Goal: Transaction & Acquisition: Book appointment/travel/reservation

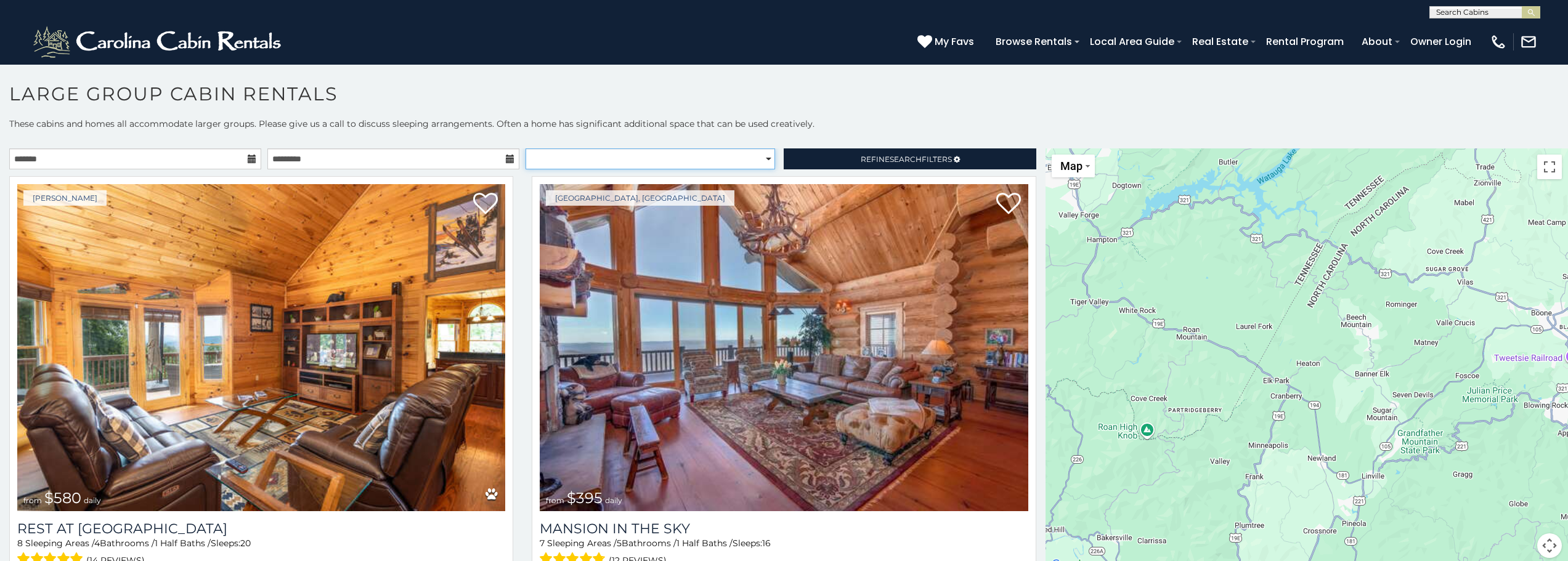
click at [762, 158] on select "**********" at bounding box center [650, 158] width 249 height 21
select select "**********"
click at [526, 148] on select "**********" at bounding box center [650, 158] width 249 height 21
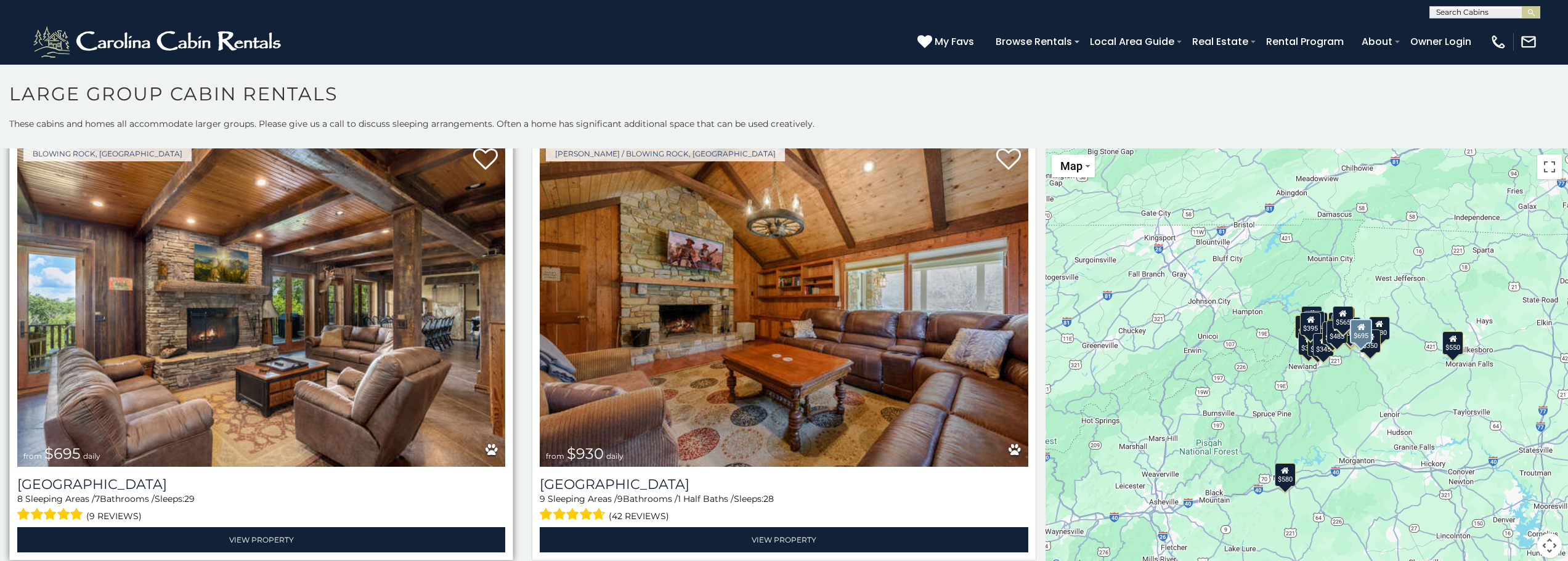
scroll to position [62, 0]
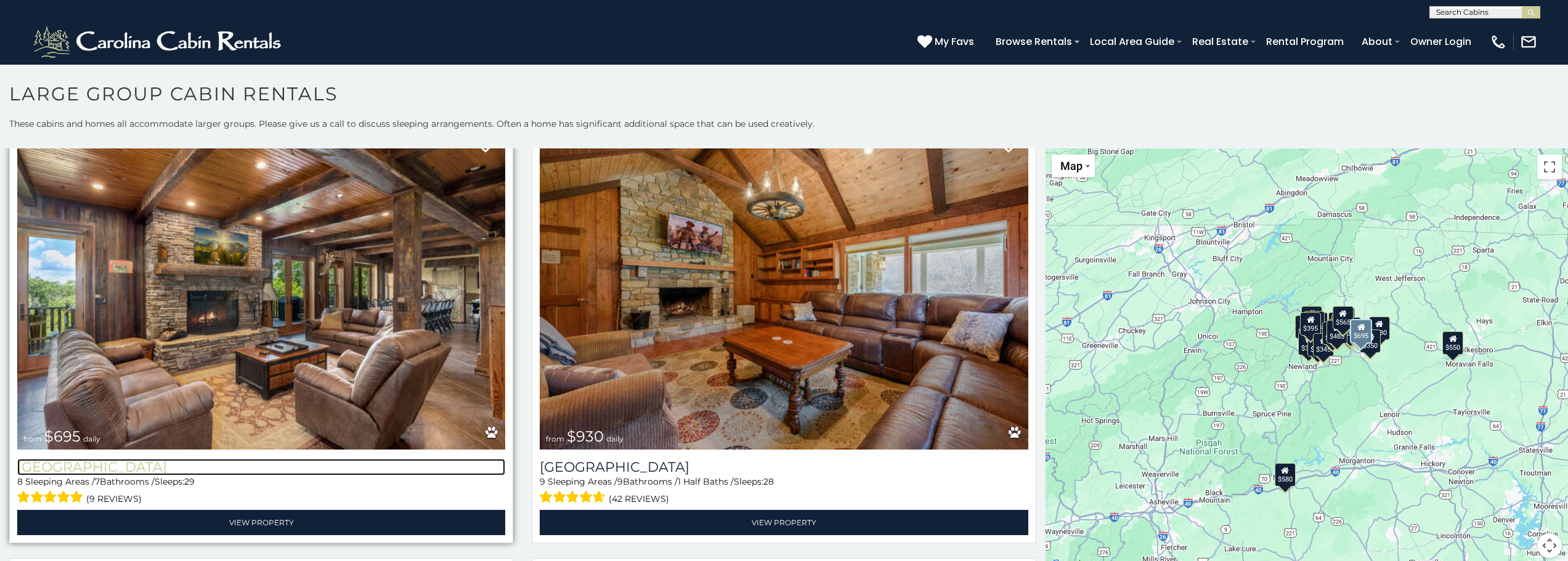
click at [210, 459] on h3 "[GEOGRAPHIC_DATA]" at bounding box center [261, 467] width 488 height 17
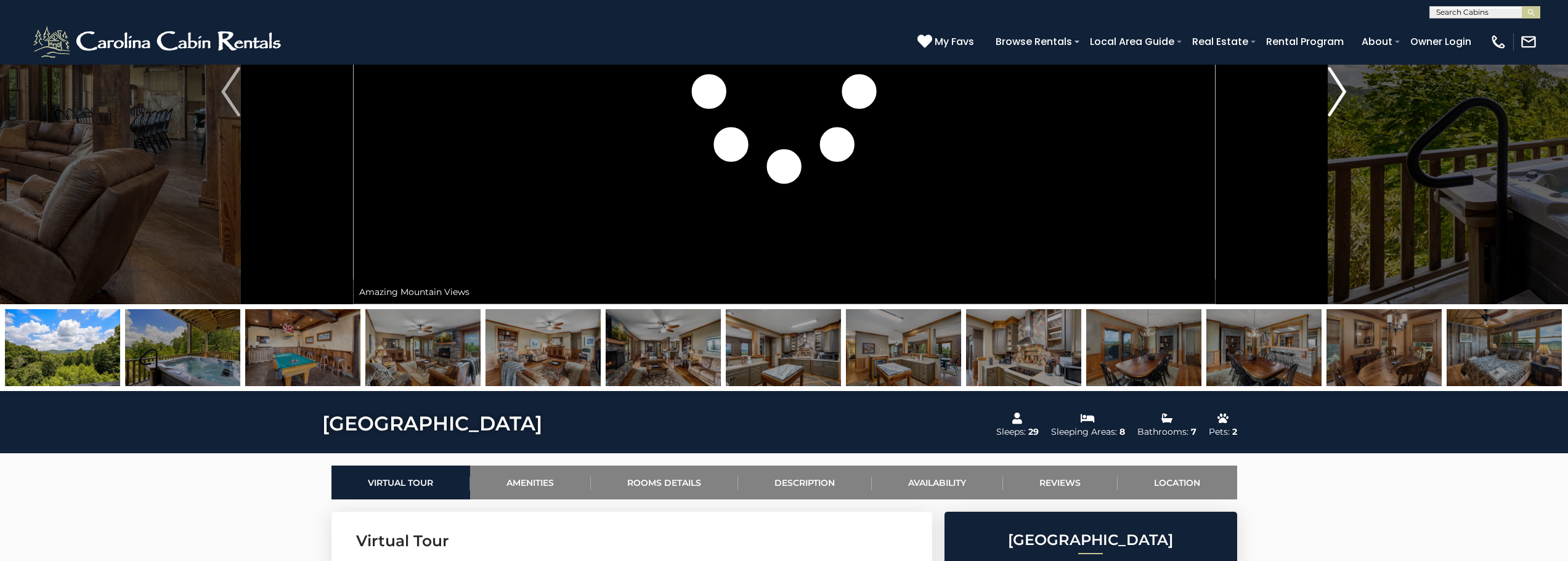
click at [1341, 90] on img "Next" at bounding box center [1336, 92] width 18 height 49
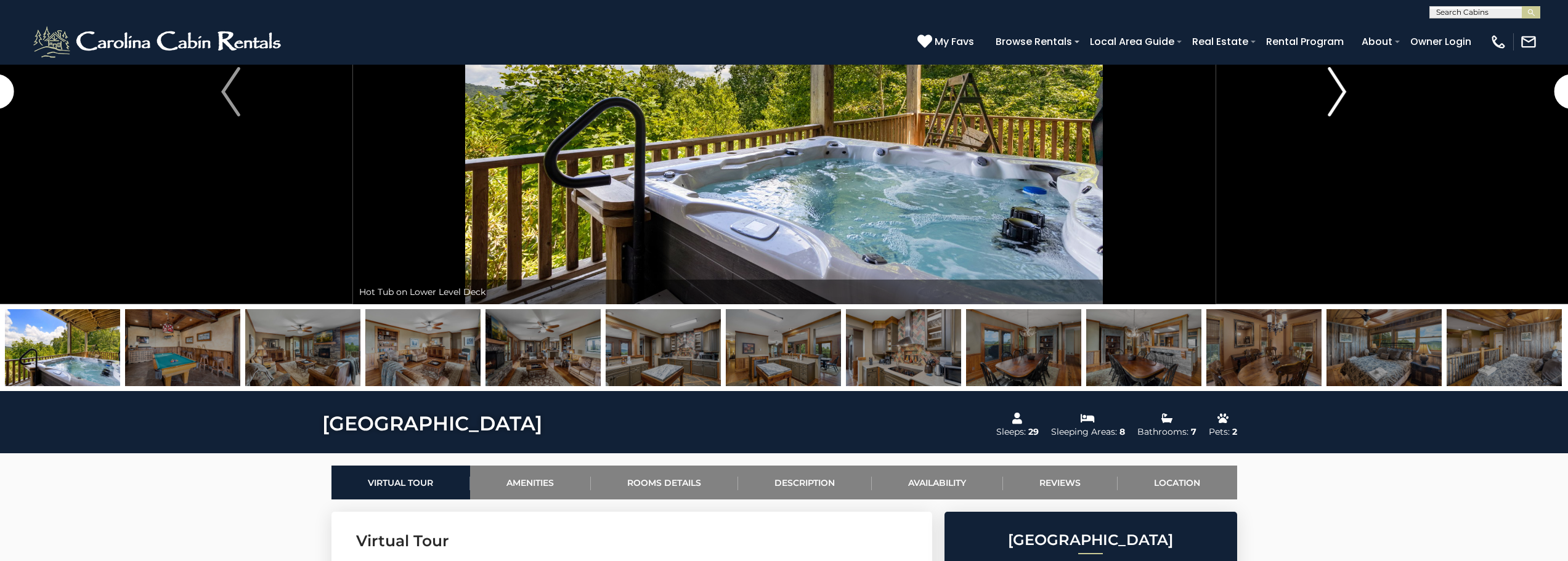
click at [1341, 90] on img "Next" at bounding box center [1336, 92] width 18 height 49
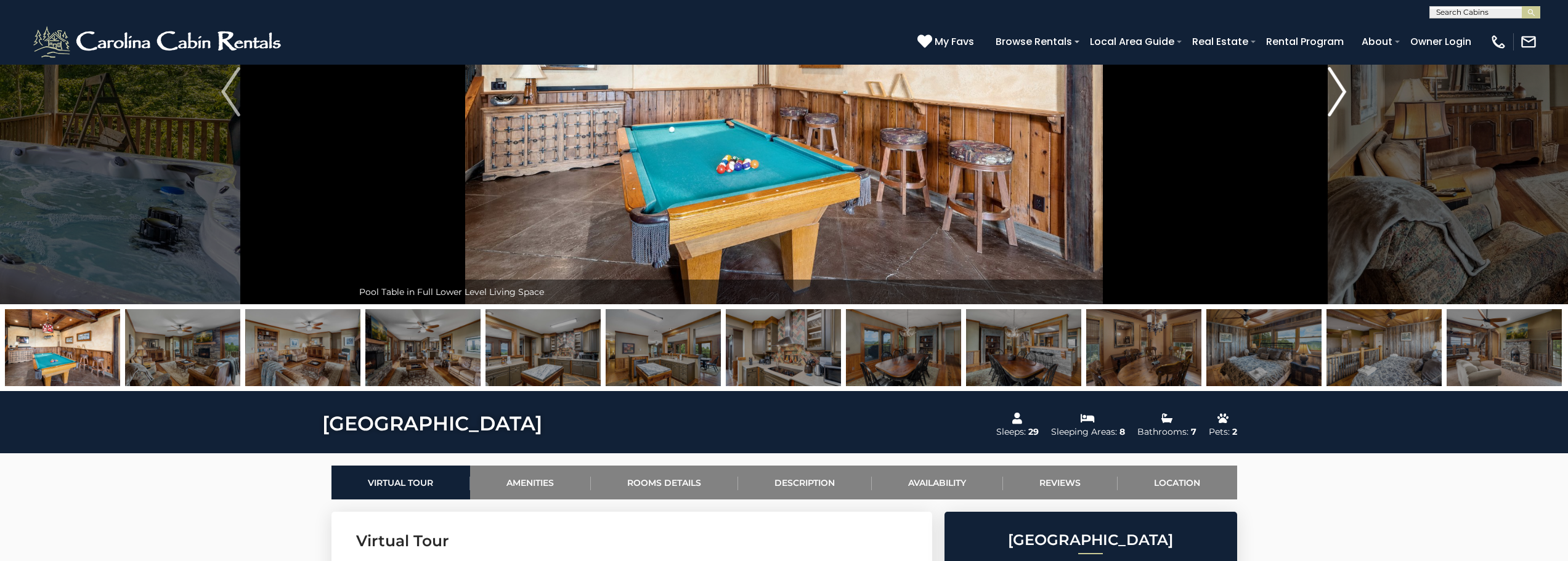
click at [1341, 90] on img "Next" at bounding box center [1336, 92] width 18 height 49
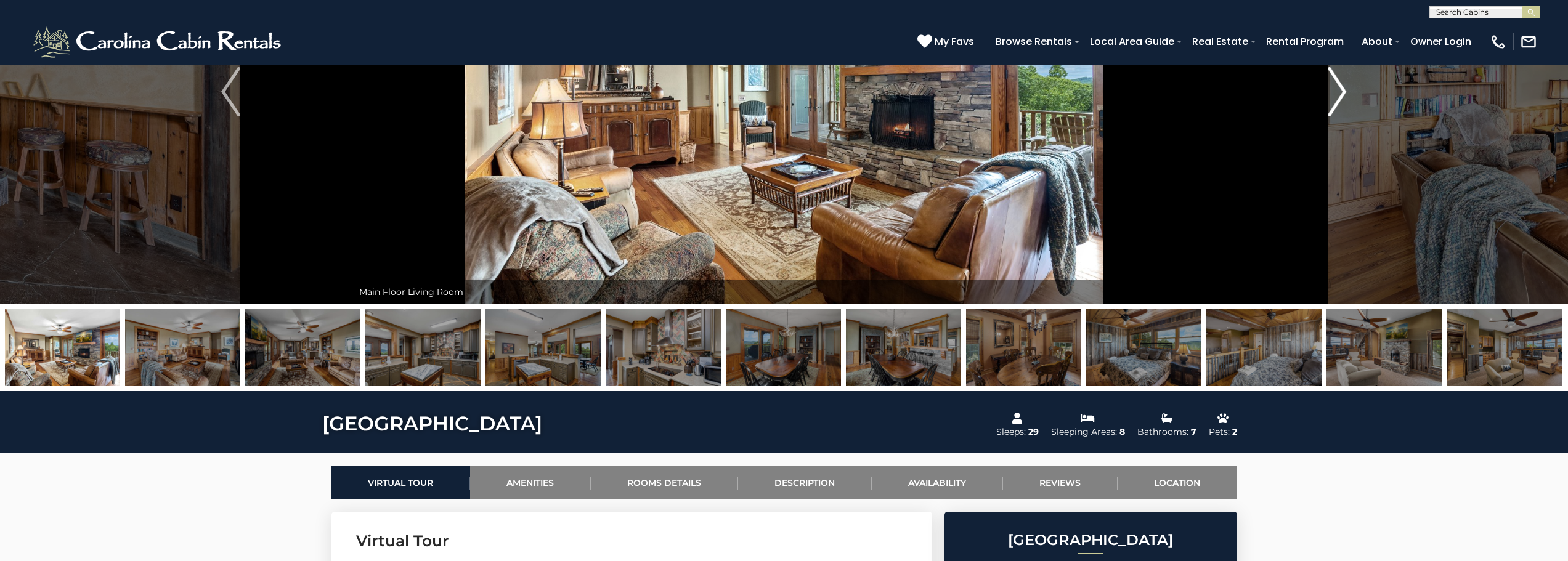
click at [1341, 90] on img "Next" at bounding box center [1336, 92] width 18 height 49
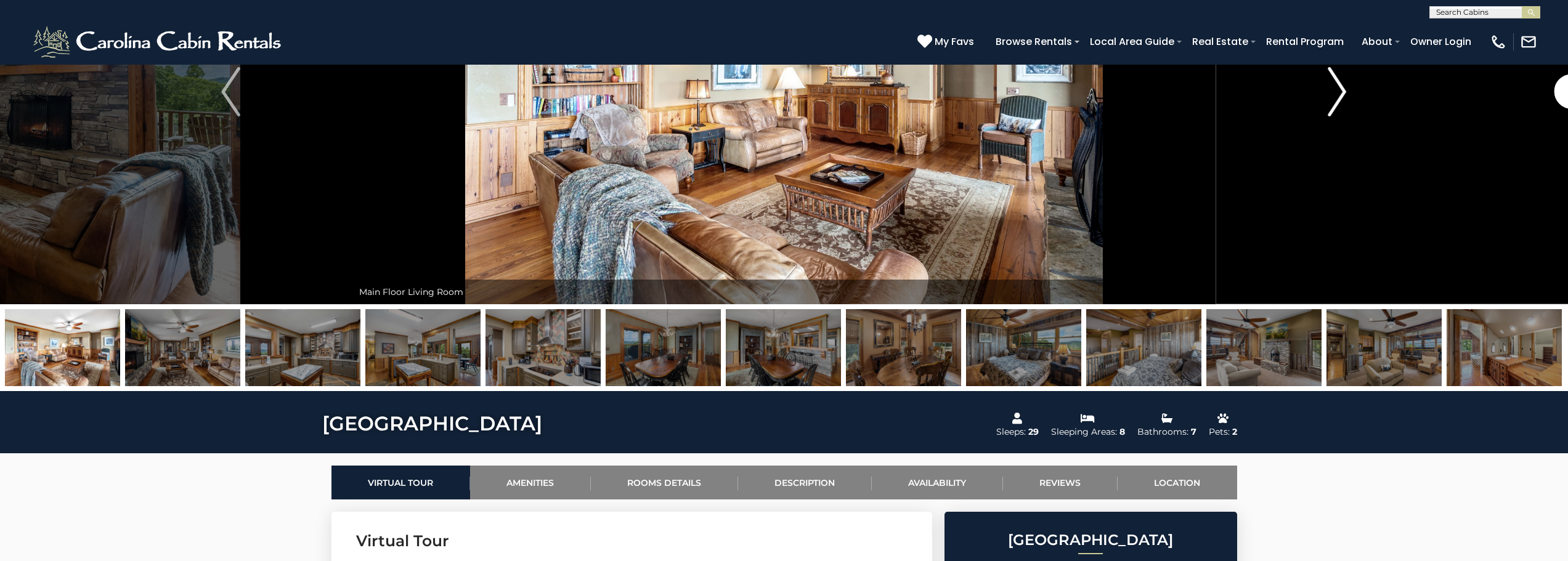
click at [1341, 90] on img "Next" at bounding box center [1336, 92] width 18 height 49
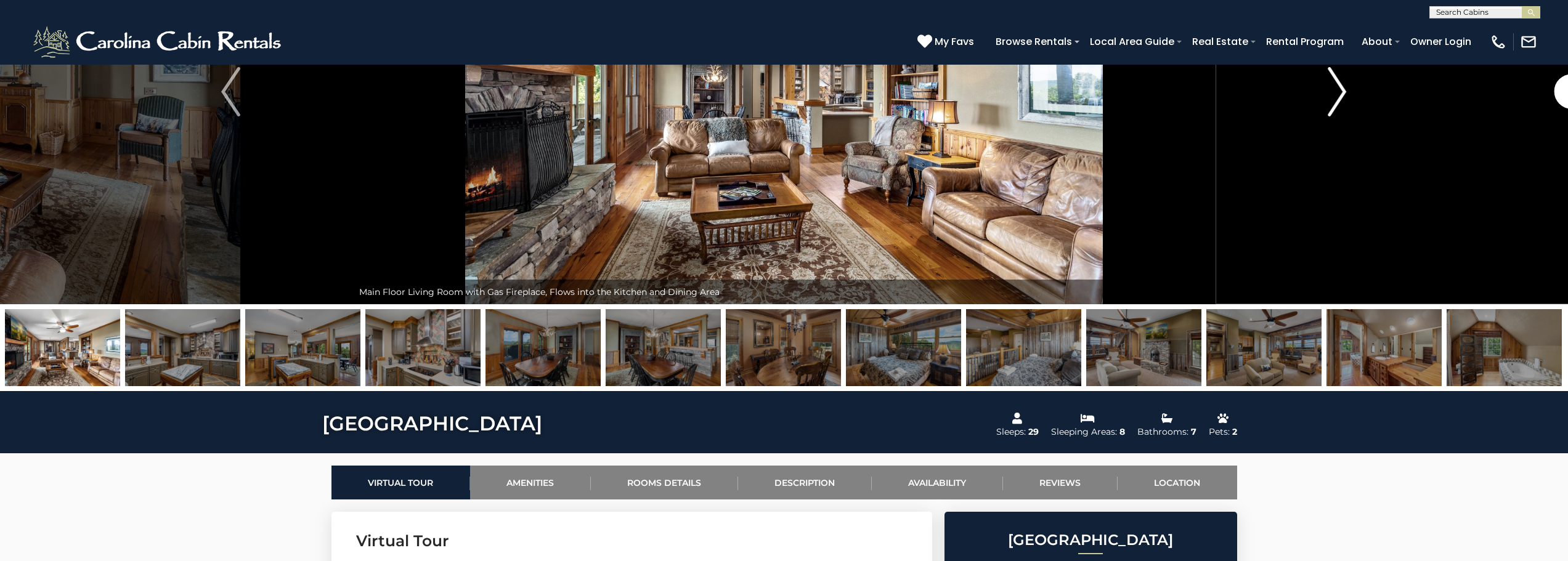
click at [1341, 90] on img "Next" at bounding box center [1336, 92] width 18 height 49
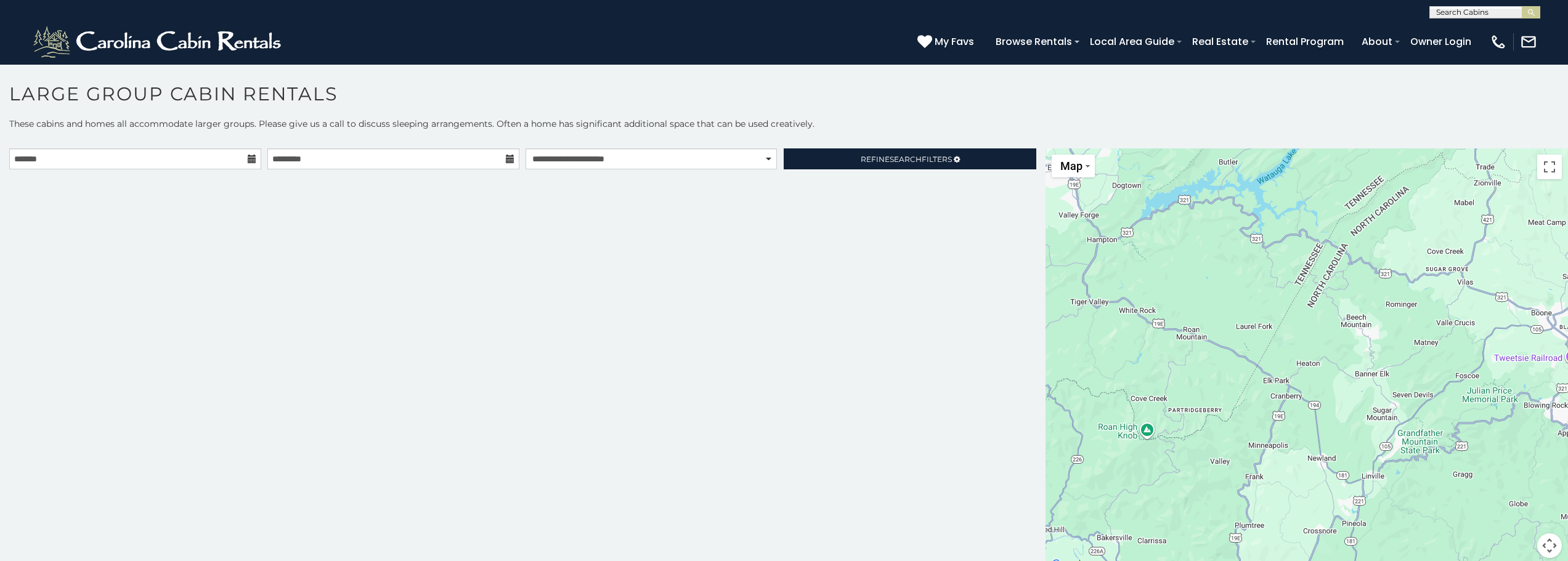
click at [842, 105] on h1 "Large Group Cabin Rentals" at bounding box center [784, 100] width 1568 height 35
click at [882, 99] on h1 "Large Group Cabin Rentals" at bounding box center [784, 100] width 1568 height 35
click at [830, 164] on link "Refine Search Filters" at bounding box center [909, 158] width 252 height 21
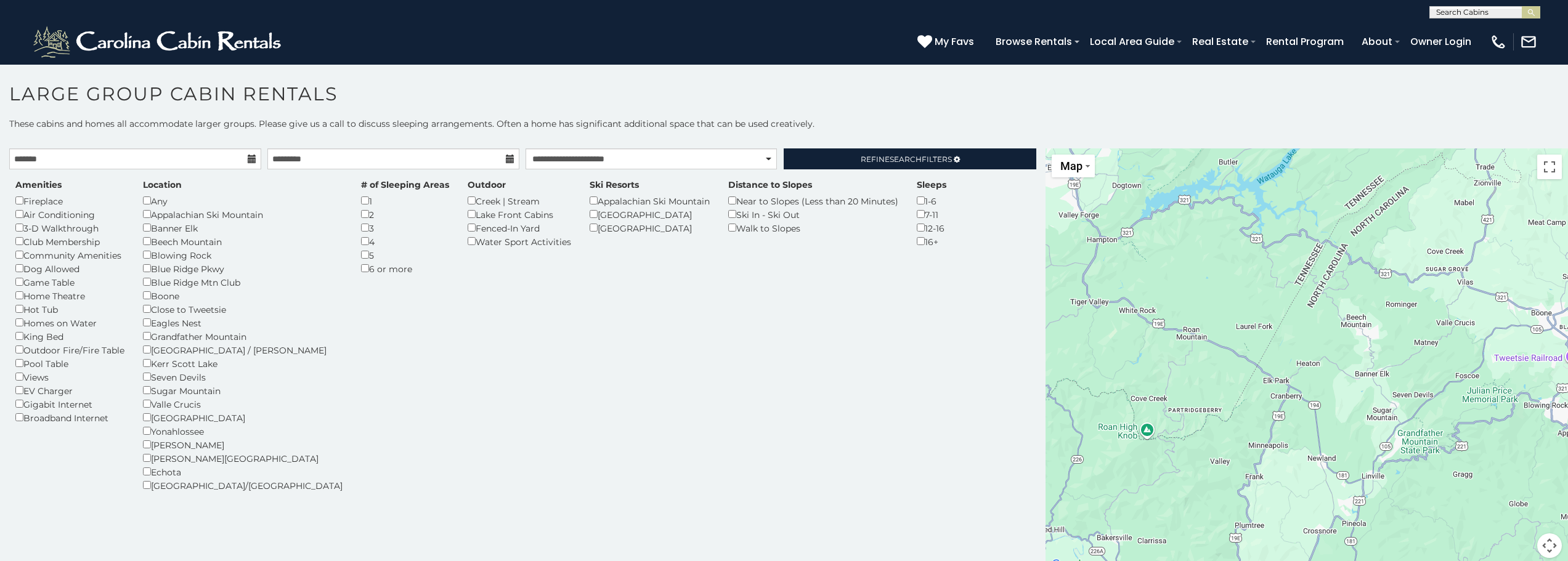
click at [859, 117] on h1 "Large Group Cabin Rentals" at bounding box center [784, 100] width 1568 height 35
click at [625, 382] on div "Amenities Fireplace Air Conditioning 3-D Walkthrough Club Membership Community …" at bounding box center [522, 343] width 1033 height 328
click at [628, 374] on div "Amenities Fireplace Air Conditioning 3-D Walkthrough Club Membership Community …" at bounding box center [522, 343] width 1033 height 328
click at [735, 102] on h1 "Large Group Cabin Rentals" at bounding box center [784, 100] width 1568 height 35
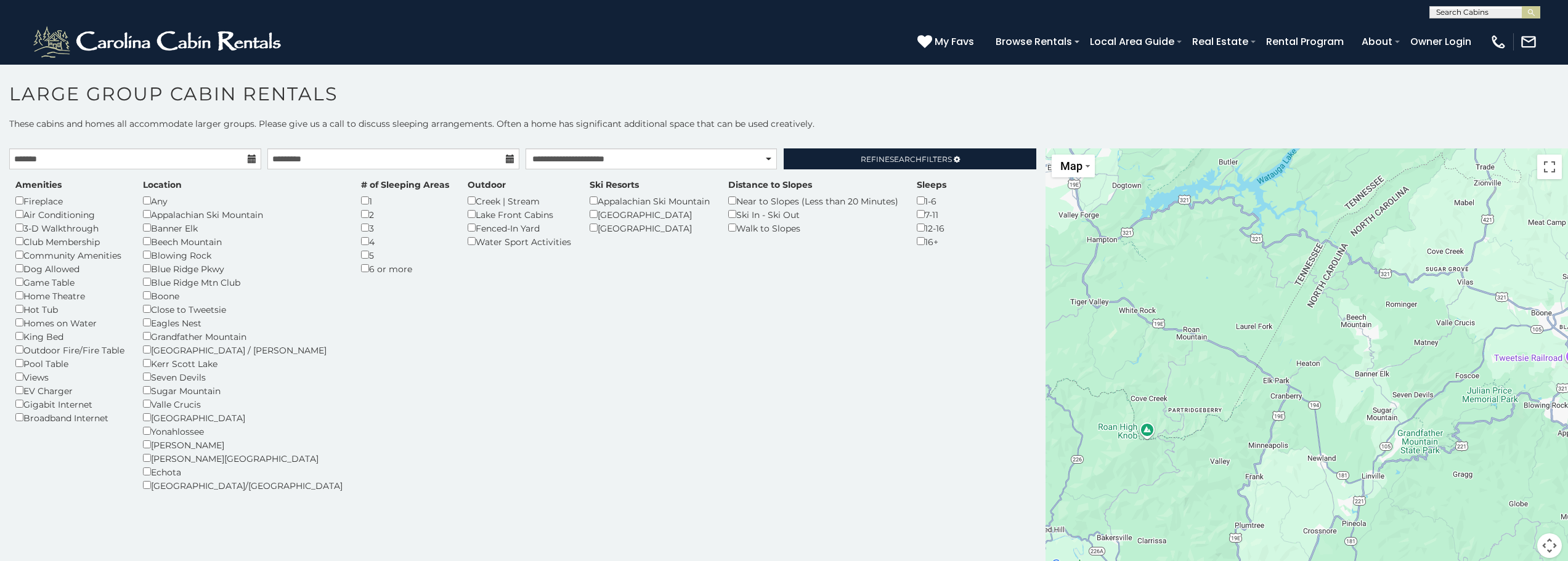
click at [901, 91] on h1 "Large Group Cabin Rentals" at bounding box center [784, 100] width 1568 height 35
click at [422, 93] on h1 "Large Group Cabin Rentals" at bounding box center [784, 100] width 1568 height 35
click at [604, 156] on select "**********" at bounding box center [651, 158] width 252 height 21
click at [526, 148] on select "**********" at bounding box center [651, 158] width 252 height 21
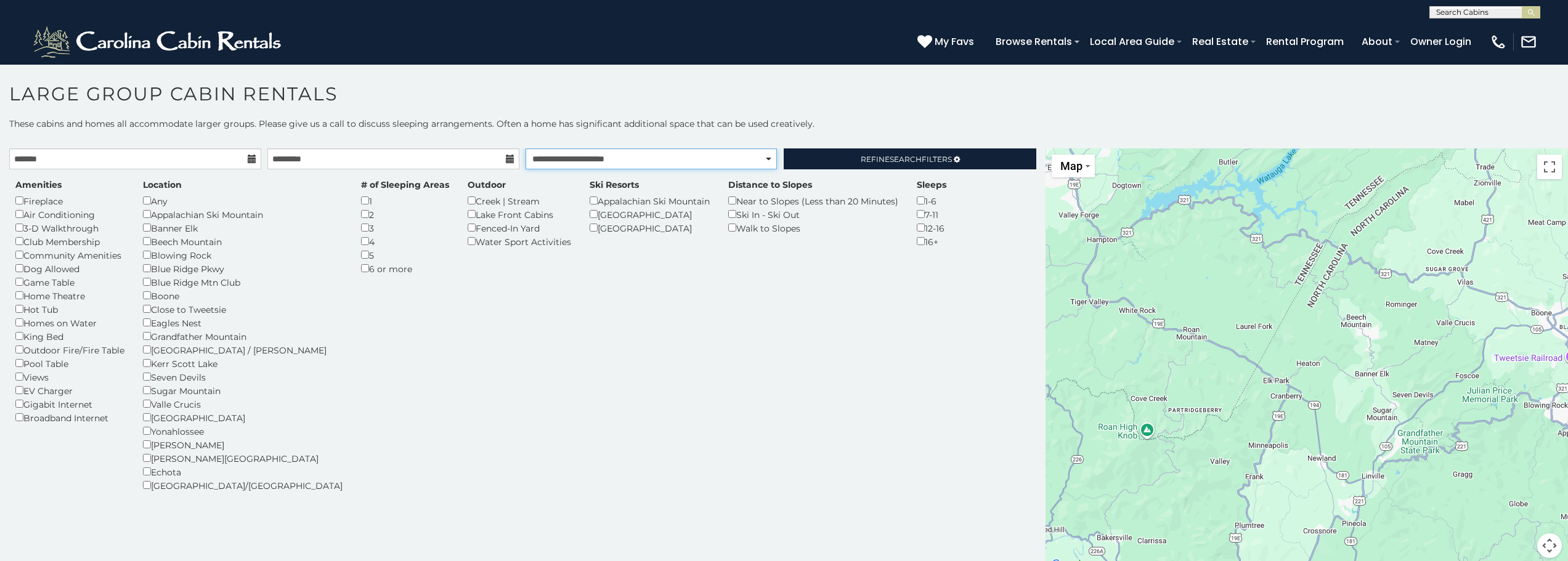
click at [526, 148] on select "**********" at bounding box center [651, 158] width 252 height 21
click at [600, 68] on section "**********" at bounding box center [784, 315] width 1568 height 504
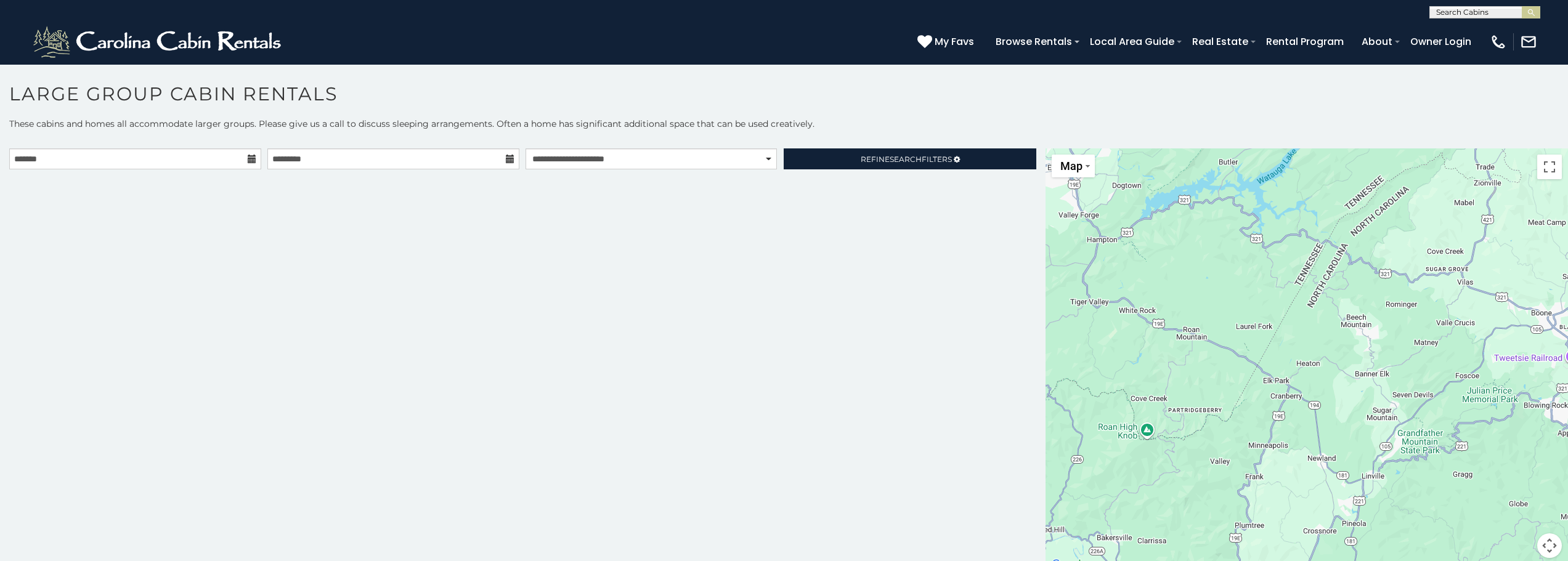
click at [940, 102] on h1 "Large Group Cabin Rentals" at bounding box center [784, 100] width 1568 height 35
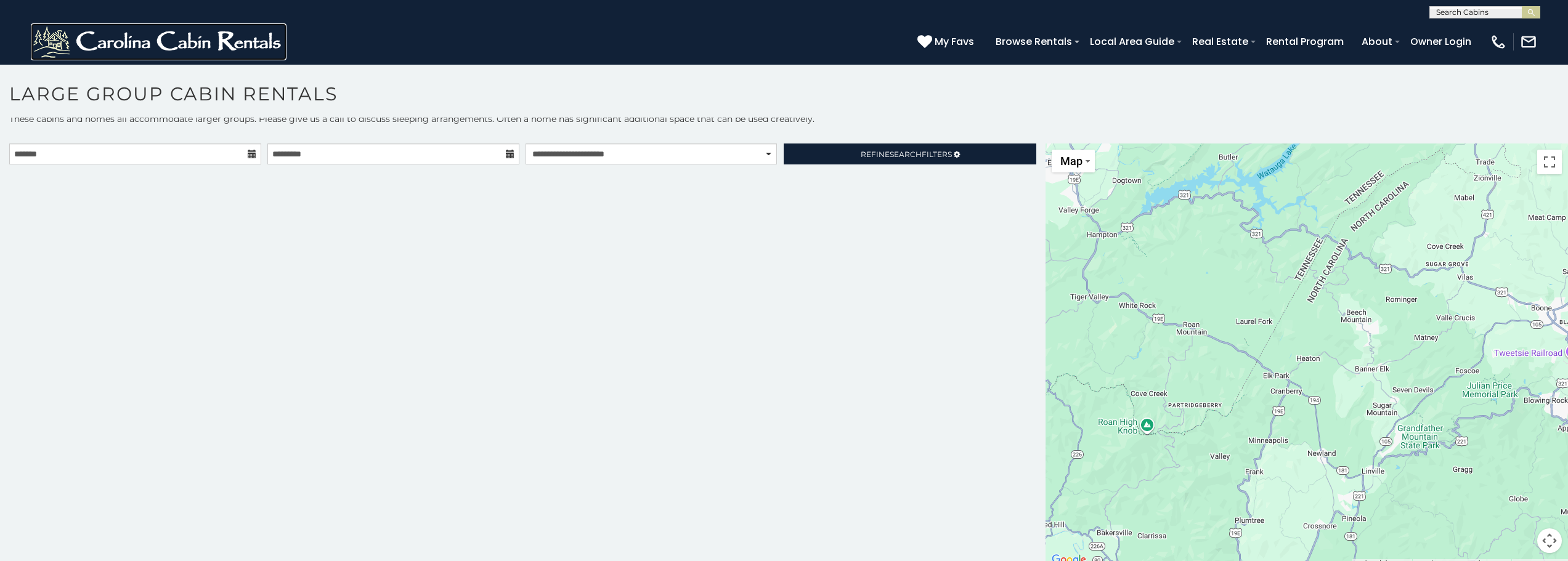
click at [238, 40] on img at bounding box center [158, 41] width 256 height 37
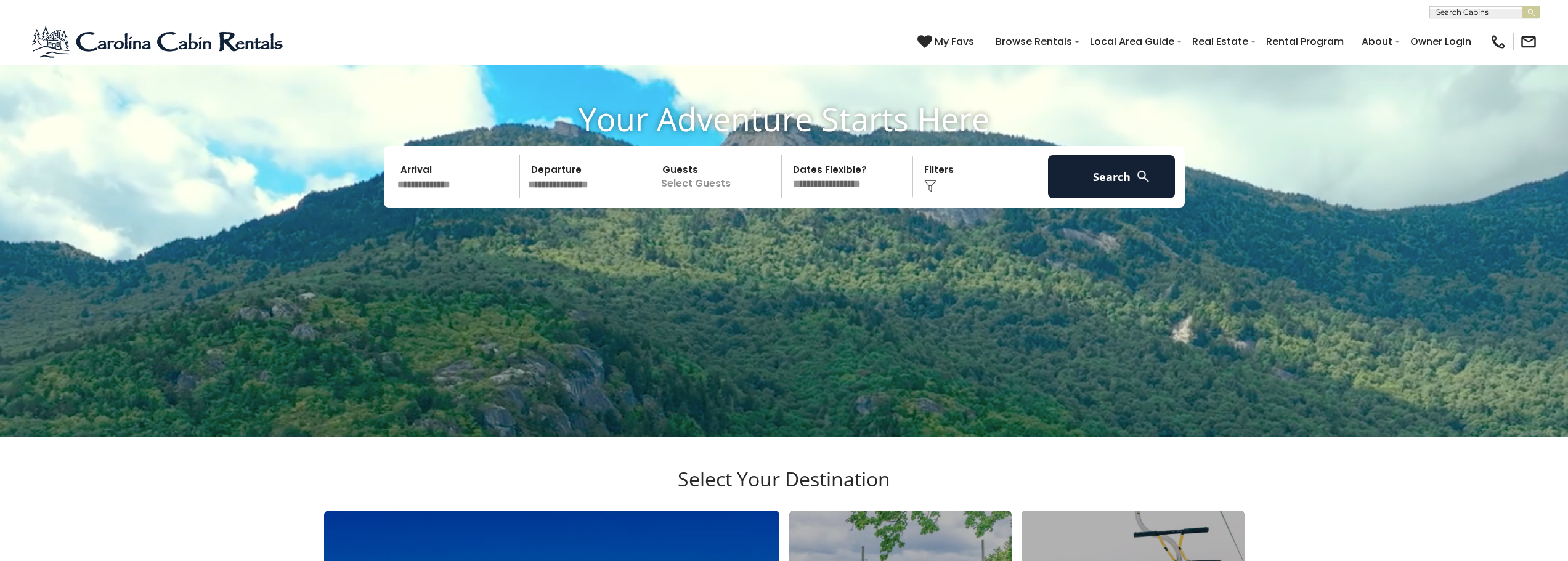
scroll to position [124, 0]
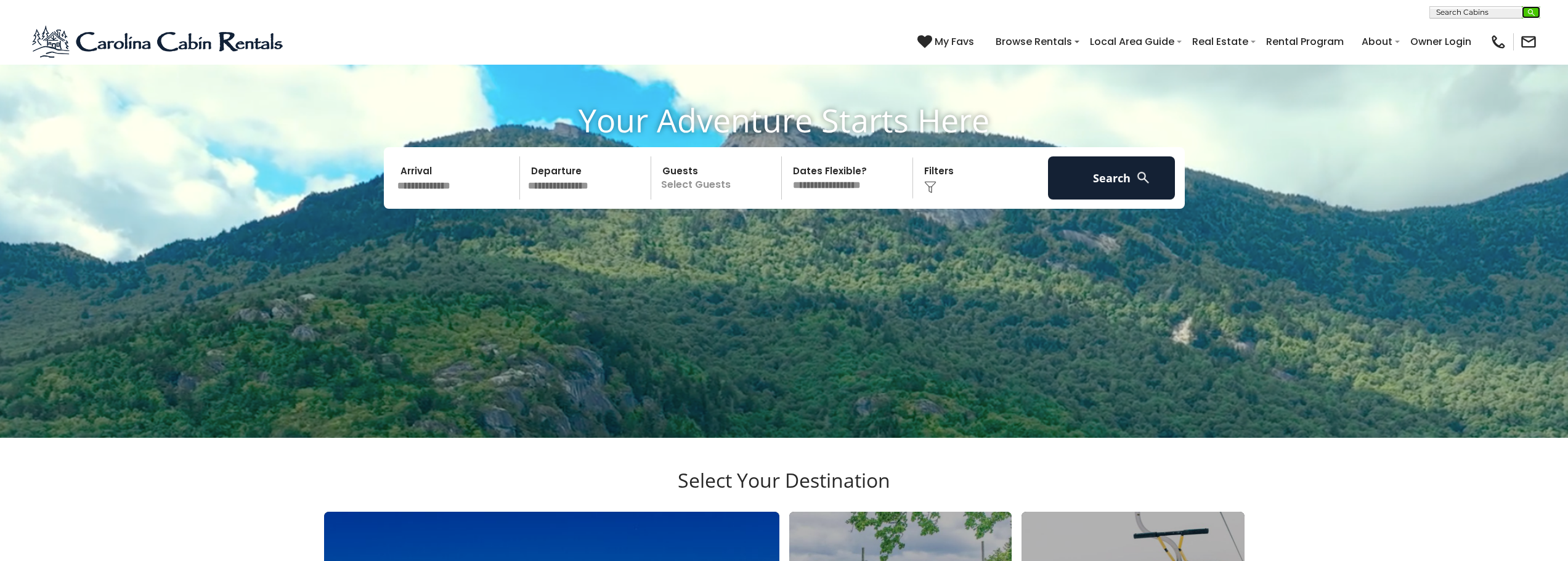
click at [1533, 12] on img "submit" at bounding box center [1531, 12] width 9 height 9
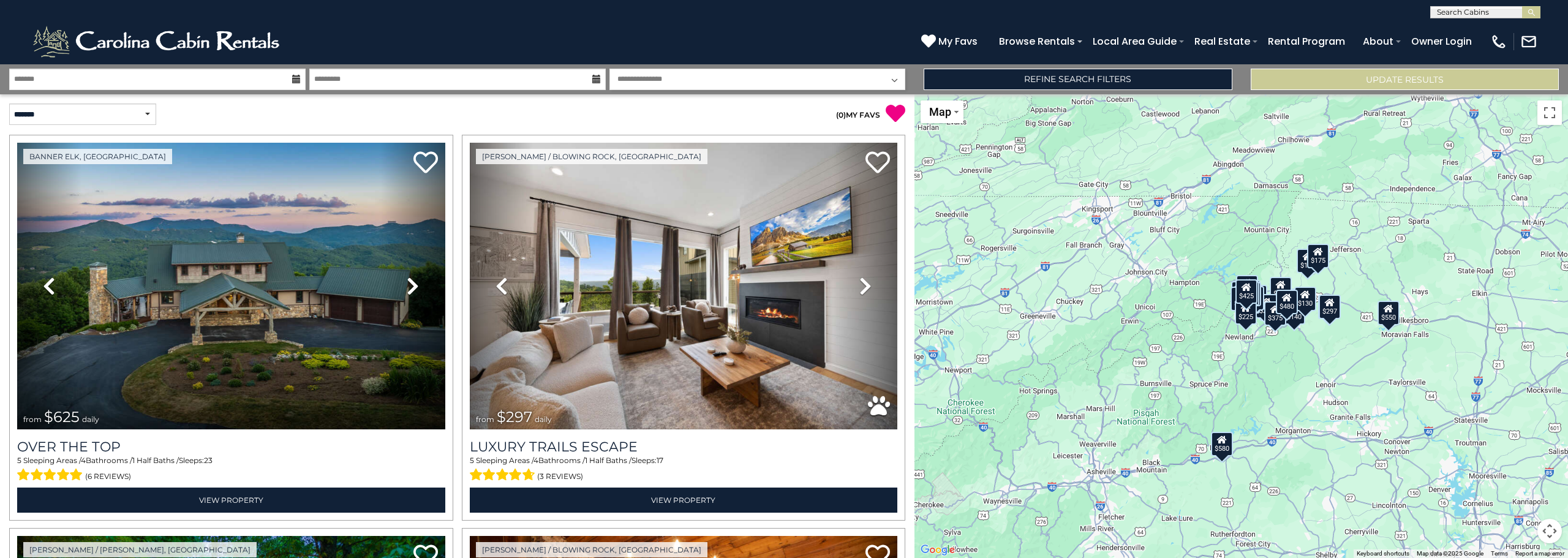
click at [588, 121] on p "( 0 ) MY FAVS" at bounding box center [681, 113] width 448 height 20
click at [627, 117] on p "( 0 ) MY FAVS" at bounding box center [681, 113] width 448 height 20
click at [152, 112] on select "**********" at bounding box center [82, 114] width 147 height 22
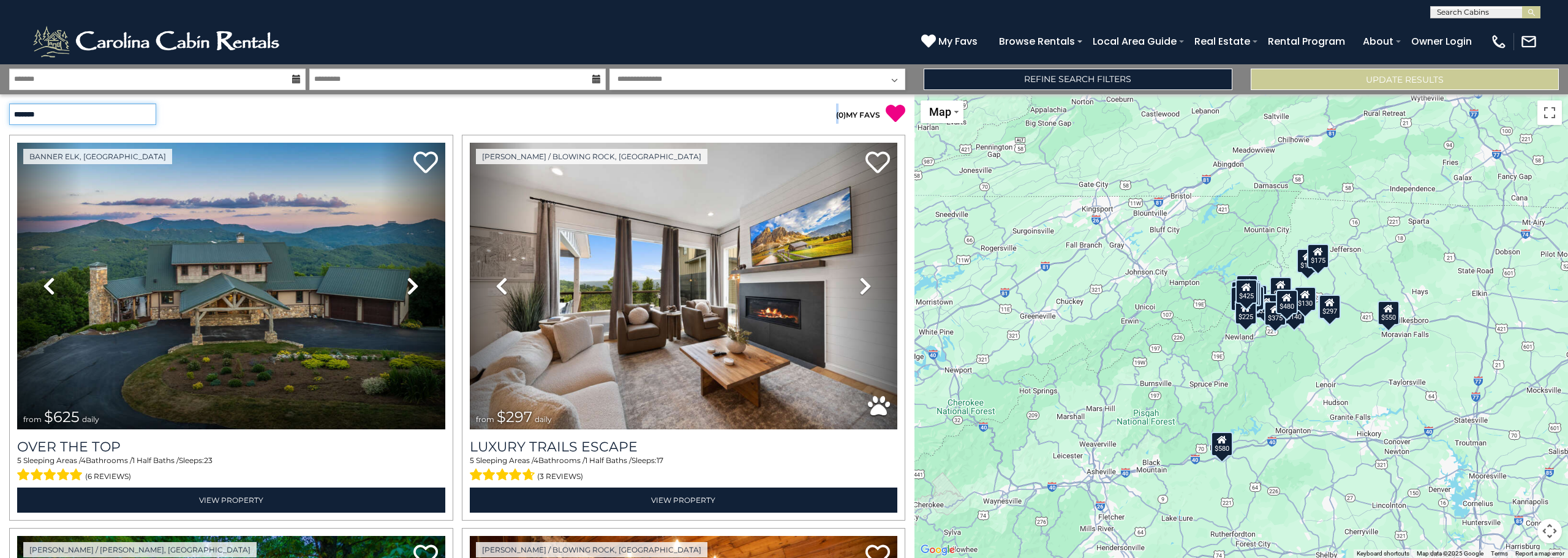
select select "**********"
click at [9, 103] on select "**********" at bounding box center [82, 114] width 147 height 22
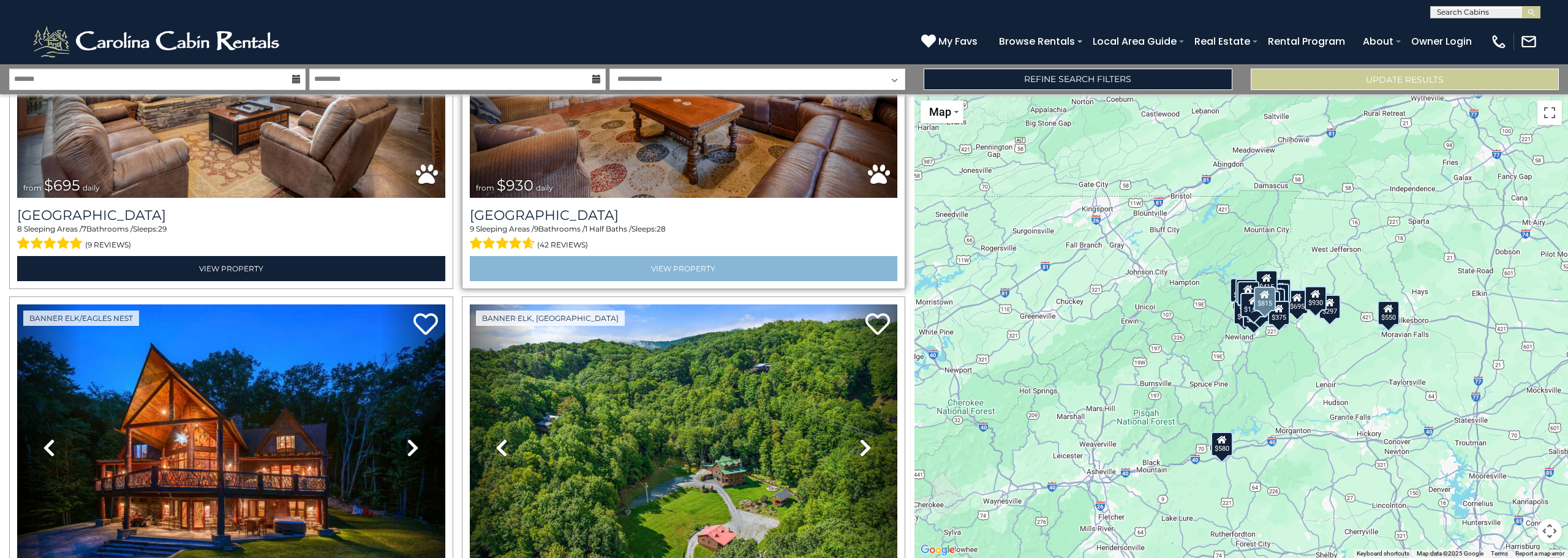
scroll to position [61, 0]
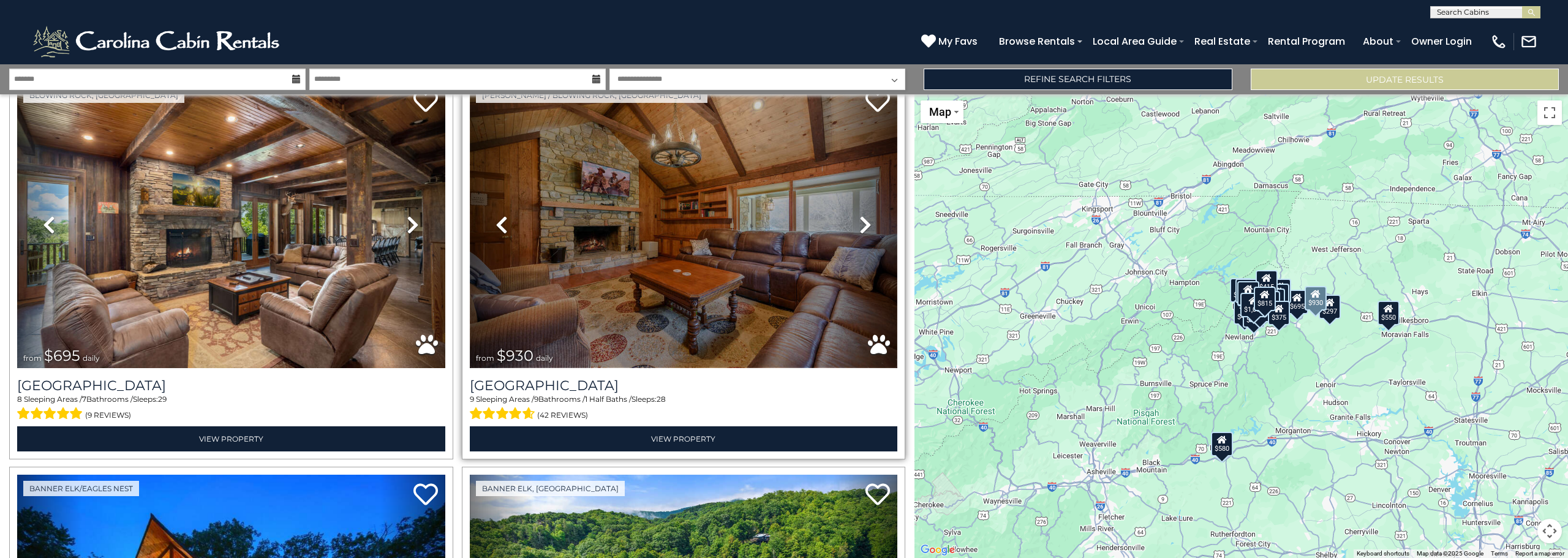
click at [714, 304] on img at bounding box center [684, 225] width 428 height 287
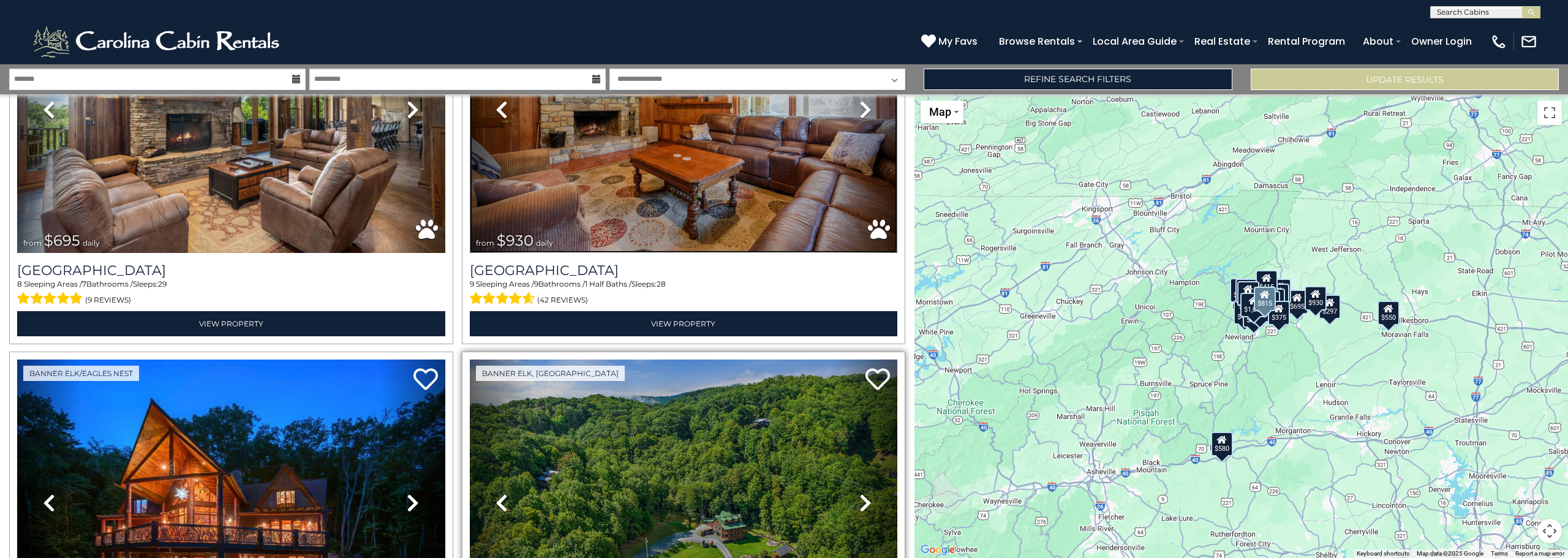
scroll to position [429, 0]
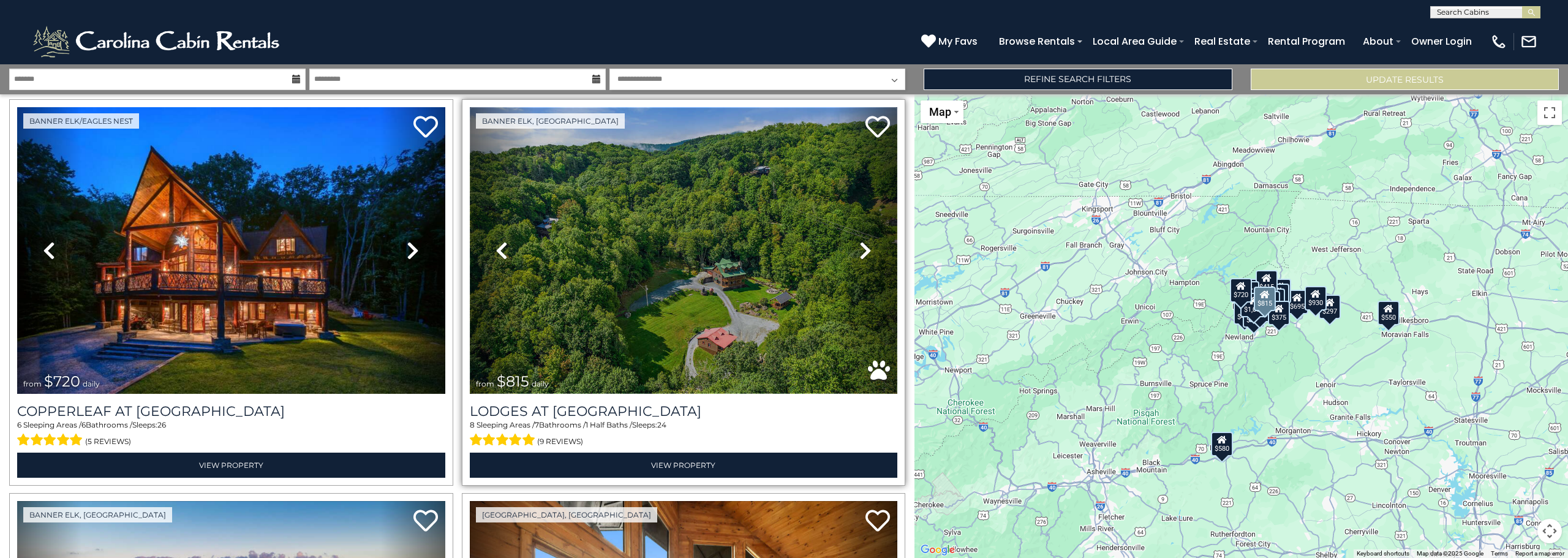
click at [577, 278] on img at bounding box center [684, 250] width 428 height 287
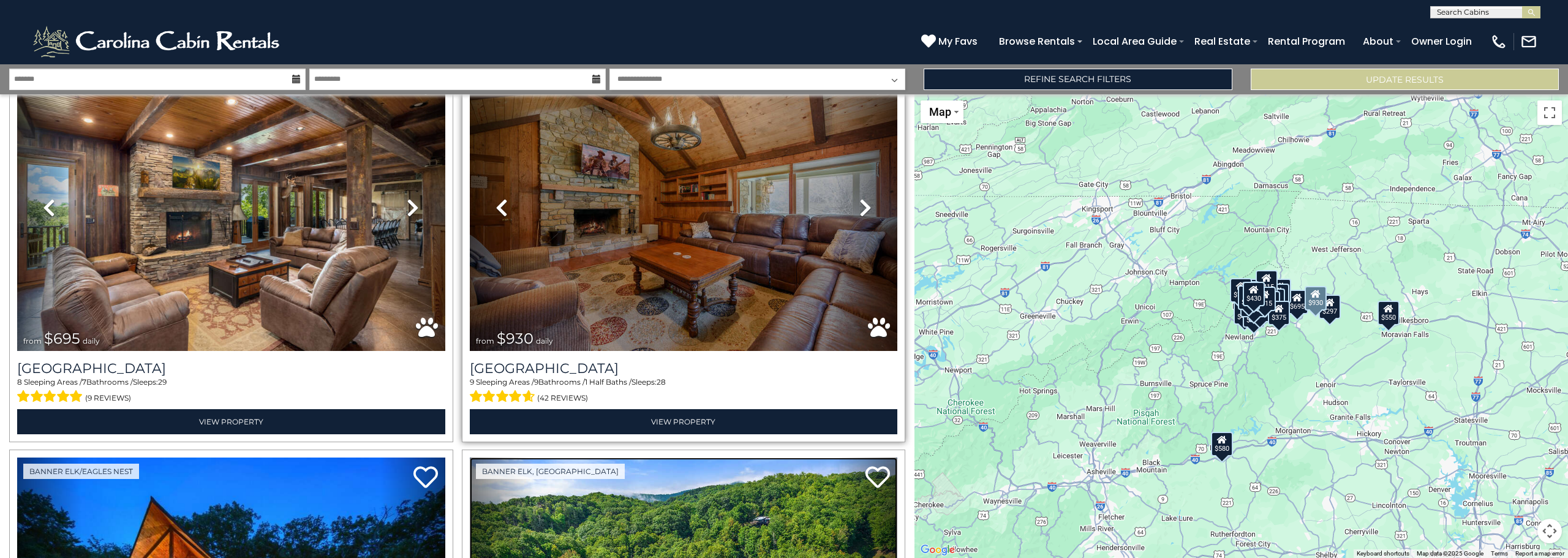
scroll to position [0, 0]
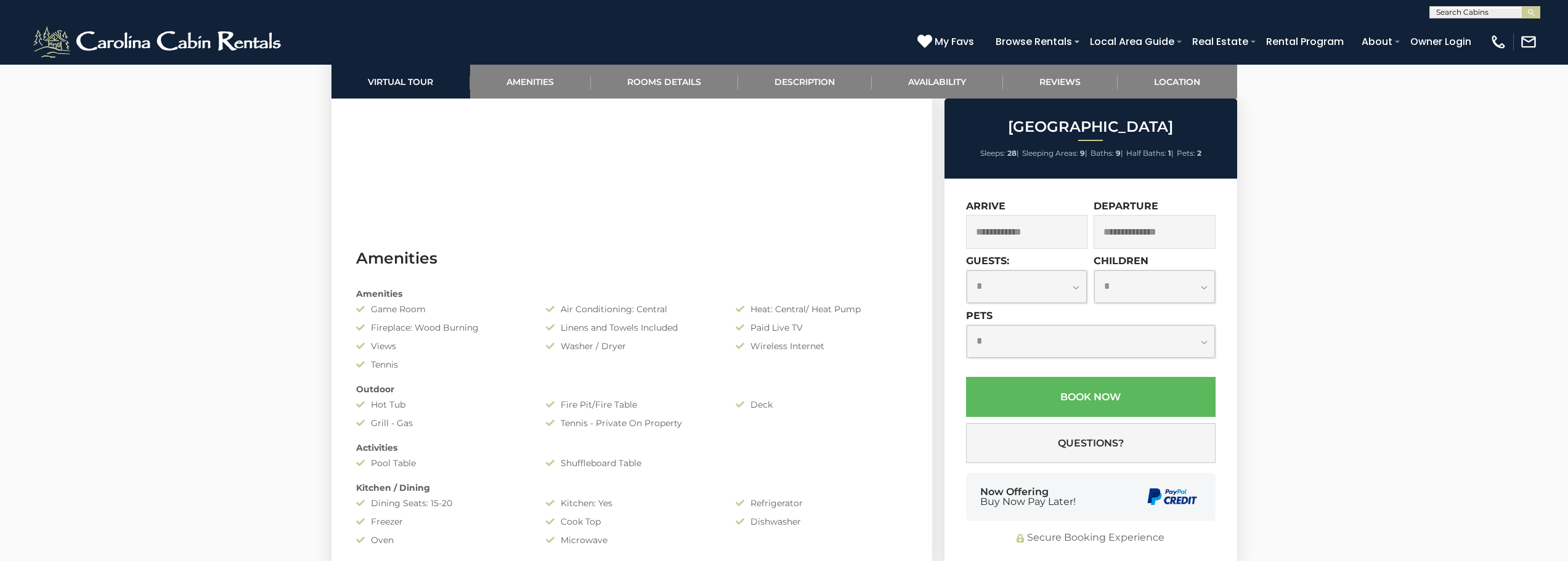
scroll to position [1047, 0]
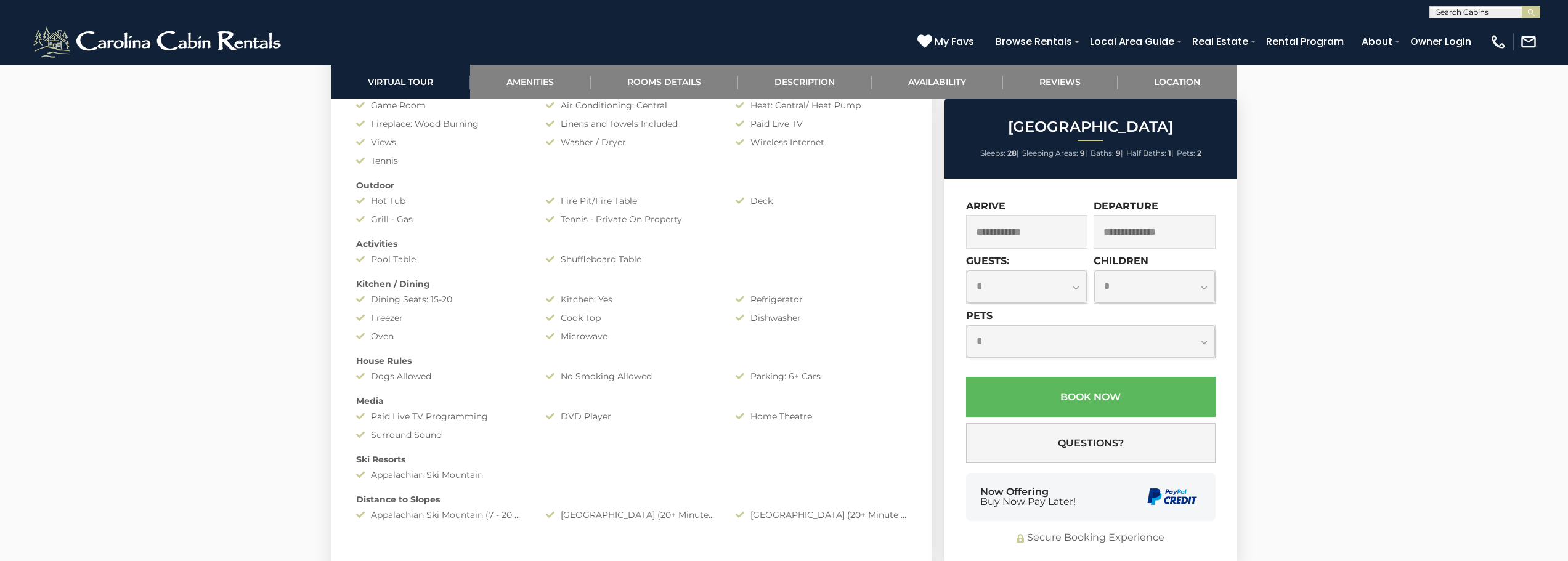
click at [1039, 231] on input "text" at bounding box center [1027, 232] width 122 height 34
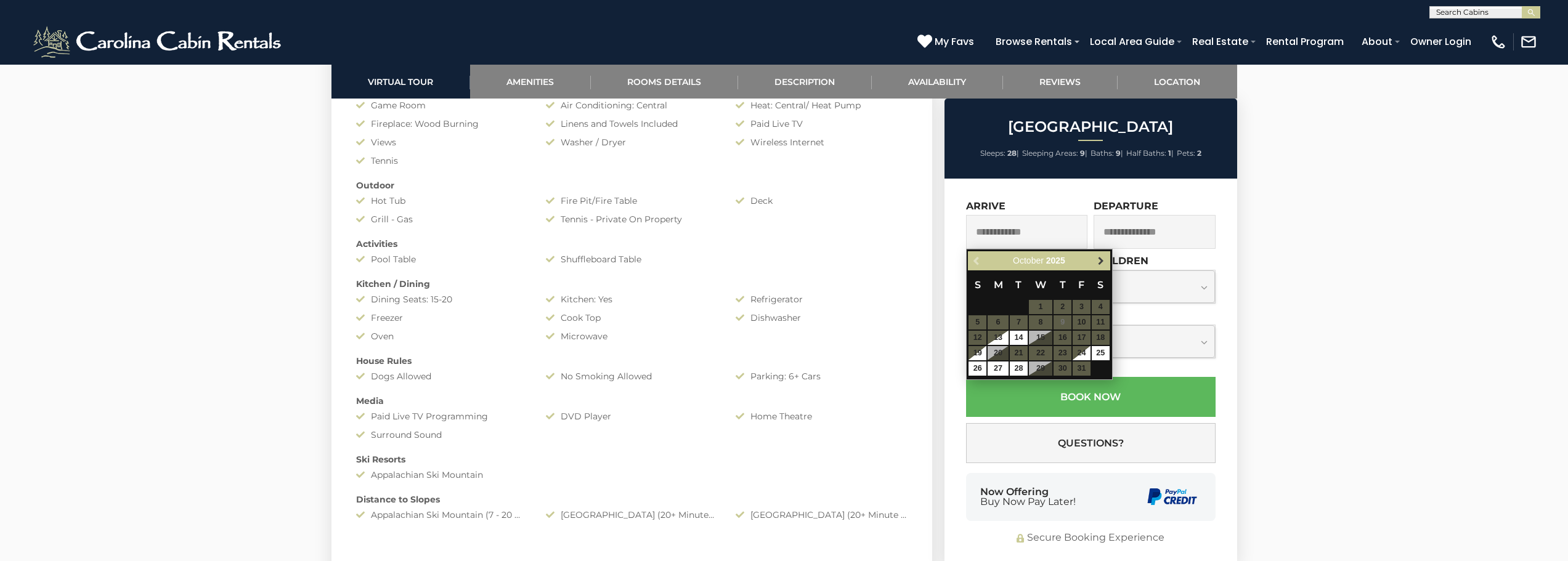
click at [1099, 261] on span "Next" at bounding box center [1101, 262] width 10 height 10
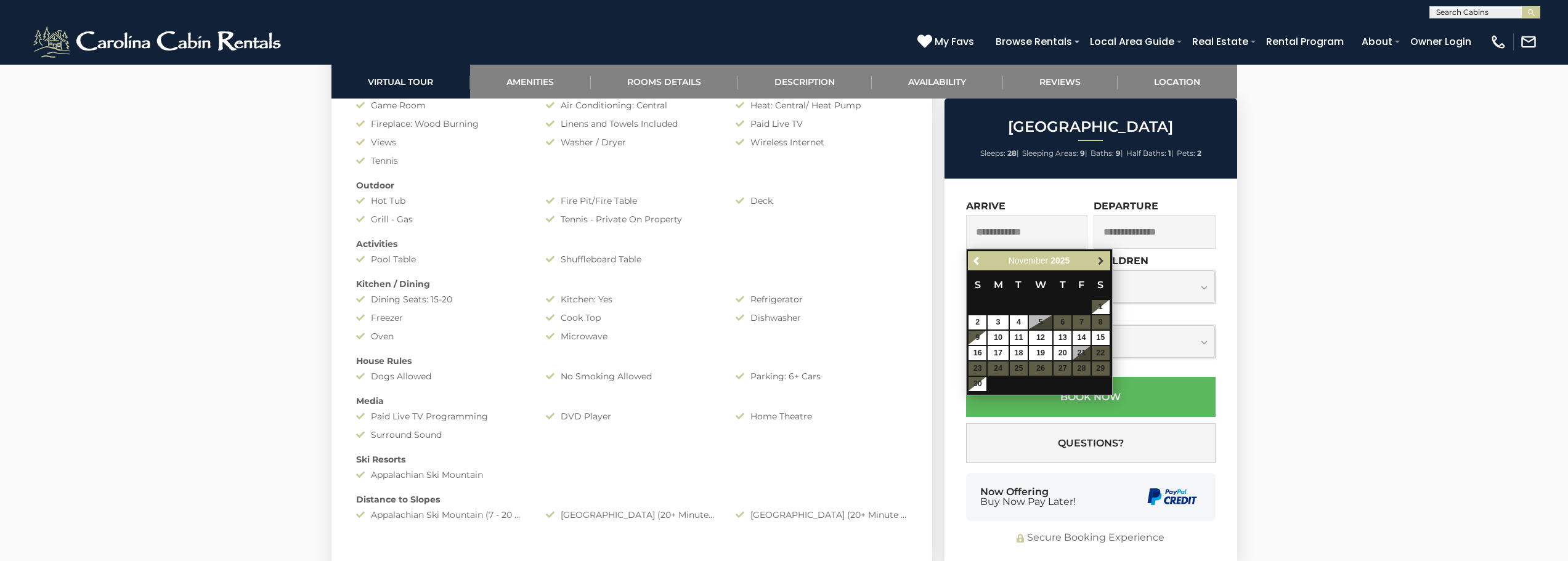
click at [1101, 262] on span "Next" at bounding box center [1101, 262] width 10 height 10
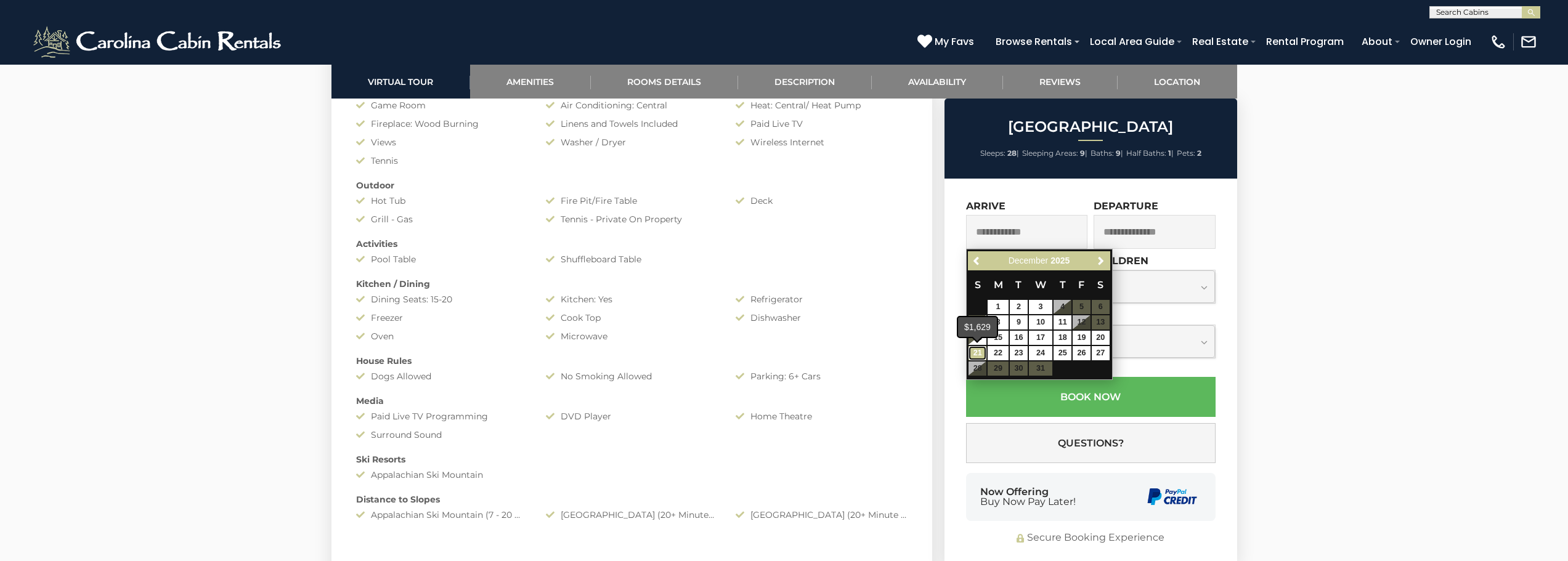
click at [981, 355] on link "21" at bounding box center [977, 352] width 18 height 14
type input "**********"
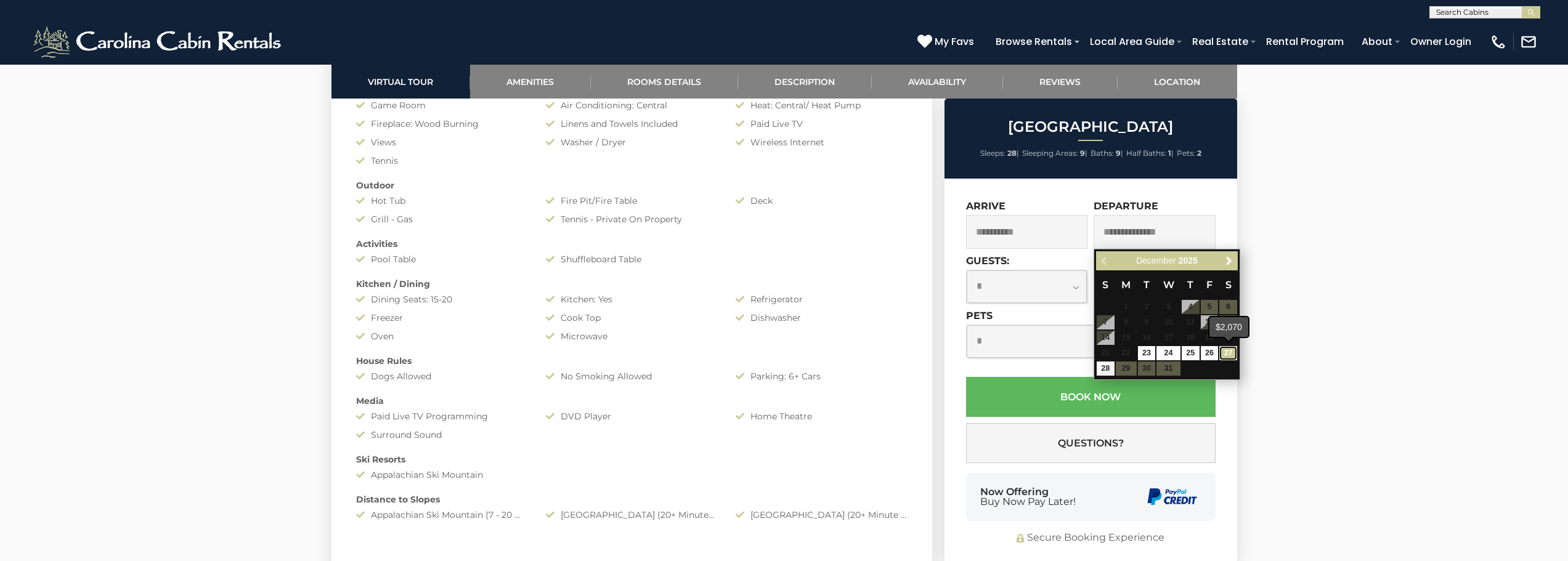
click at [1231, 351] on link "27" at bounding box center [1228, 352] width 18 height 14
type input "**********"
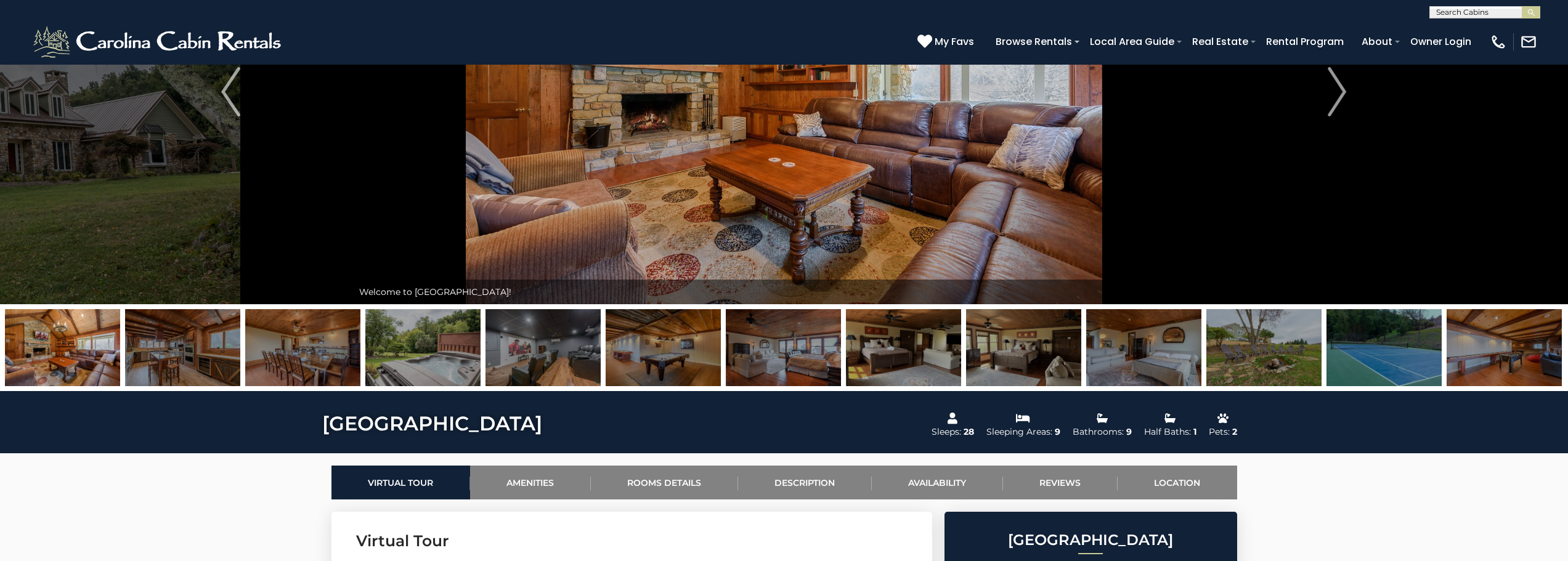
scroll to position [0, 0]
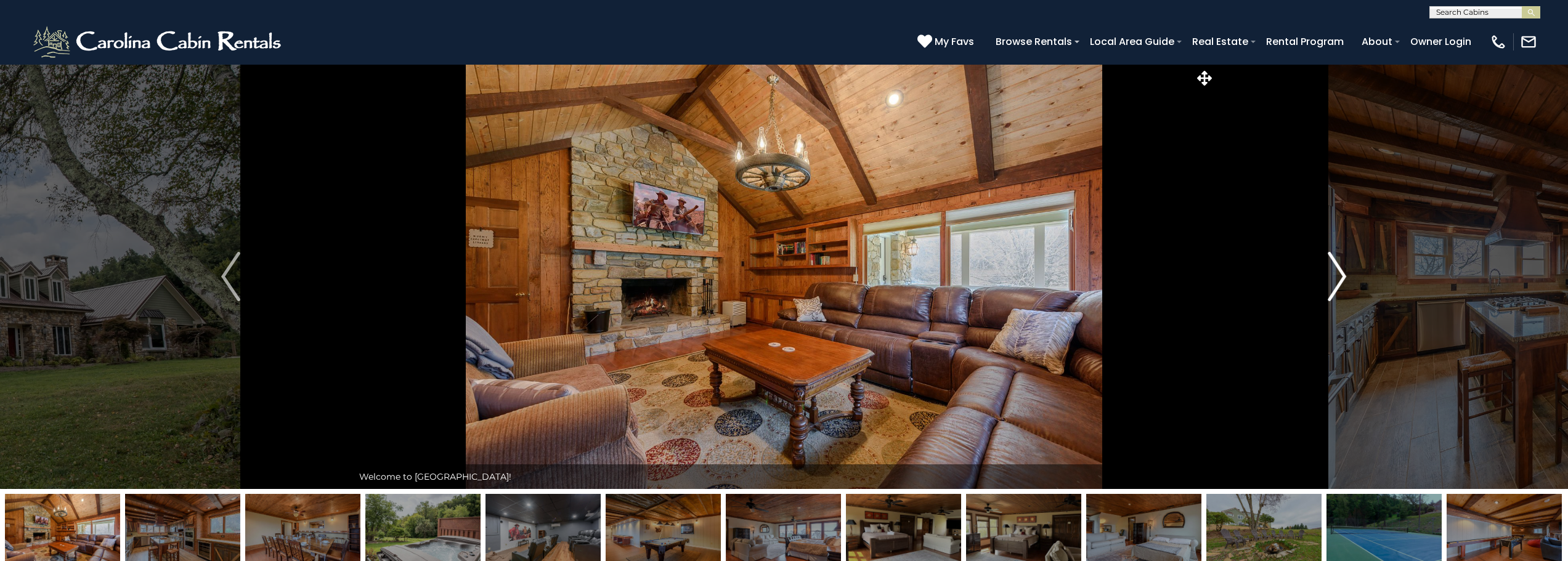
click at [1340, 275] on img "Next" at bounding box center [1336, 277] width 18 height 49
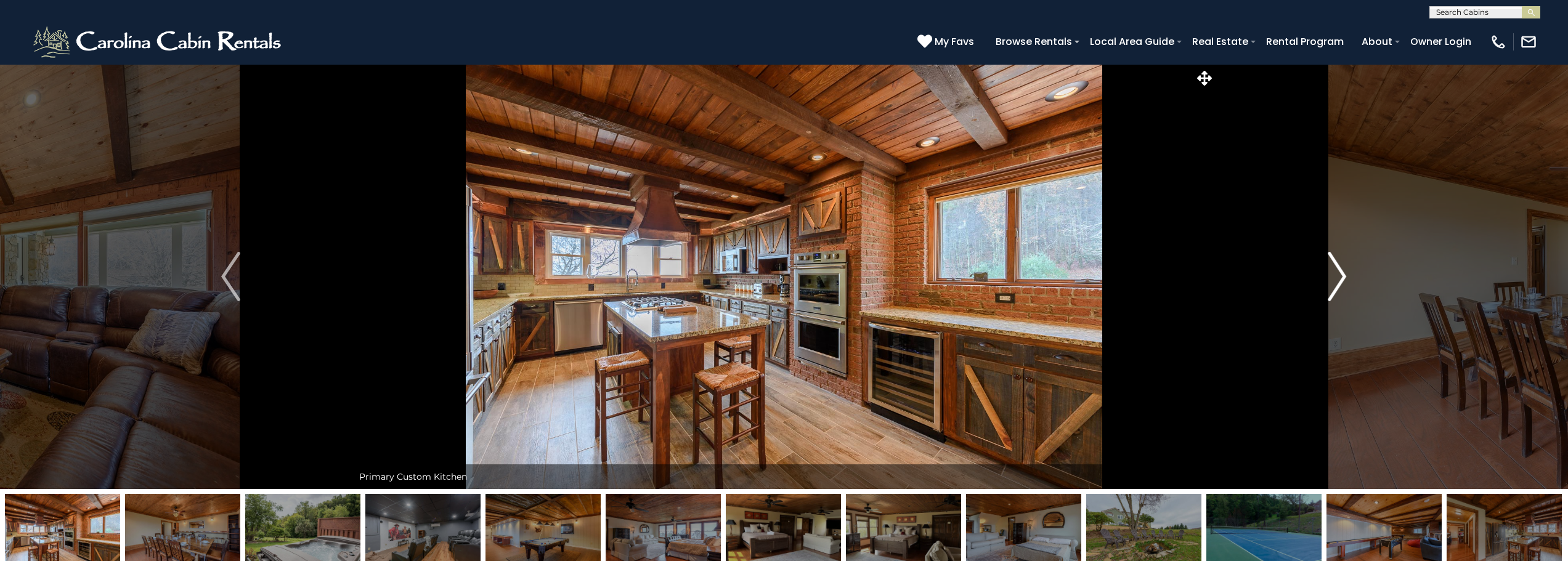
click at [1340, 275] on img "Next" at bounding box center [1336, 277] width 18 height 49
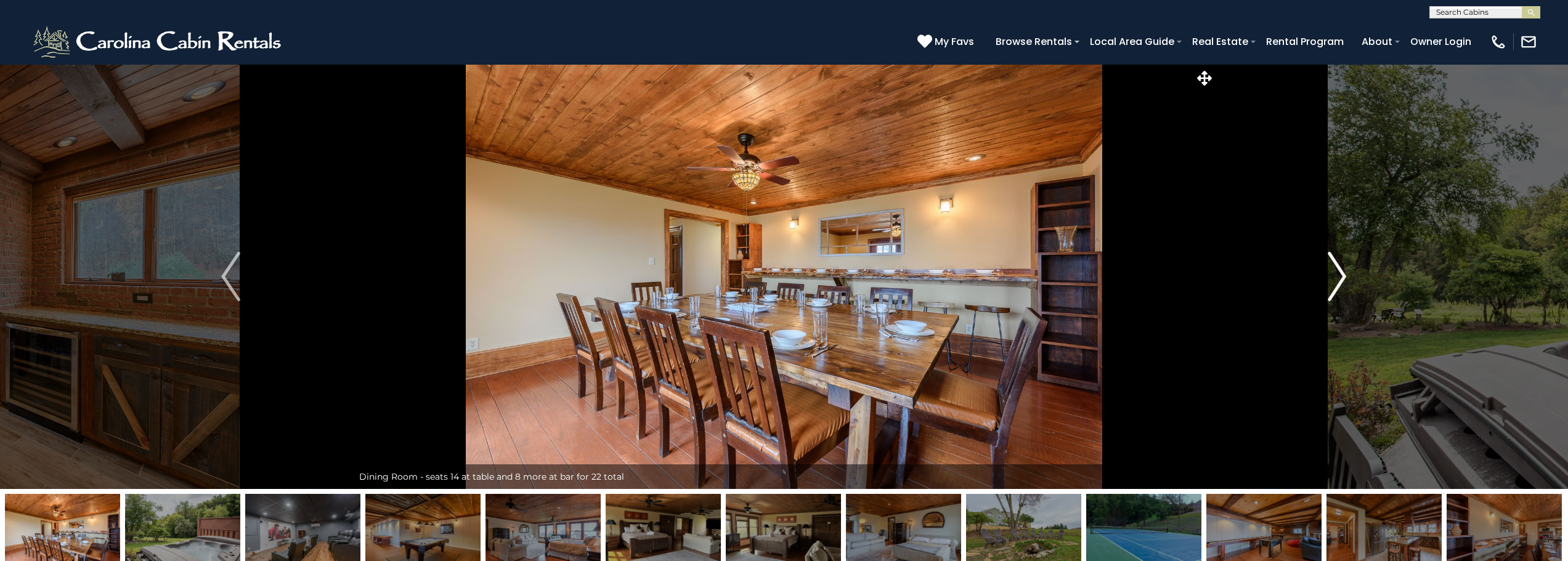
click at [1340, 275] on img "Next" at bounding box center [1336, 277] width 18 height 49
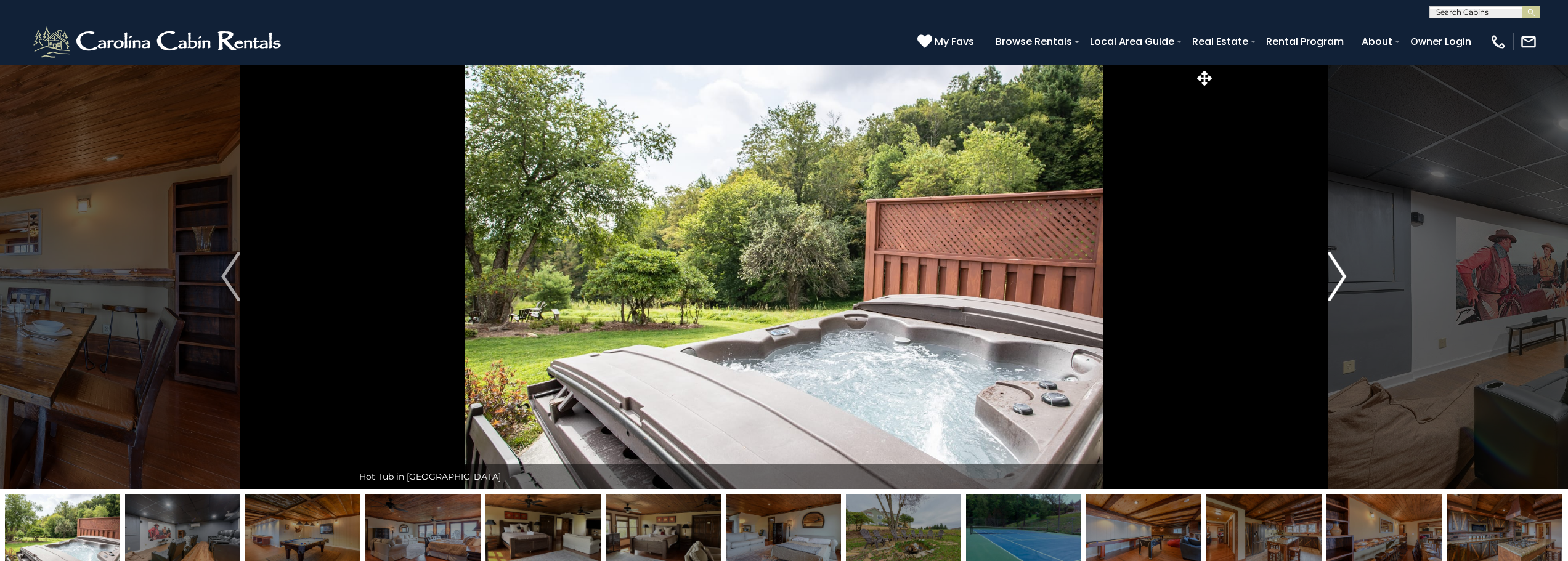
click at [1340, 275] on img "Next" at bounding box center [1336, 277] width 18 height 49
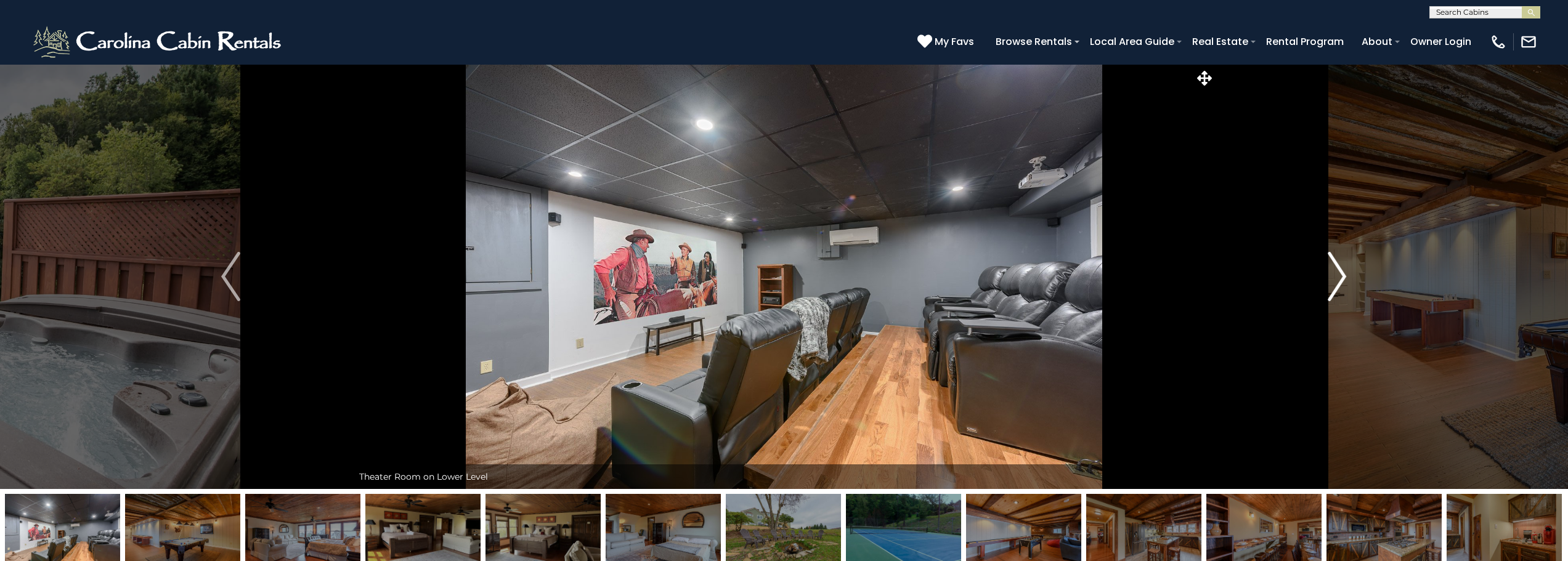
click at [1340, 275] on img "Next" at bounding box center [1336, 277] width 18 height 49
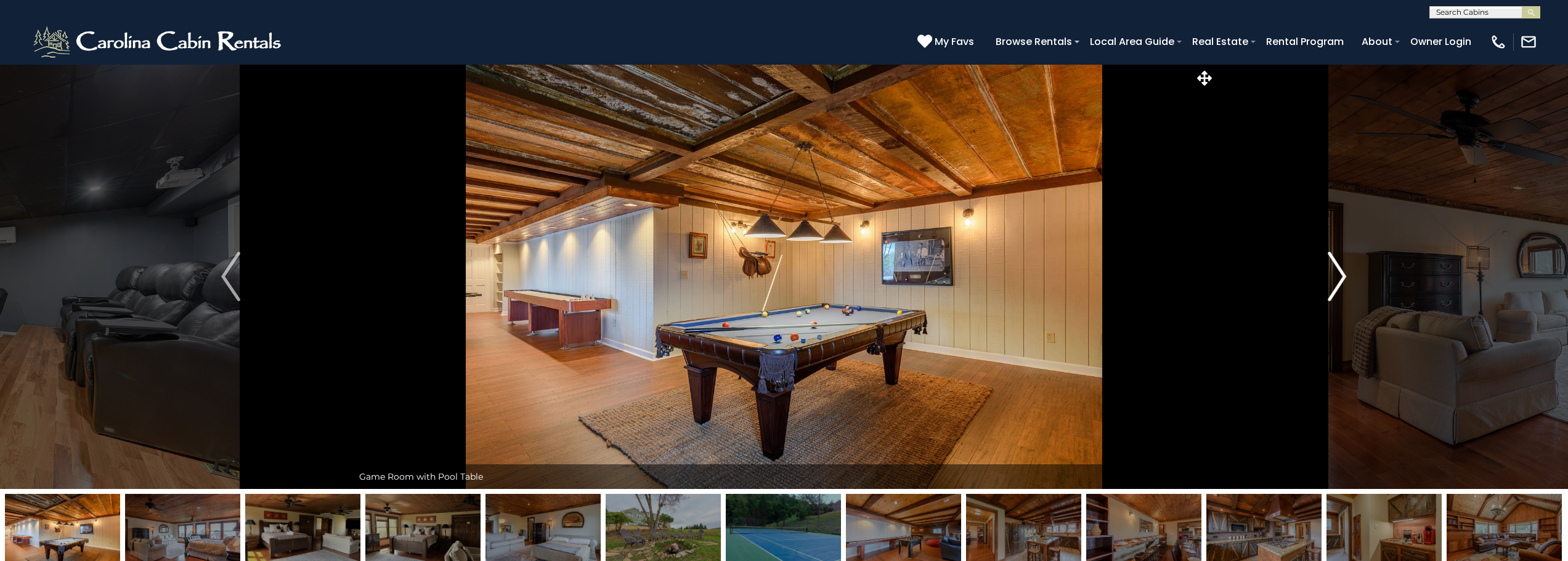
click at [1340, 275] on img "Next" at bounding box center [1336, 277] width 18 height 49
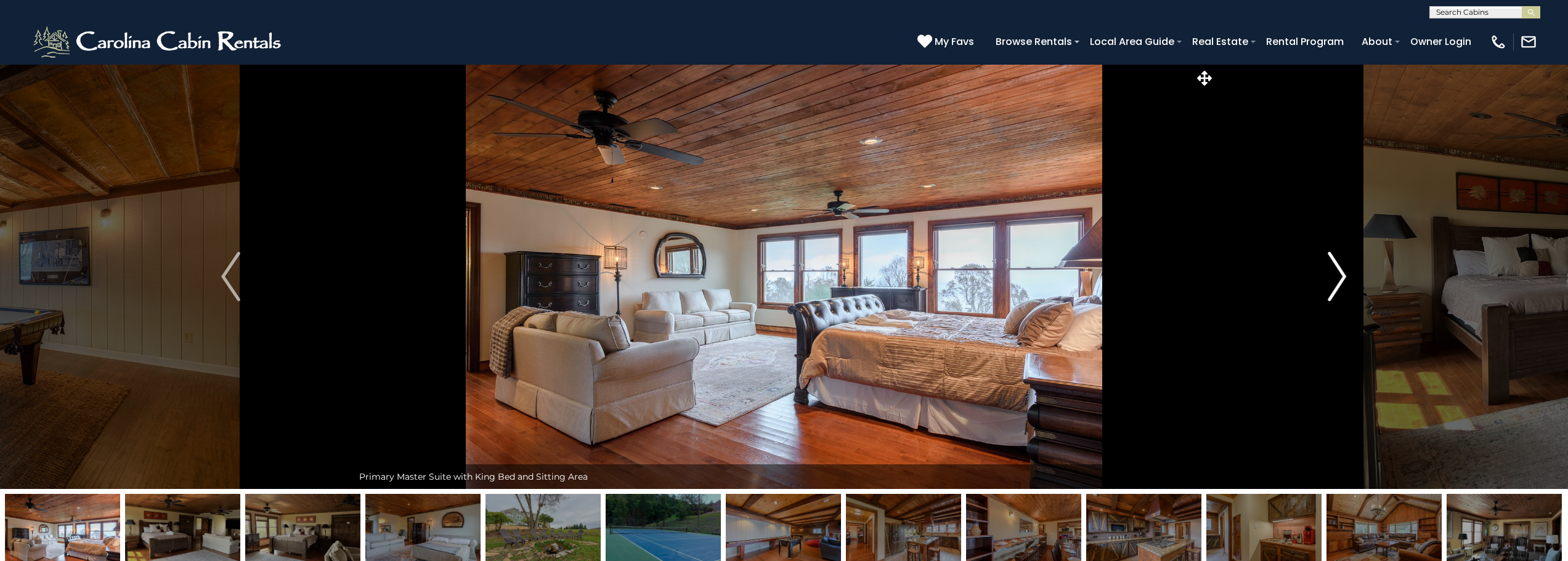
click at [1340, 275] on img "Next" at bounding box center [1336, 277] width 18 height 49
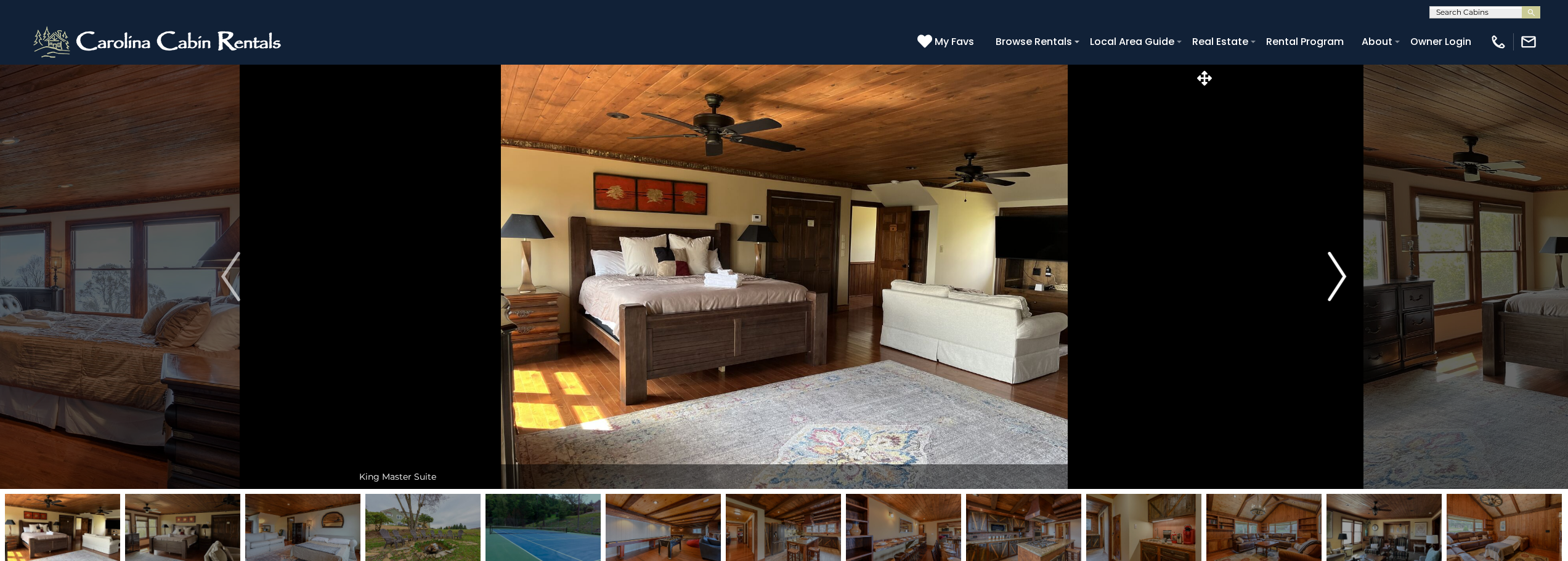
click at [1340, 275] on img "Next" at bounding box center [1336, 277] width 18 height 49
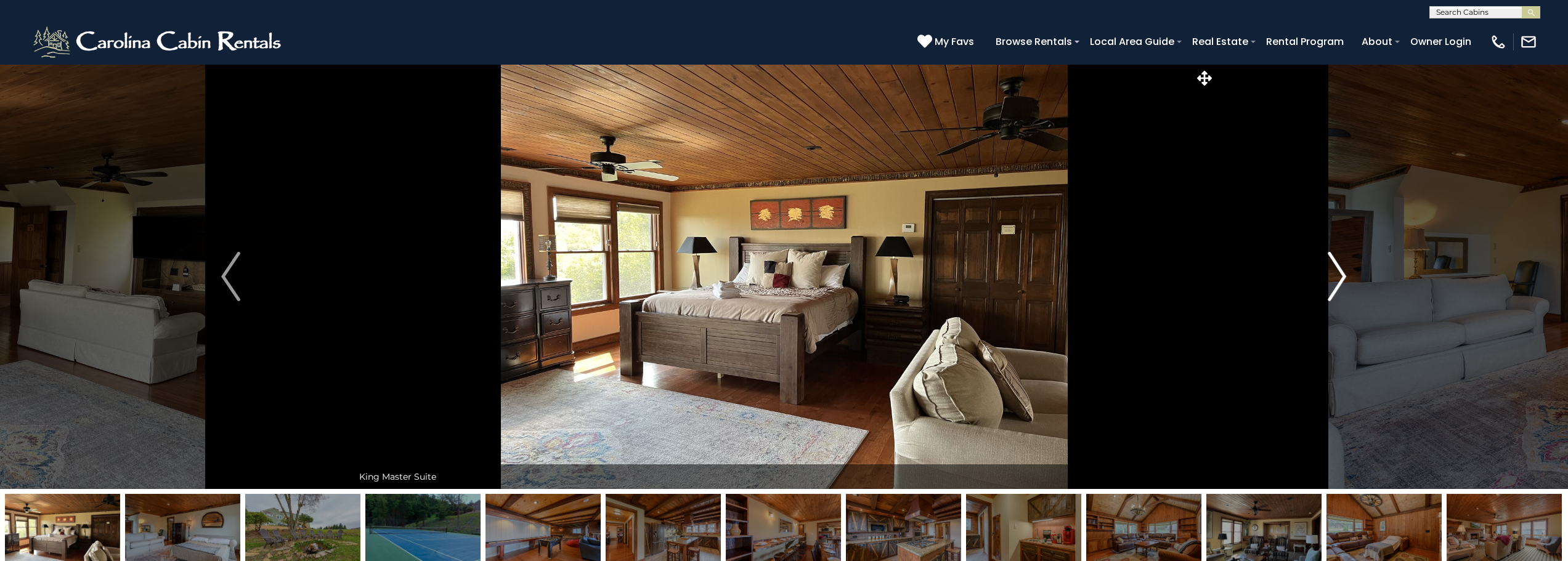
click at [1340, 275] on img "Next" at bounding box center [1336, 277] width 18 height 49
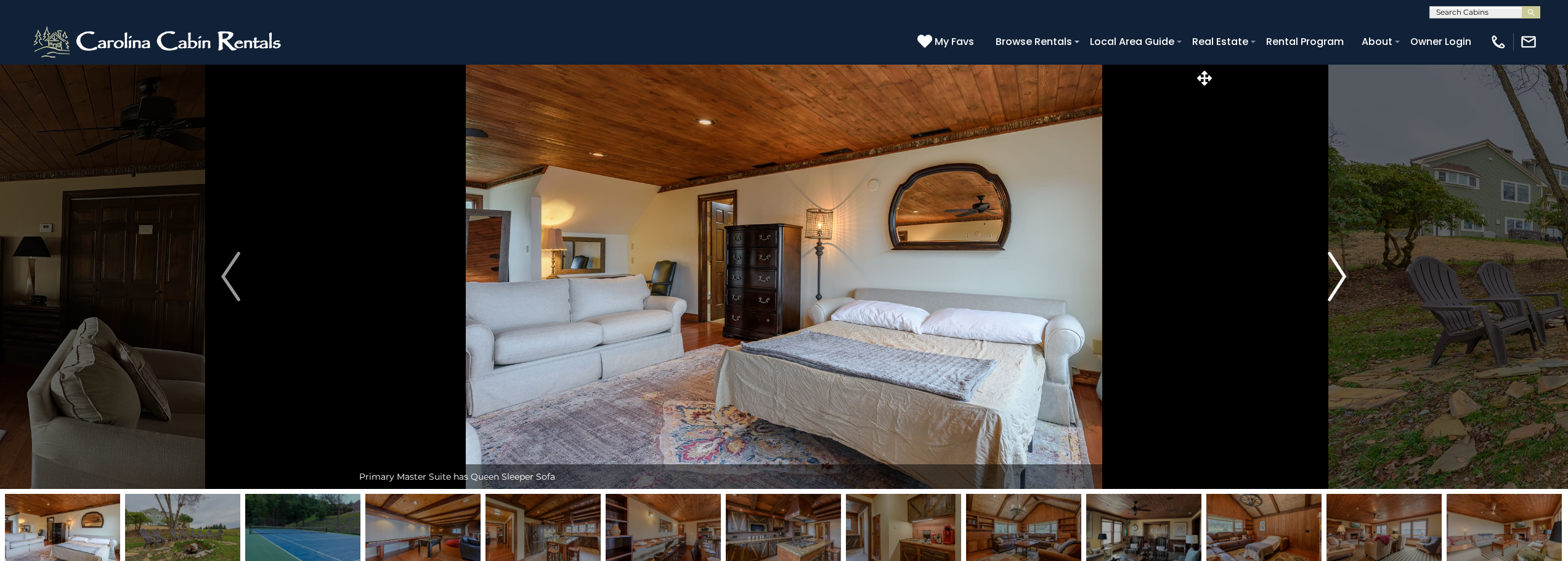
click at [1340, 275] on img "Next" at bounding box center [1336, 277] width 18 height 49
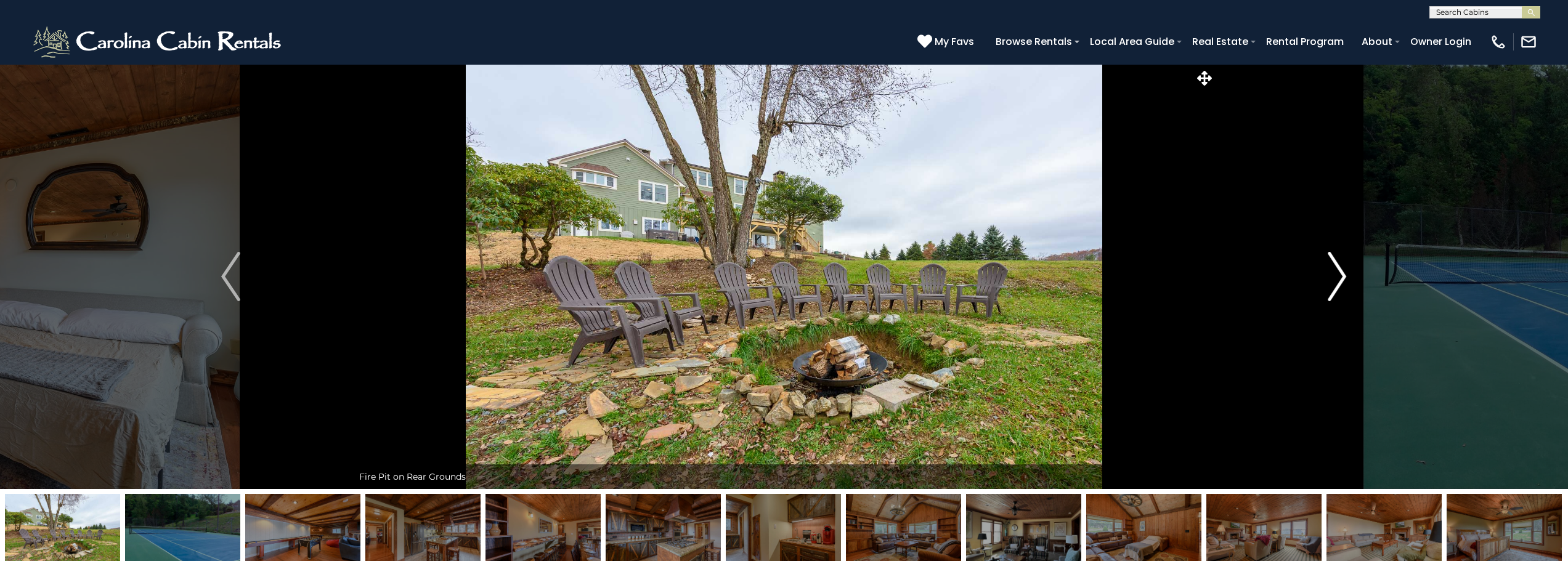
click at [1340, 275] on img "Next" at bounding box center [1336, 277] width 18 height 49
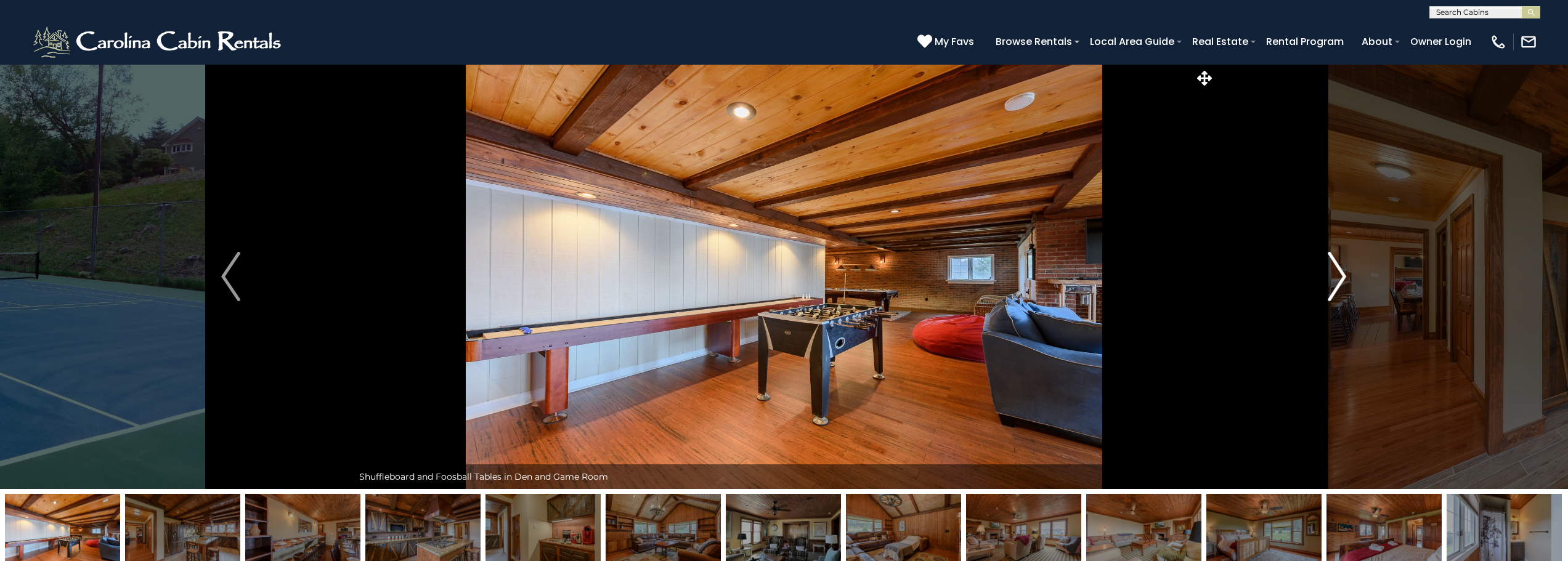
click at [1340, 275] on img "Next" at bounding box center [1336, 277] width 18 height 49
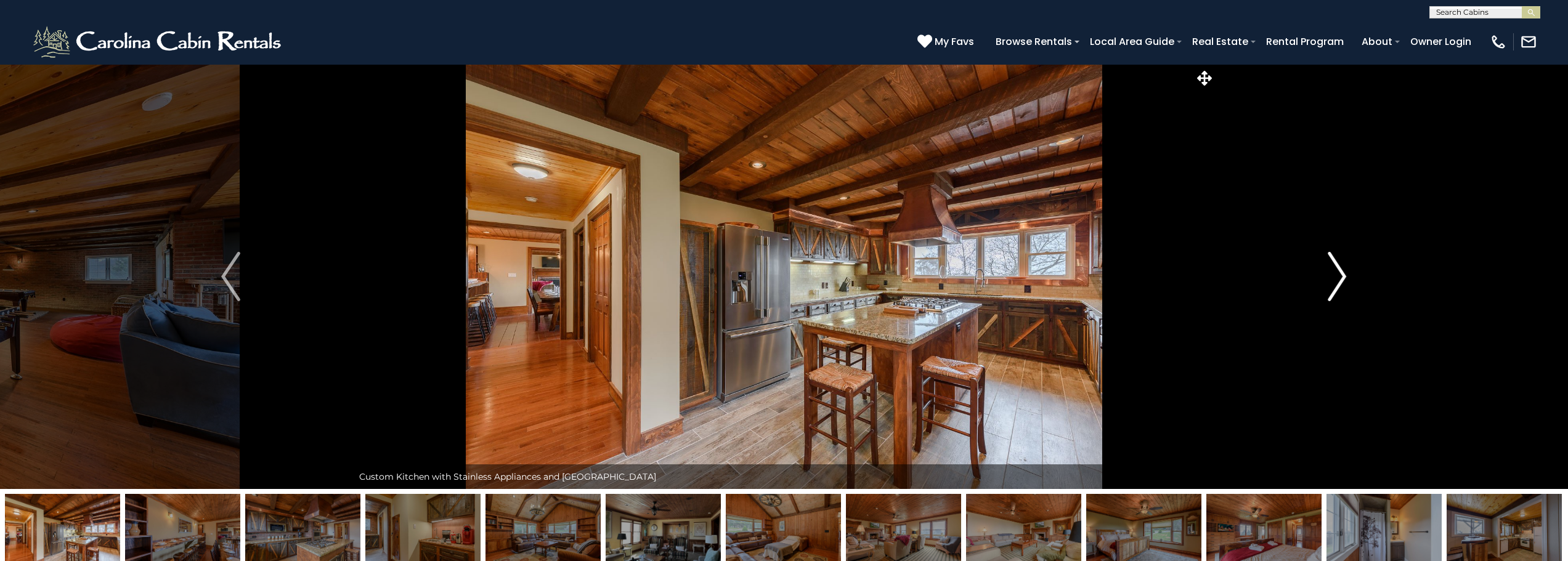
click at [1340, 275] on img "Next" at bounding box center [1336, 277] width 18 height 49
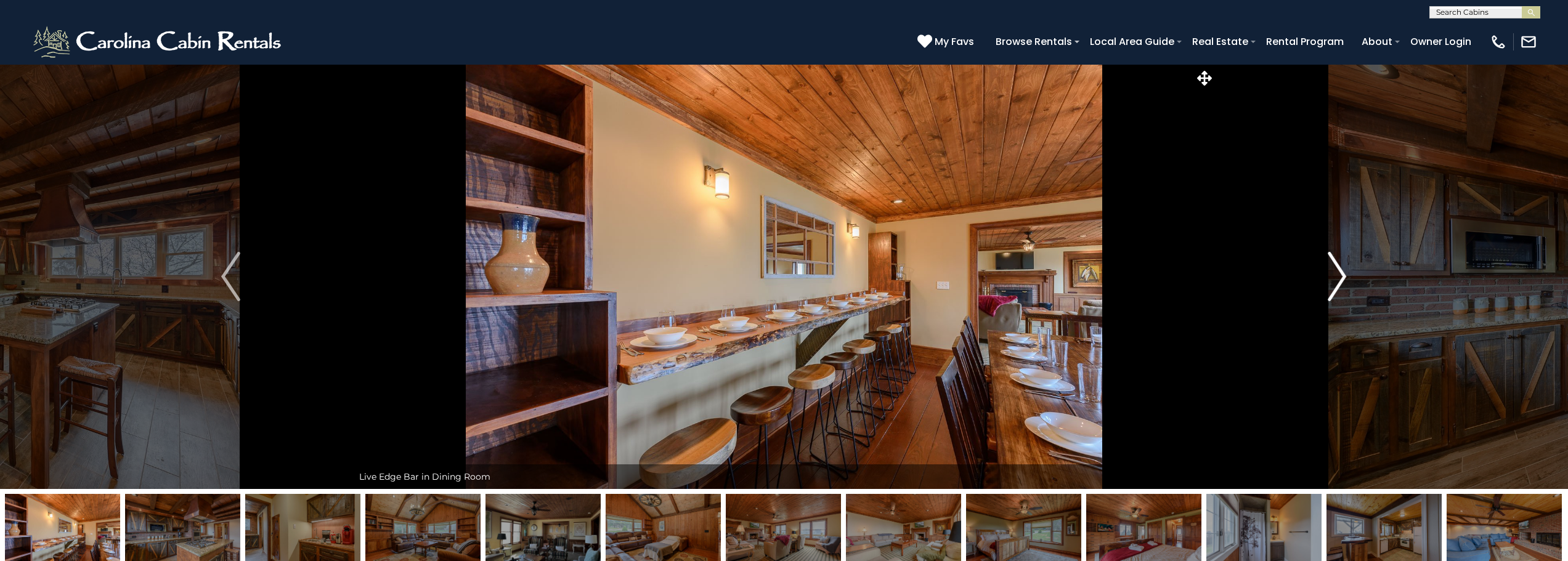
click at [1340, 275] on img "Next" at bounding box center [1336, 277] width 18 height 49
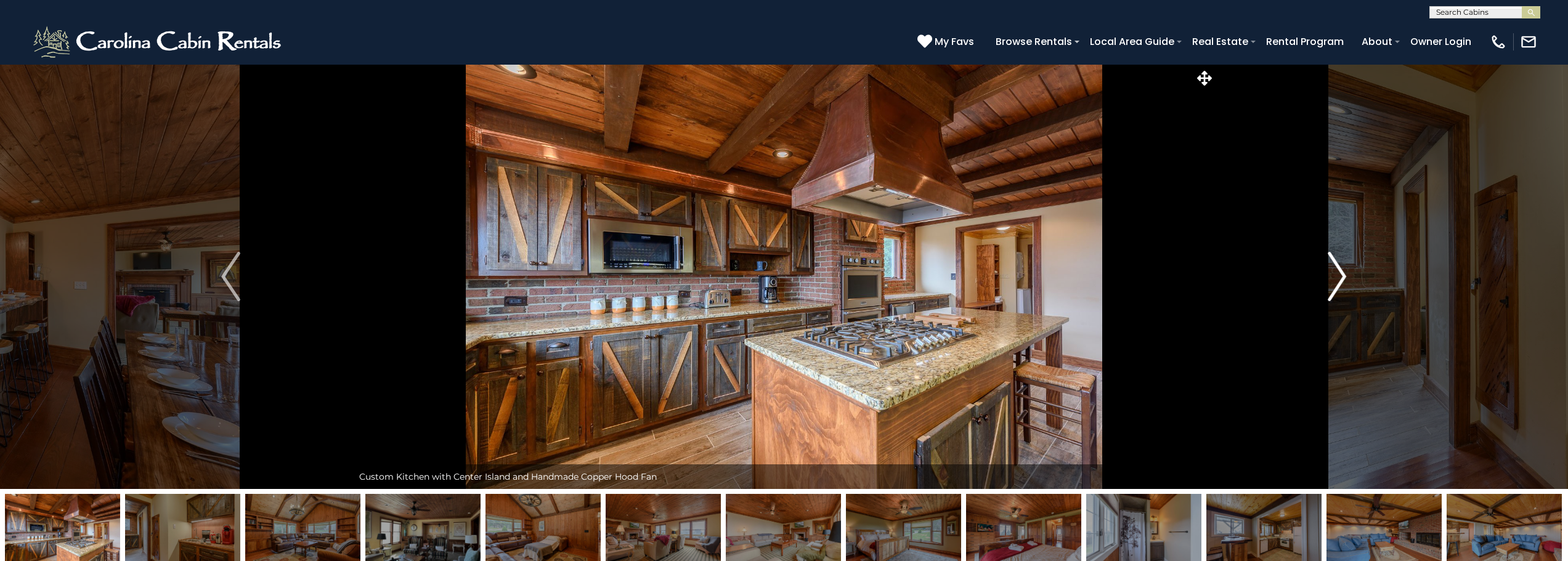
click at [1340, 275] on img "Next" at bounding box center [1336, 277] width 18 height 49
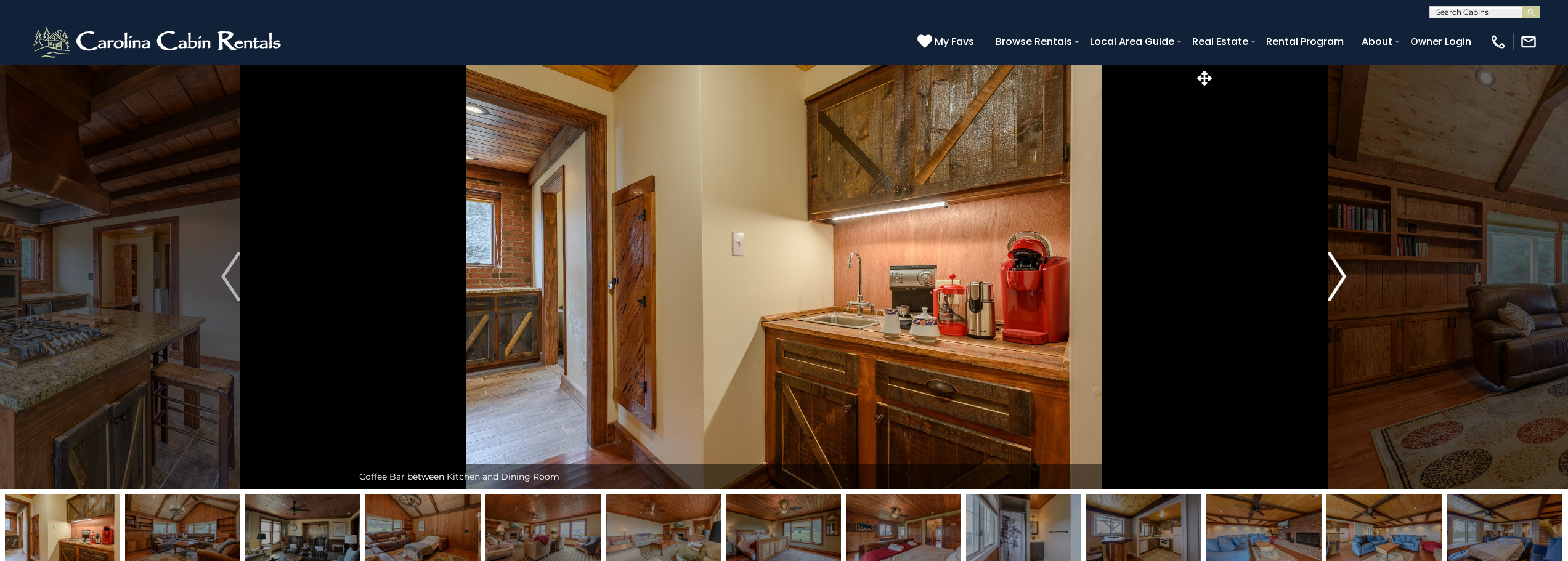
click at [1340, 275] on img "Next" at bounding box center [1336, 277] width 18 height 49
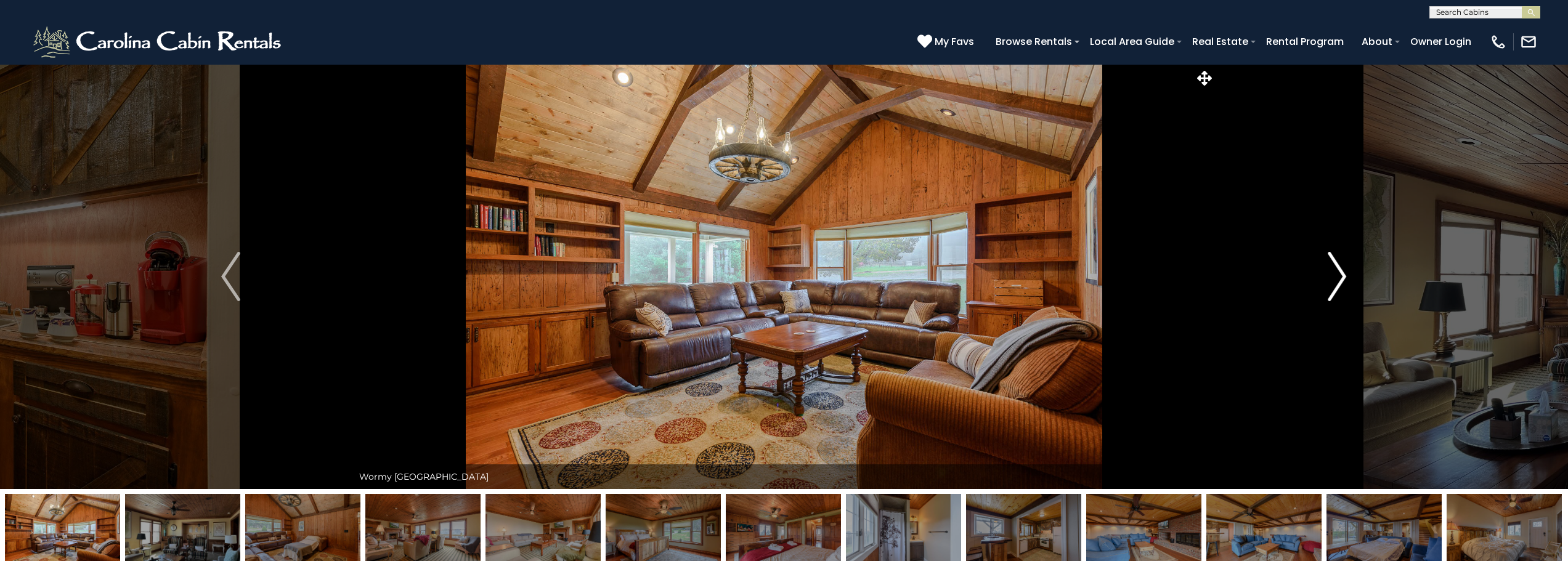
click at [1340, 275] on img "Next" at bounding box center [1336, 277] width 18 height 49
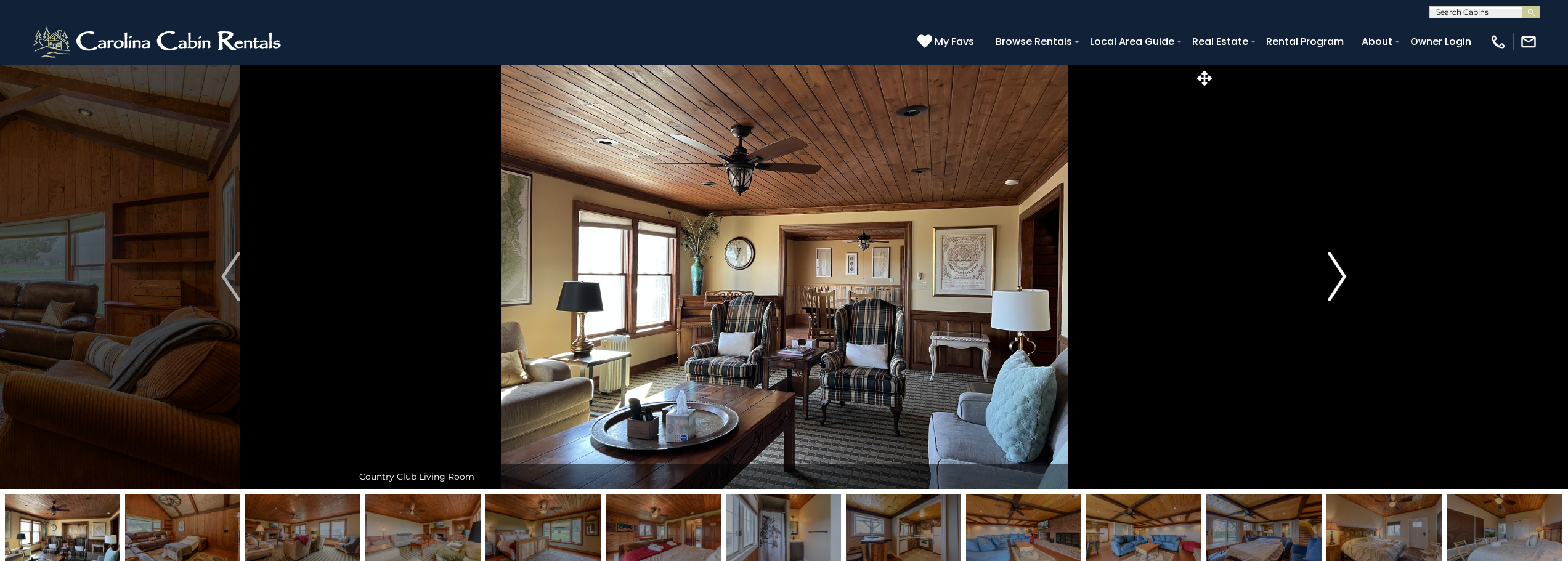
click at [1340, 275] on img "Next" at bounding box center [1336, 277] width 18 height 49
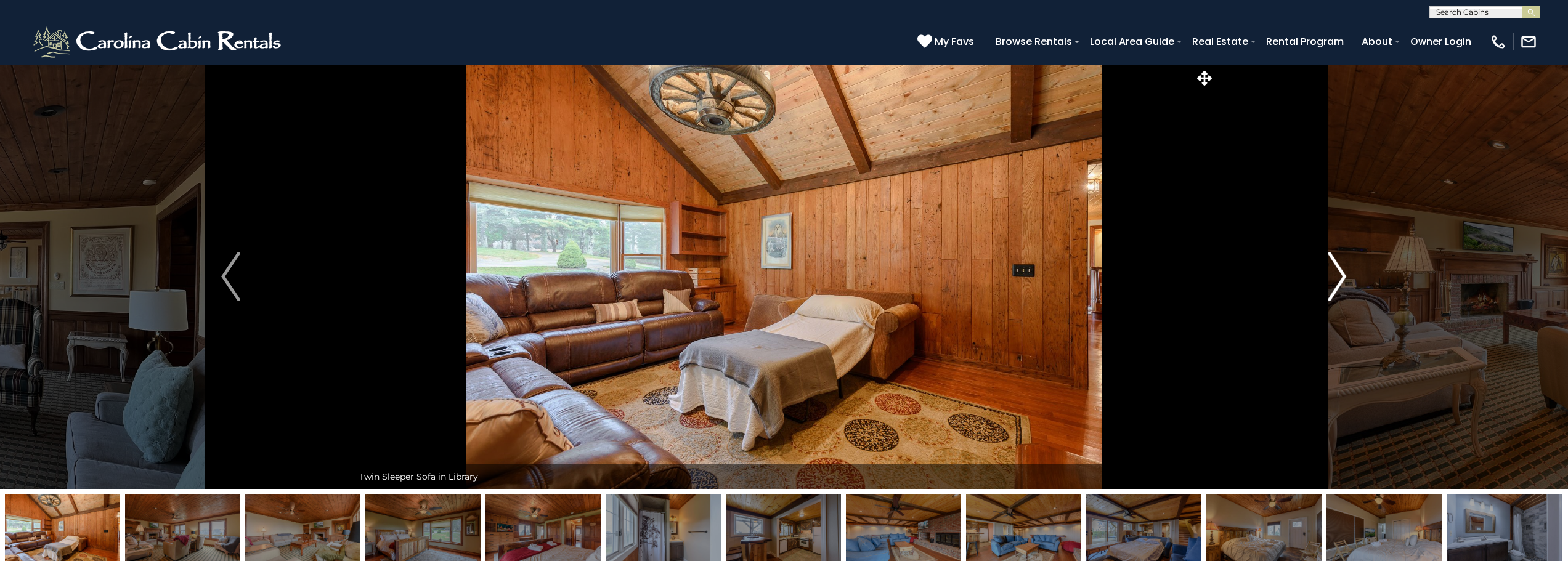
click at [1340, 275] on img "Next" at bounding box center [1336, 277] width 18 height 49
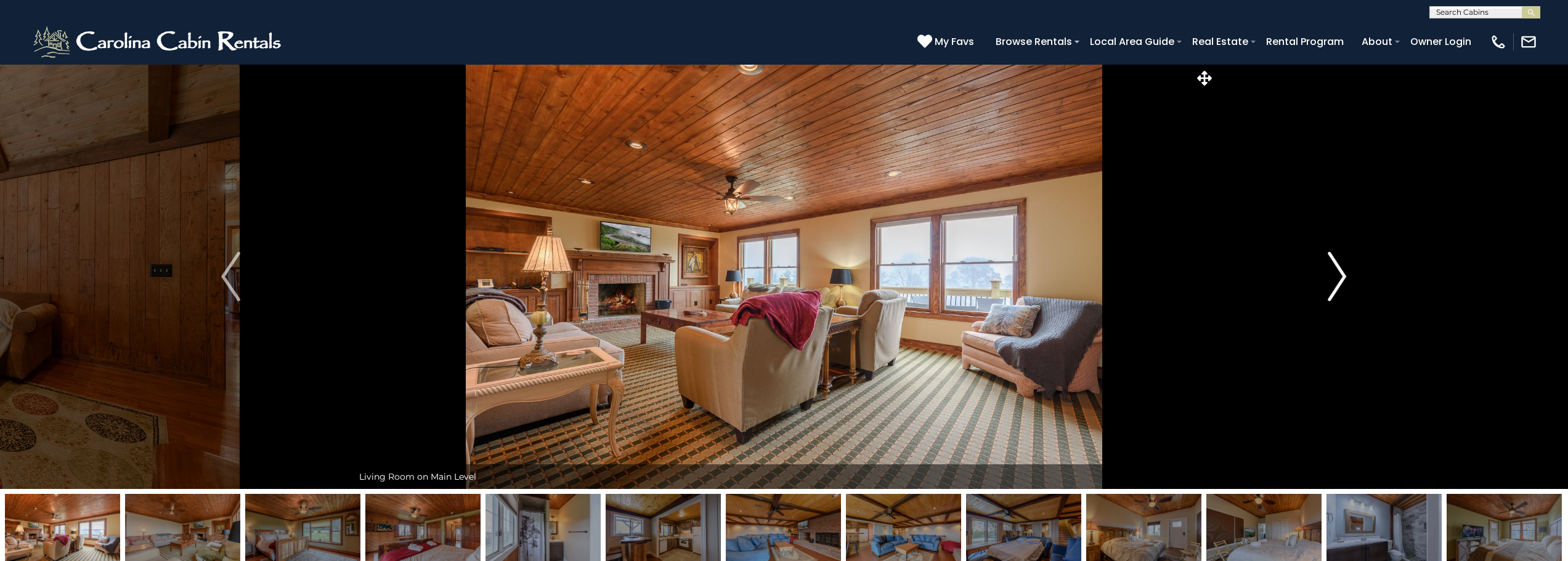
click at [1340, 275] on img "Next" at bounding box center [1336, 277] width 18 height 49
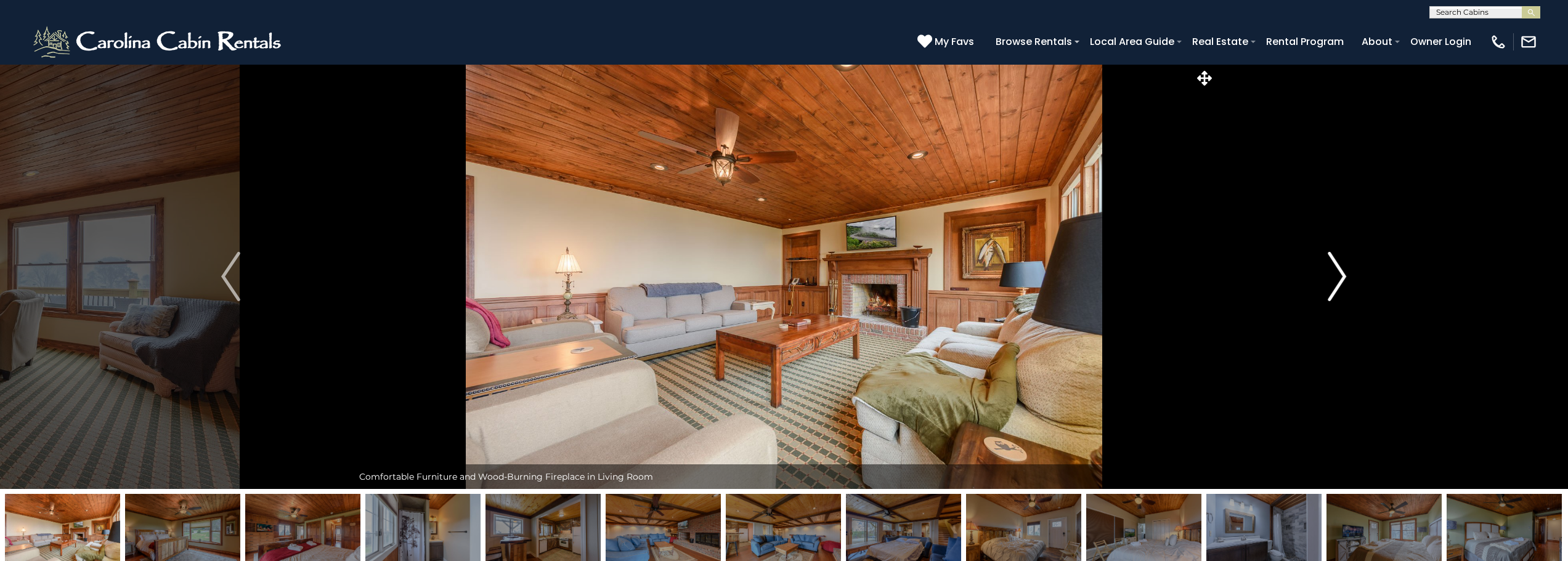
click at [1340, 275] on img "Next" at bounding box center [1336, 277] width 18 height 49
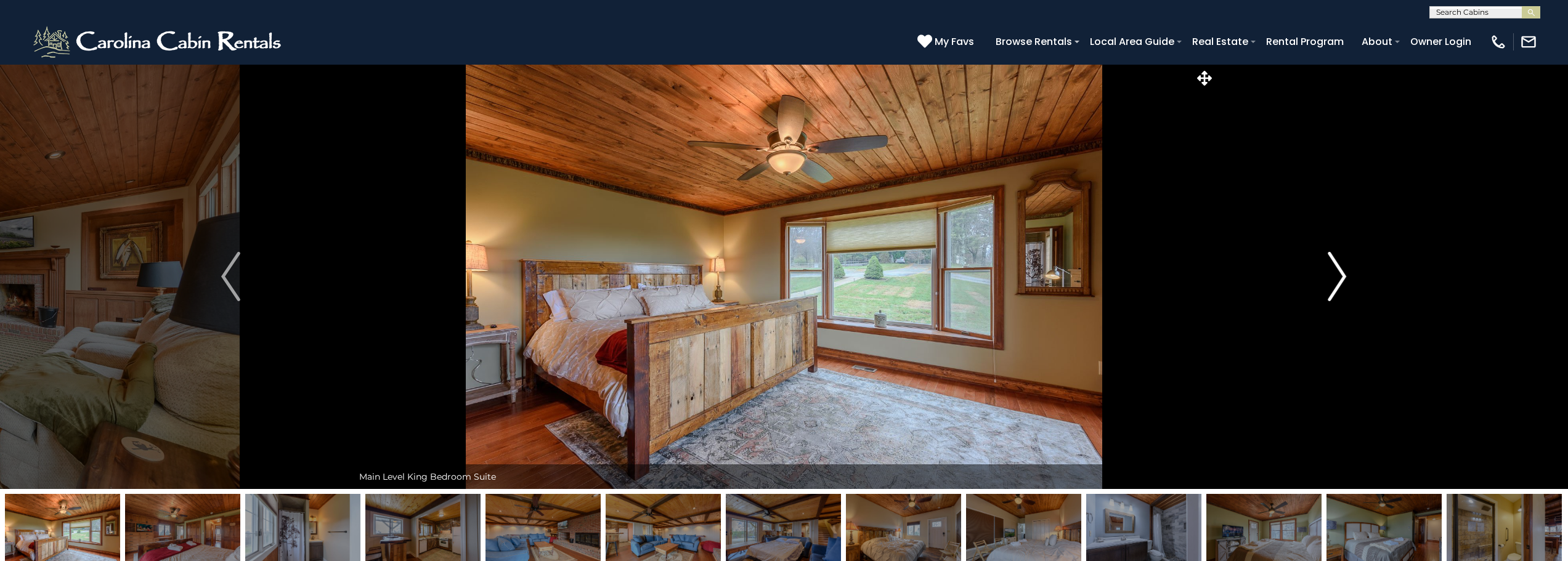
click at [1340, 275] on img "Next" at bounding box center [1336, 277] width 18 height 49
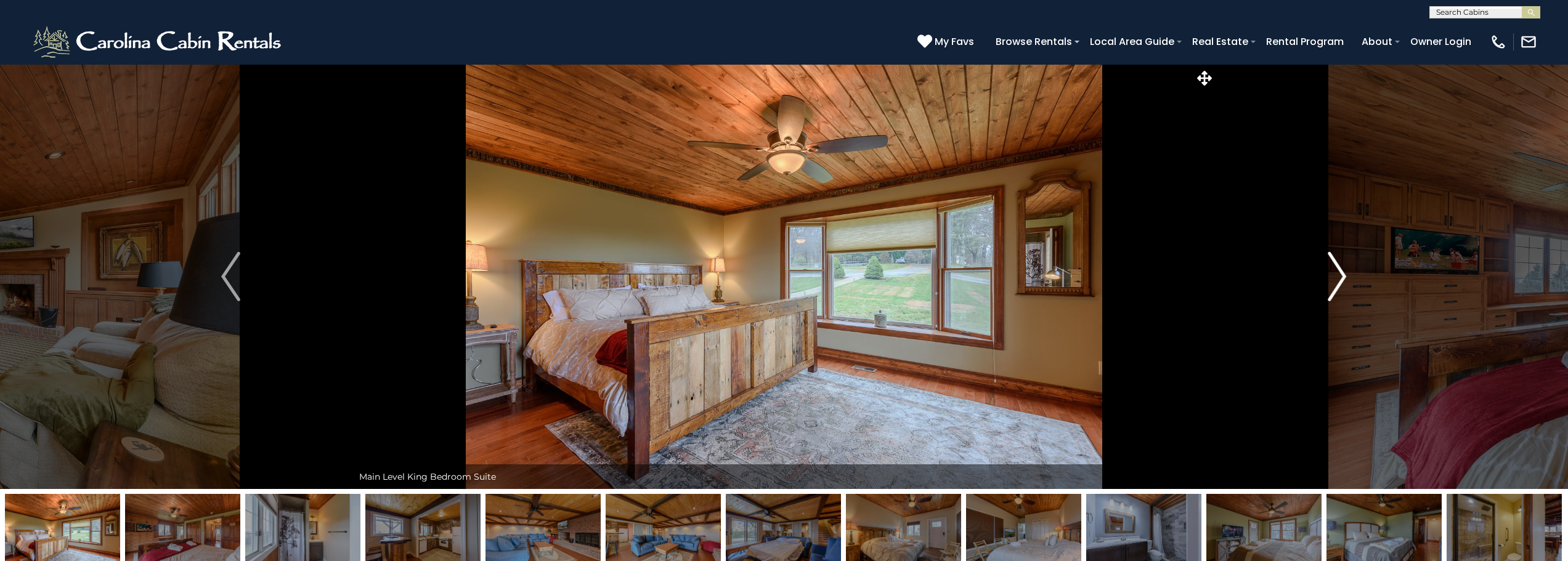
click at [1340, 275] on img "Next" at bounding box center [1336, 277] width 18 height 49
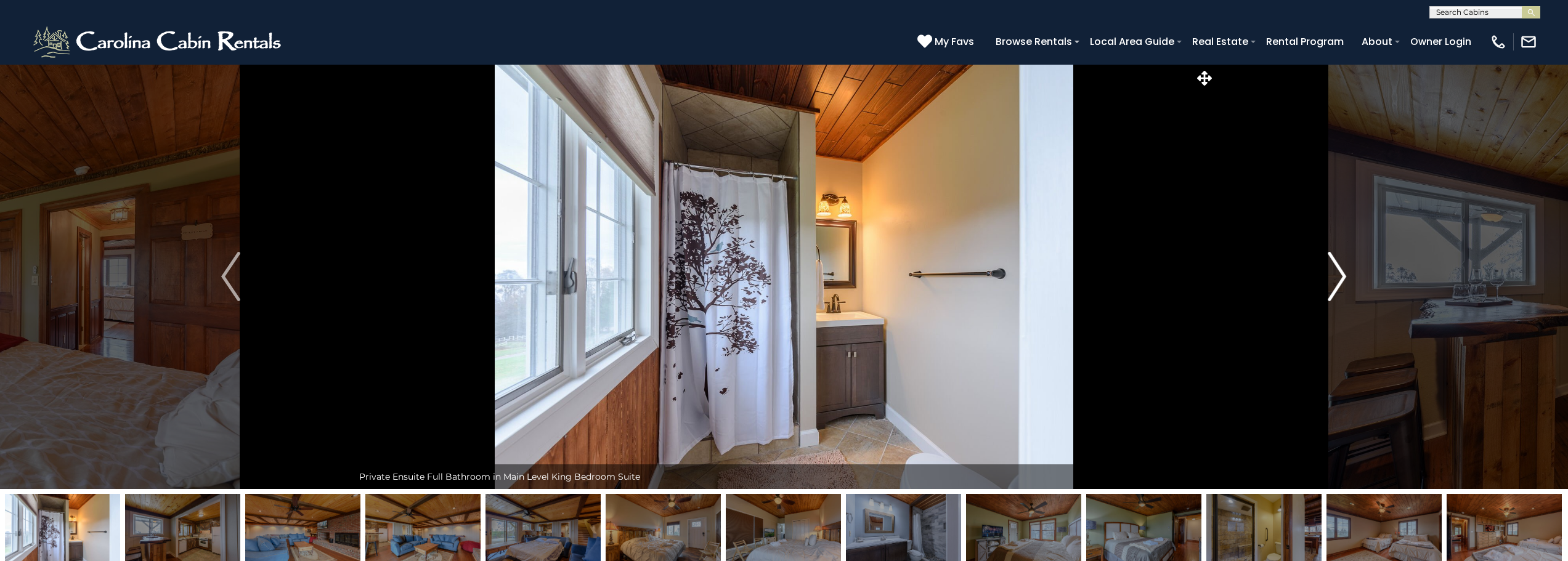
click at [1340, 275] on img "Next" at bounding box center [1336, 277] width 18 height 49
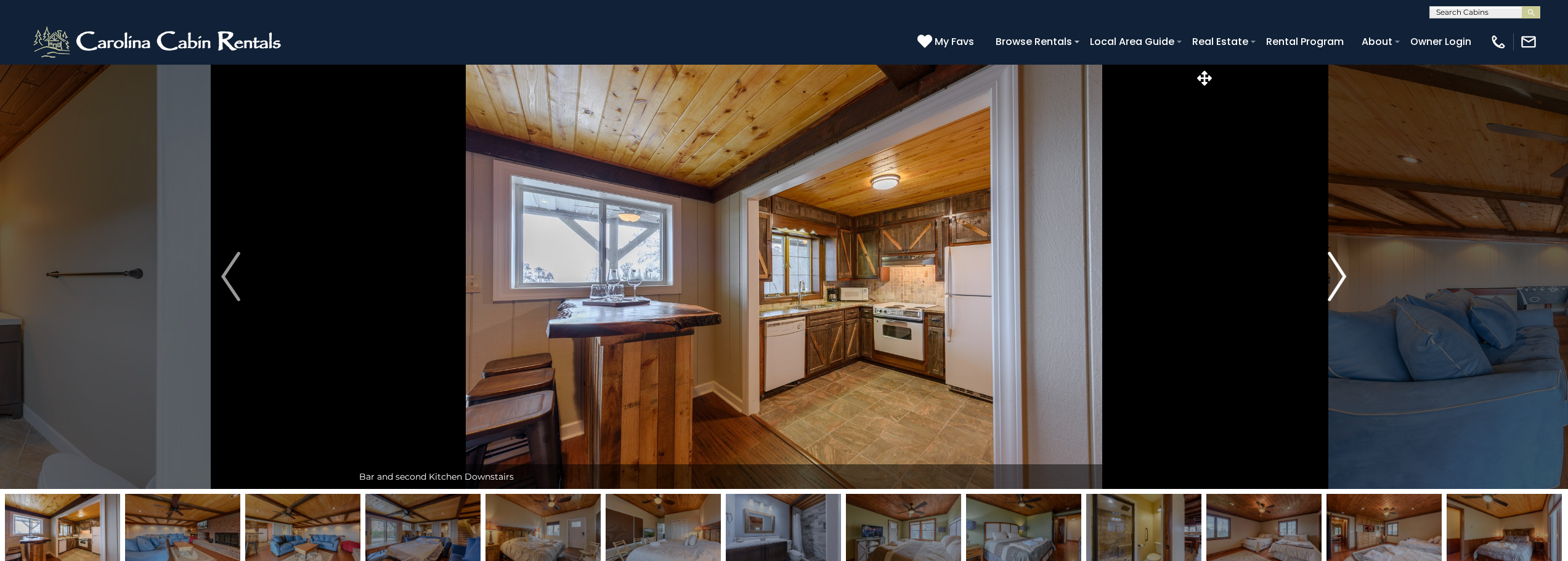
click at [1340, 275] on img "Next" at bounding box center [1336, 277] width 18 height 49
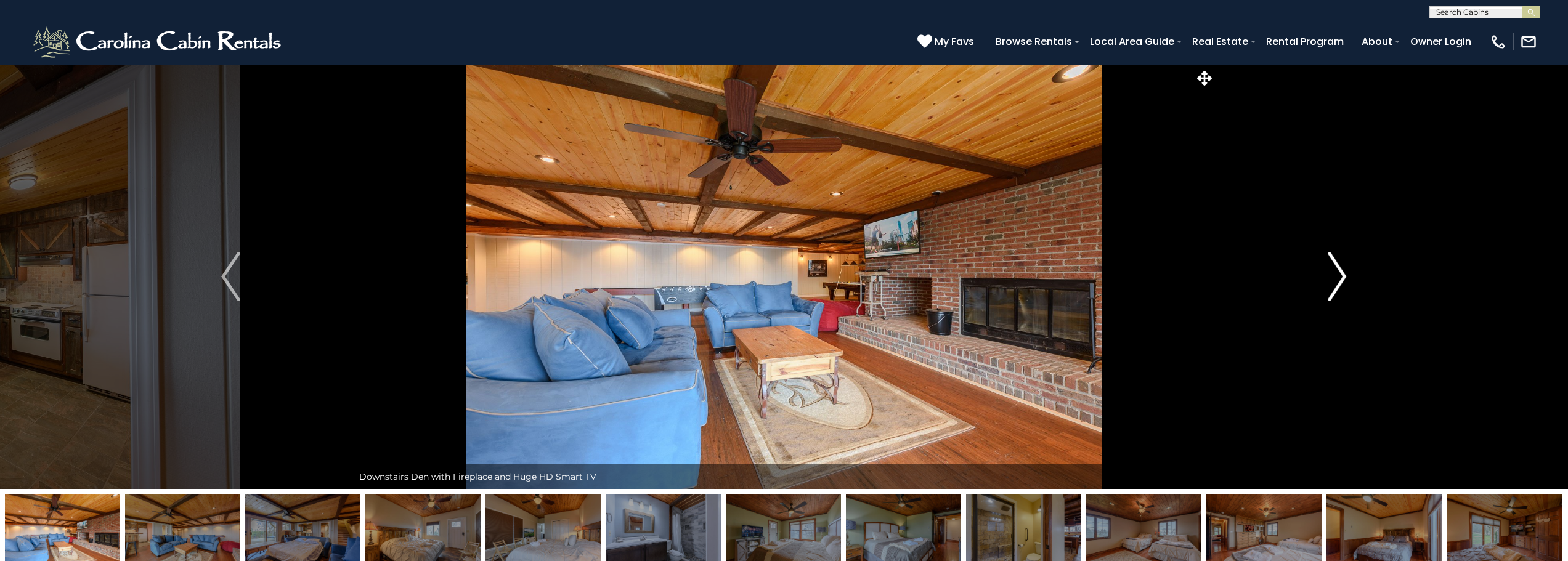
click at [1340, 275] on img "Next" at bounding box center [1336, 277] width 18 height 49
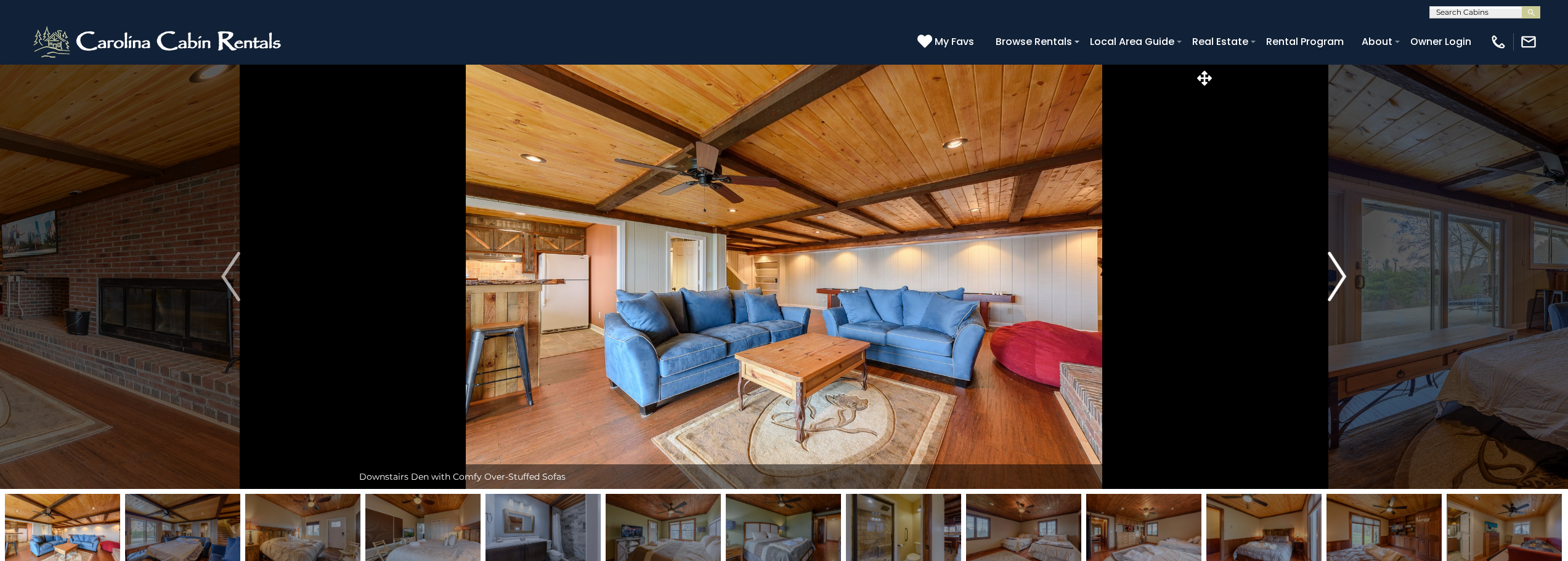
click at [1340, 275] on img "Next" at bounding box center [1336, 277] width 18 height 49
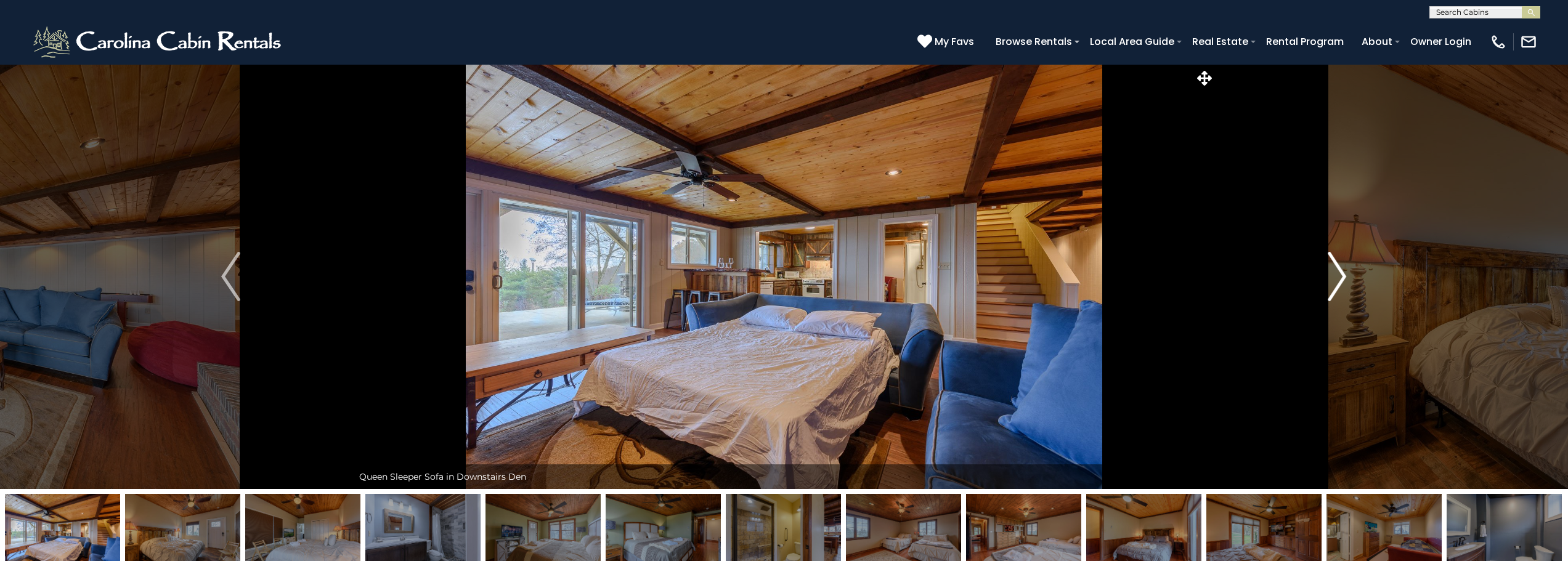
click at [1340, 275] on img "Next" at bounding box center [1336, 277] width 18 height 49
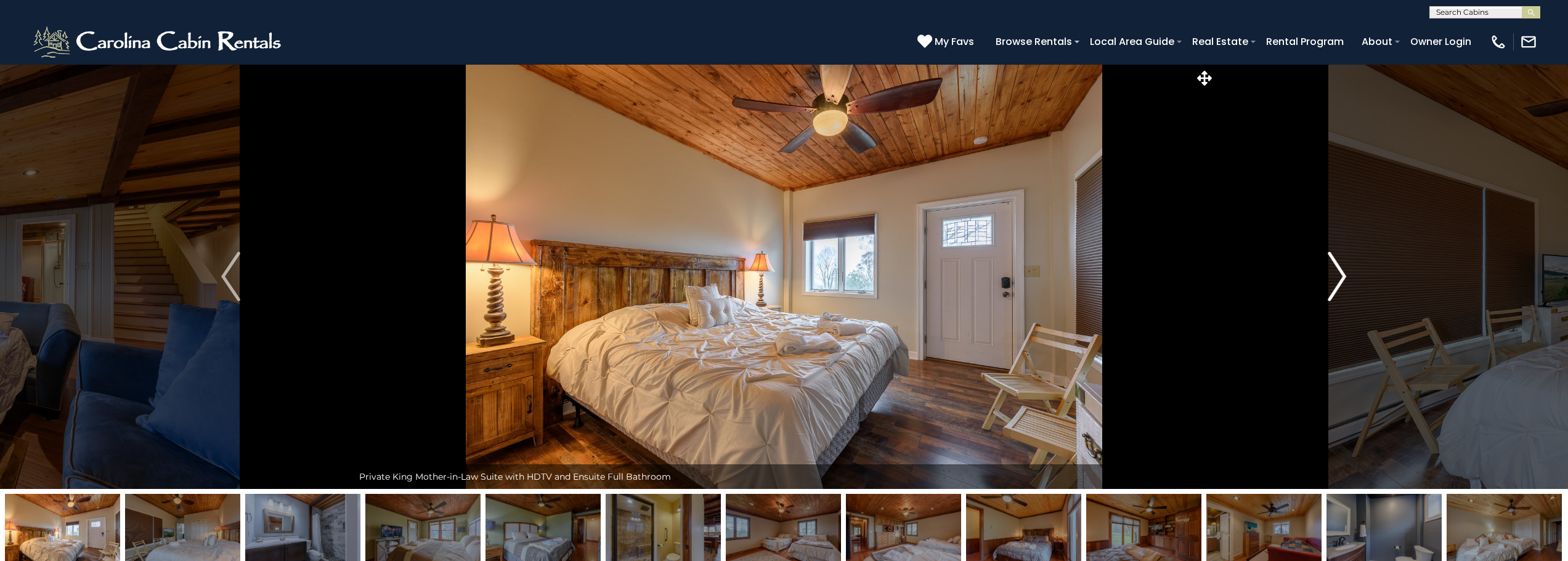
click at [1340, 275] on img "Next" at bounding box center [1336, 277] width 18 height 49
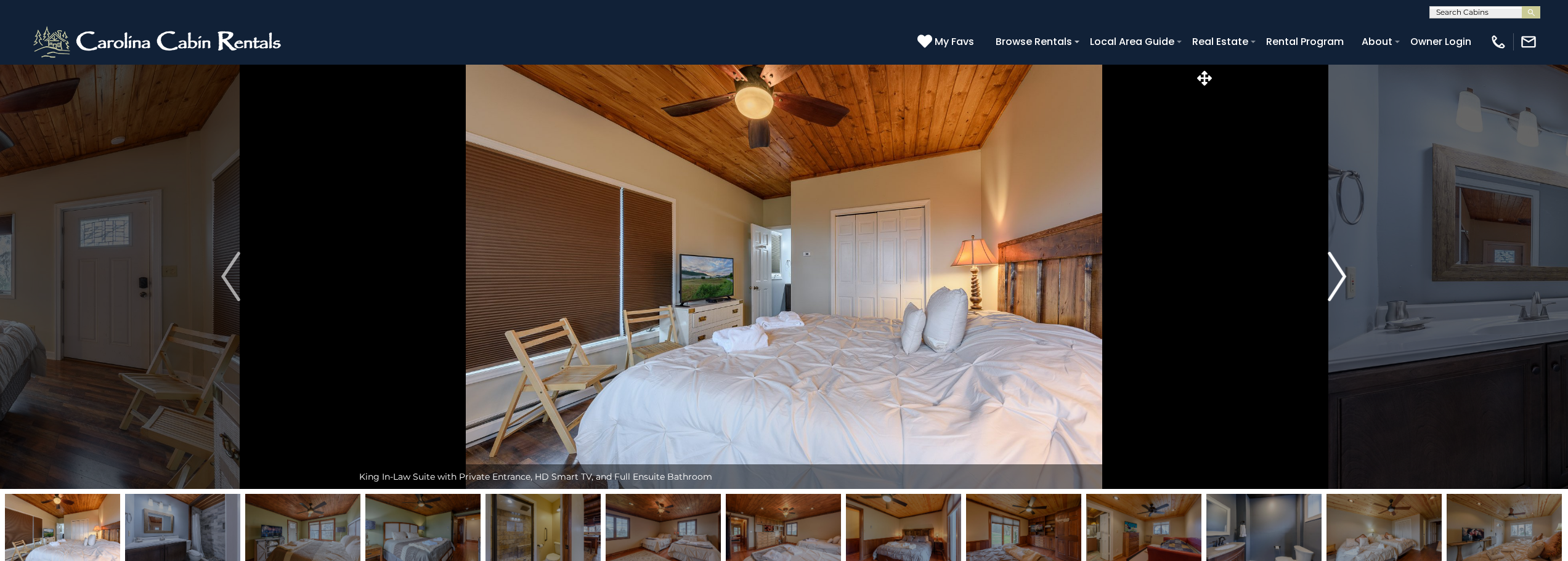
click at [1340, 275] on img "Next" at bounding box center [1336, 277] width 18 height 49
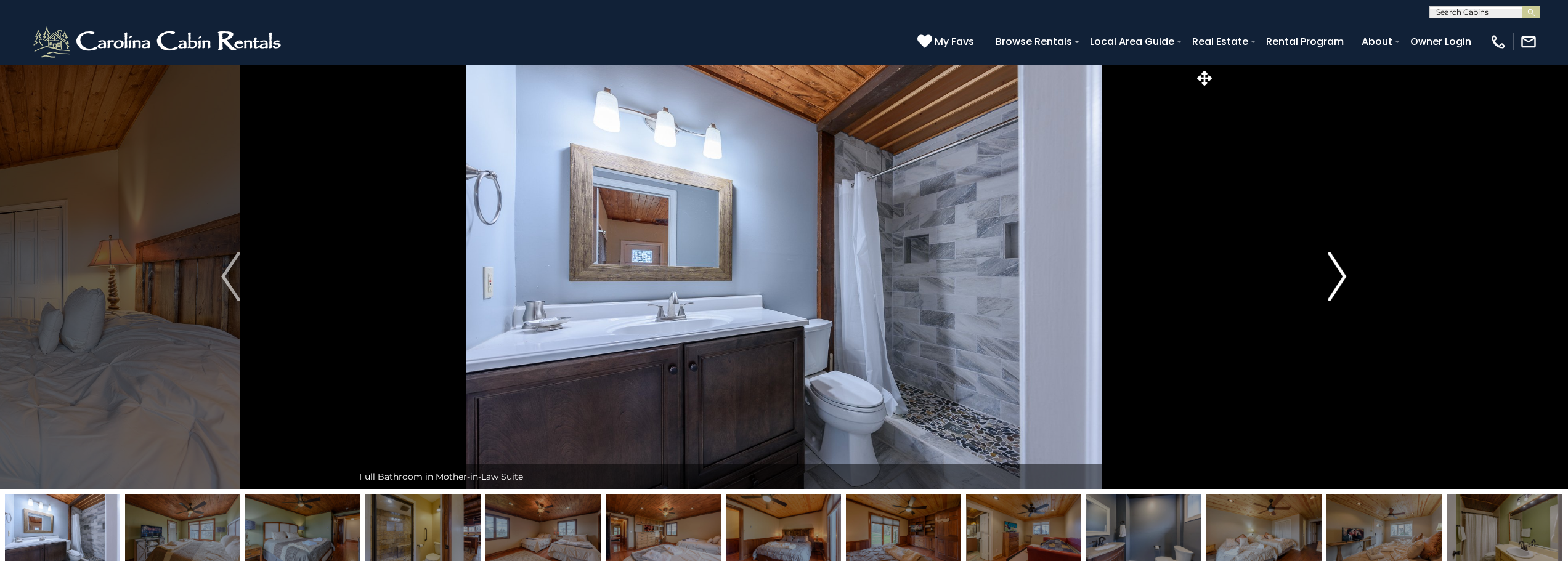
click at [1340, 275] on img "Next" at bounding box center [1336, 277] width 18 height 49
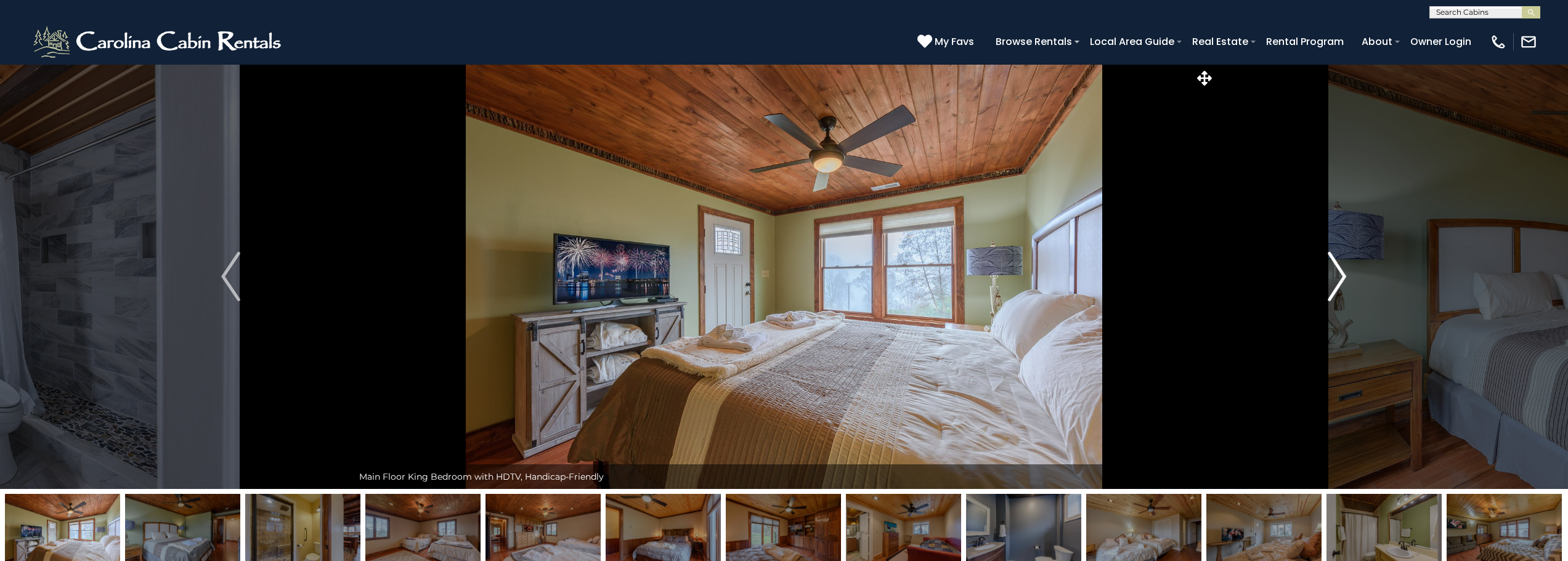
click at [1340, 275] on img "Next" at bounding box center [1336, 277] width 18 height 49
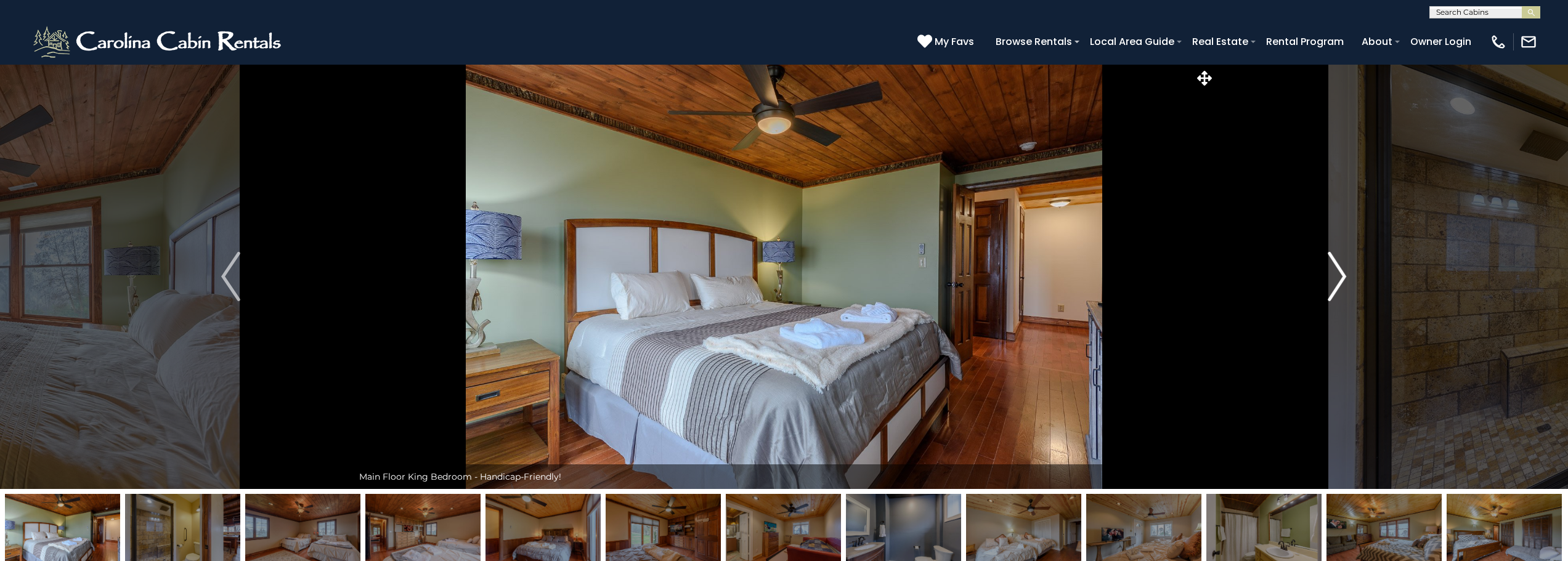
click at [1340, 275] on img "Next" at bounding box center [1336, 277] width 18 height 49
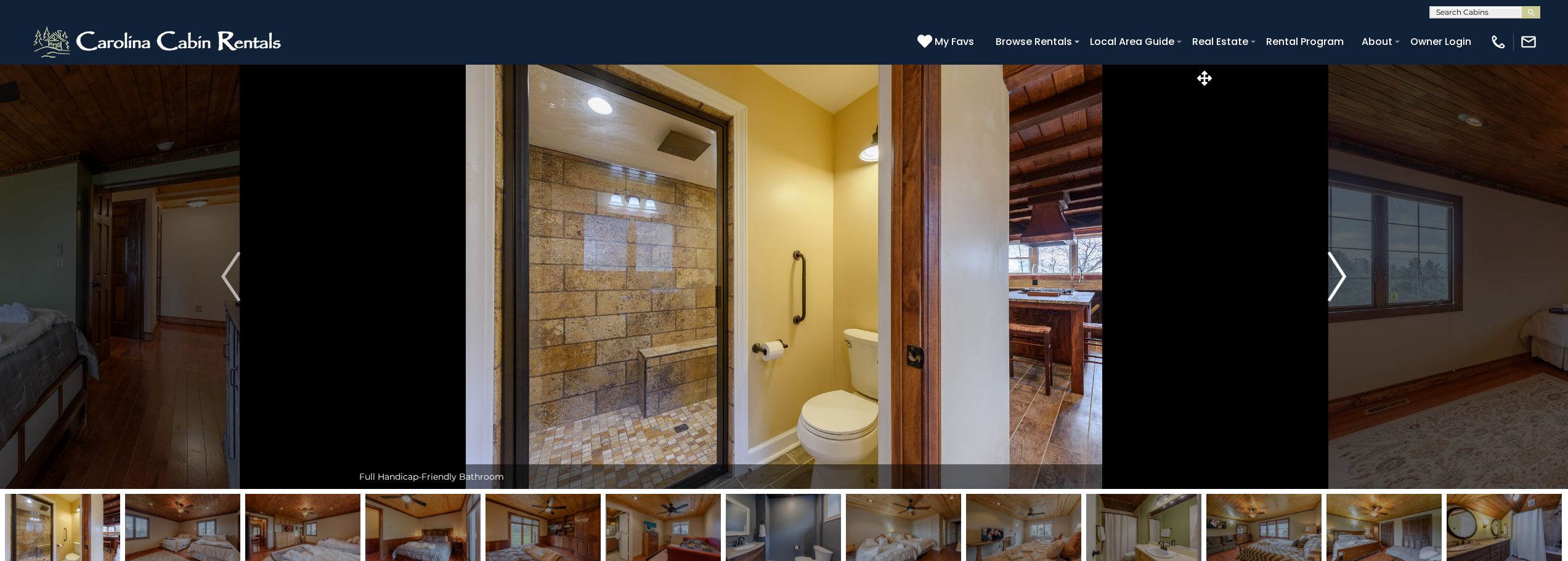
click at [1340, 275] on img "Next" at bounding box center [1336, 277] width 18 height 49
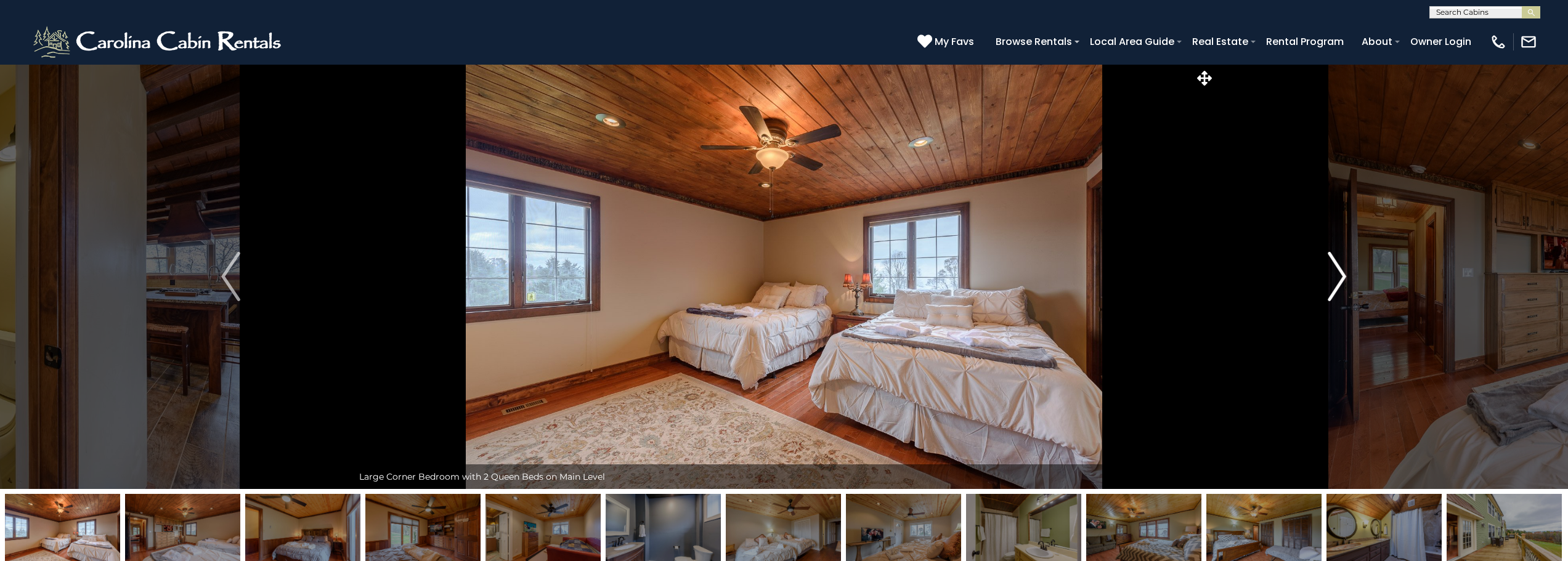
click at [1340, 275] on img "Next" at bounding box center [1336, 277] width 18 height 49
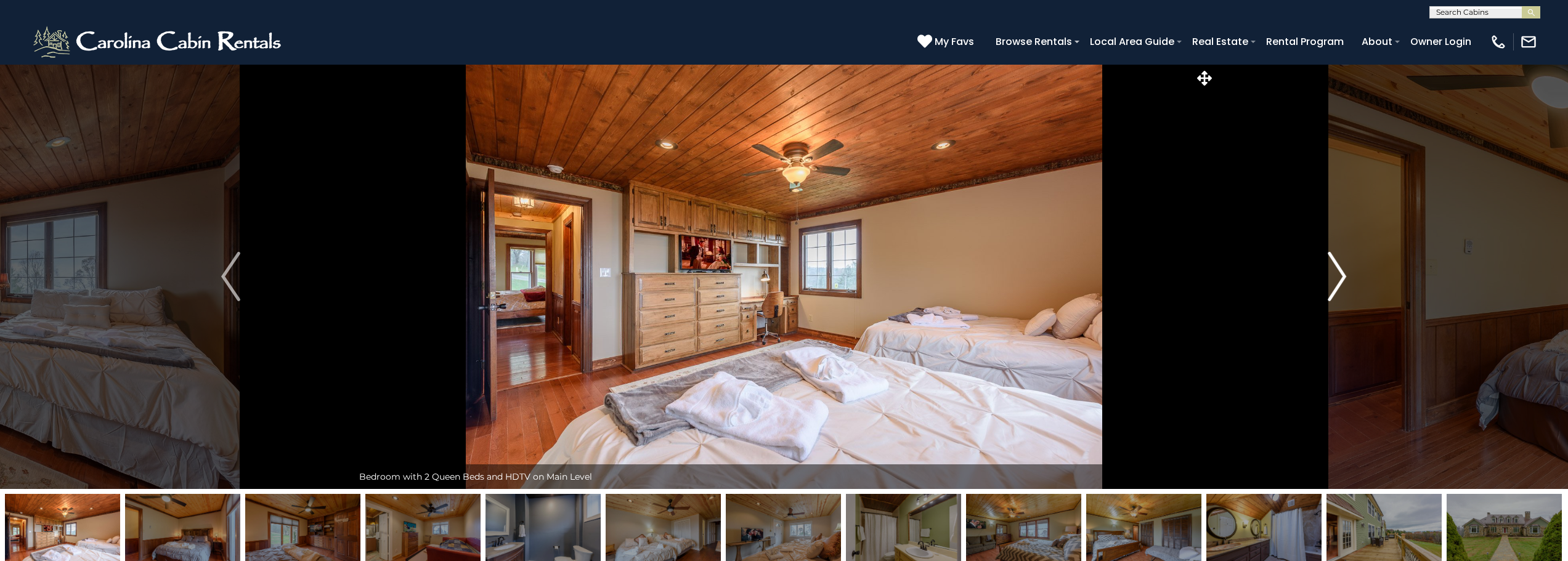
click at [1340, 275] on img "Next" at bounding box center [1336, 277] width 18 height 49
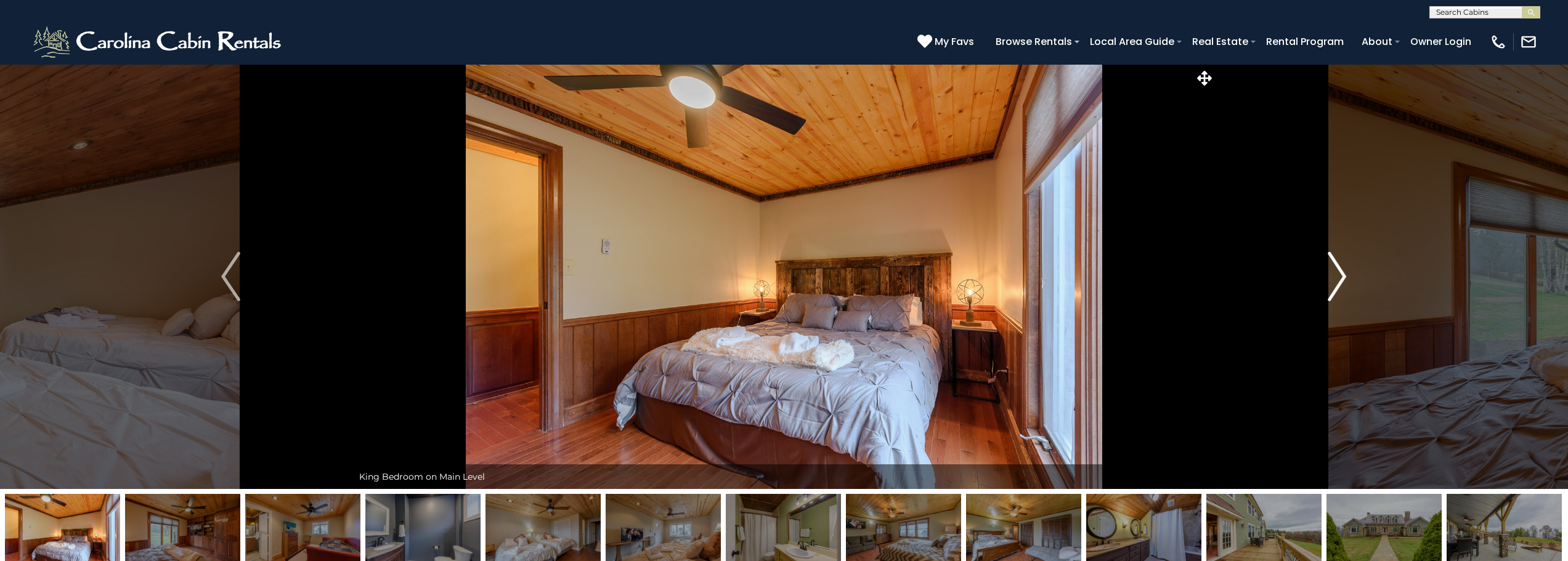
click at [1340, 275] on img "Next" at bounding box center [1336, 277] width 18 height 49
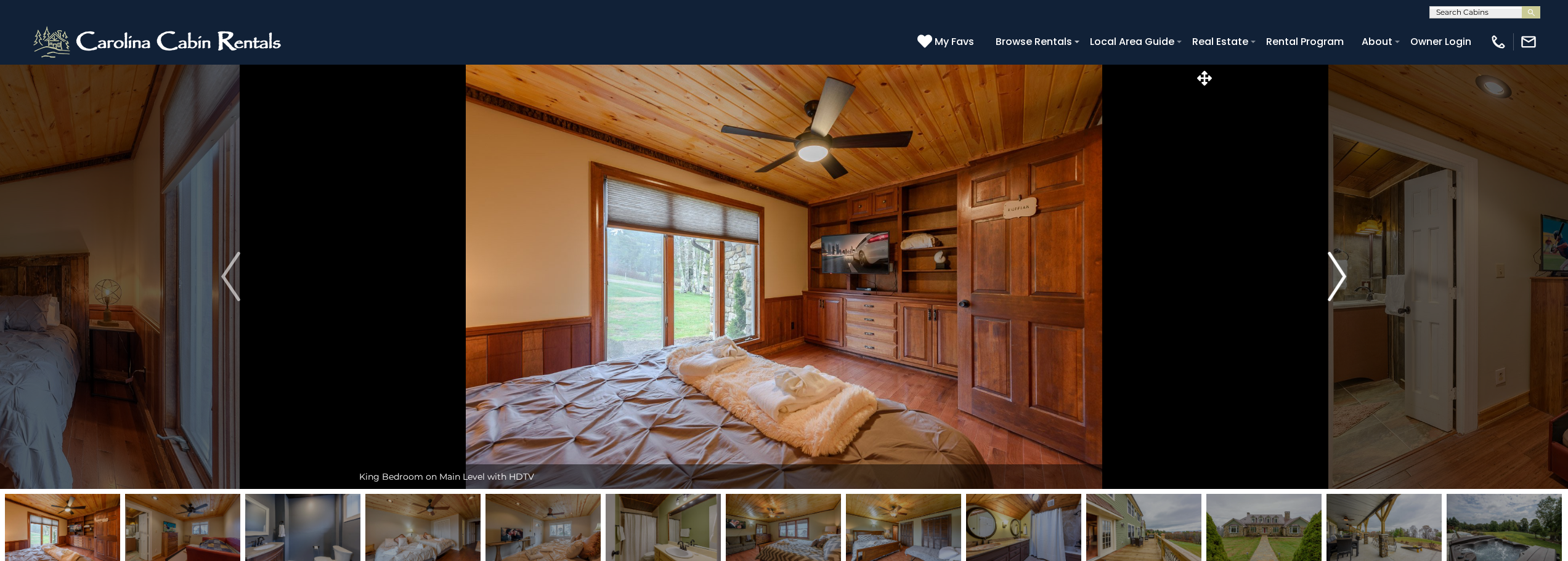
click at [1340, 275] on img "Next" at bounding box center [1336, 277] width 18 height 49
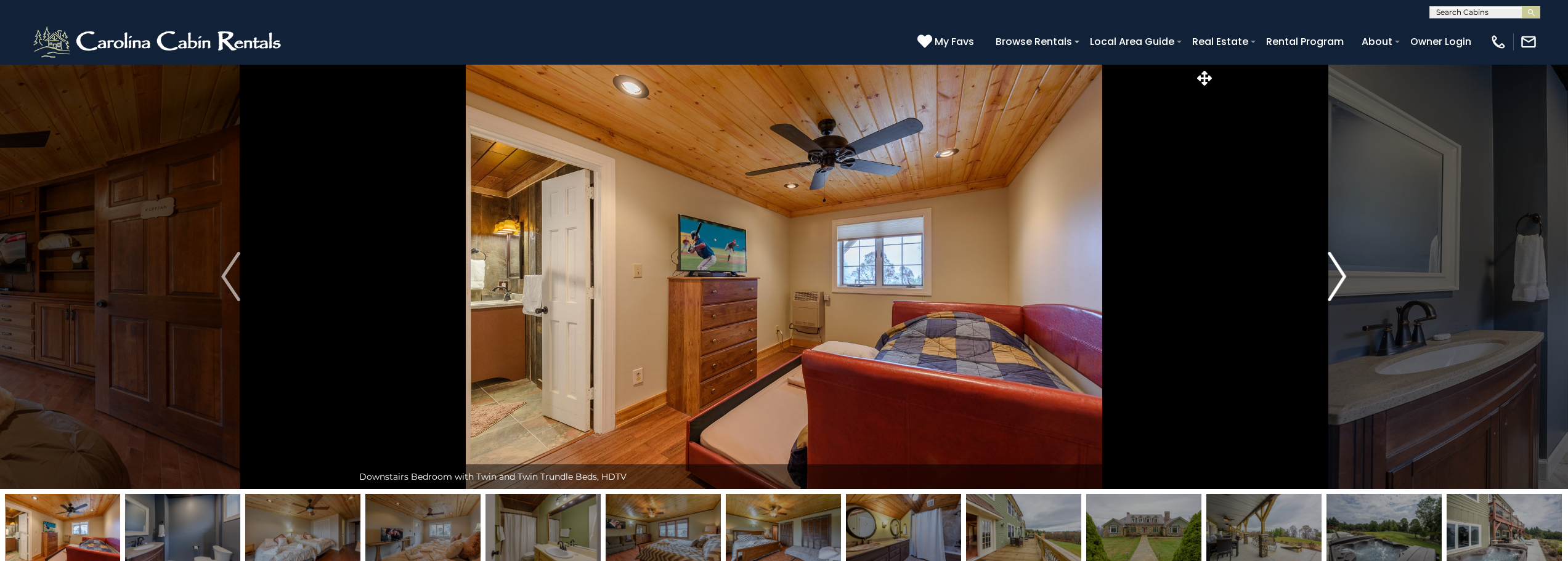
click at [1340, 275] on img "Next" at bounding box center [1336, 277] width 18 height 49
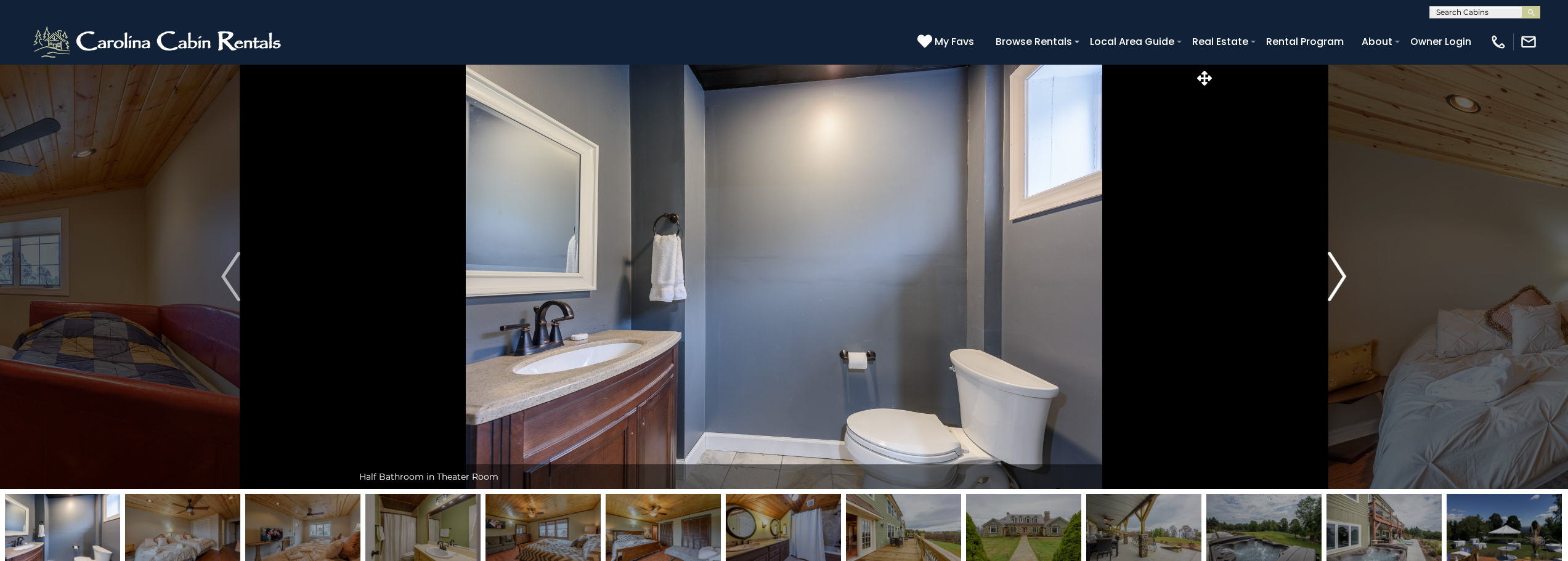
click at [1340, 275] on img "Next" at bounding box center [1336, 277] width 18 height 49
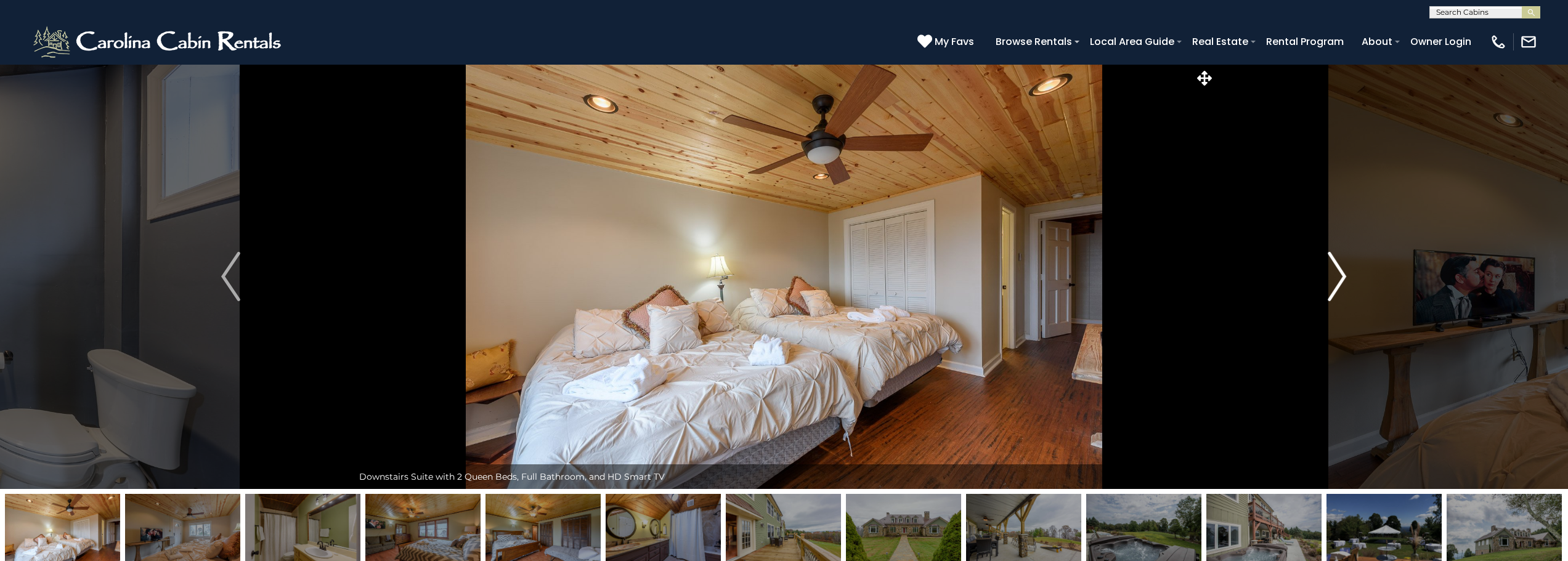
click at [1340, 275] on img "Next" at bounding box center [1336, 277] width 18 height 49
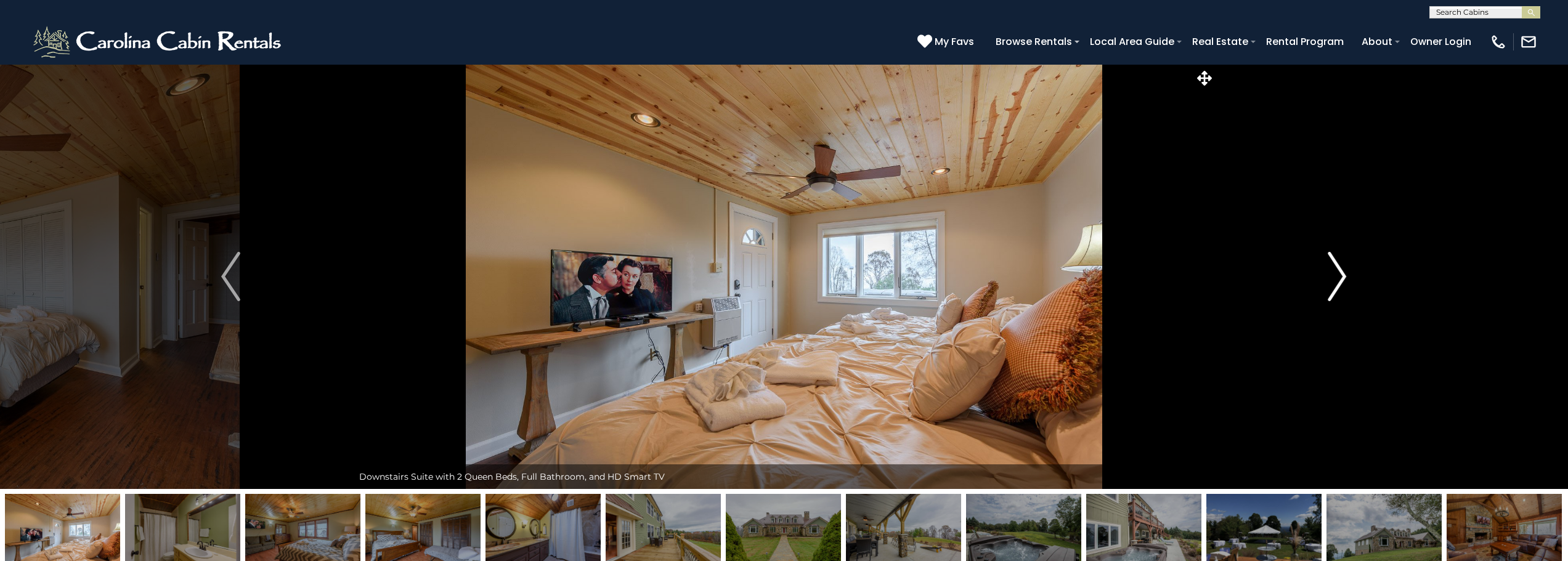
click at [1340, 275] on img "Next" at bounding box center [1336, 277] width 18 height 49
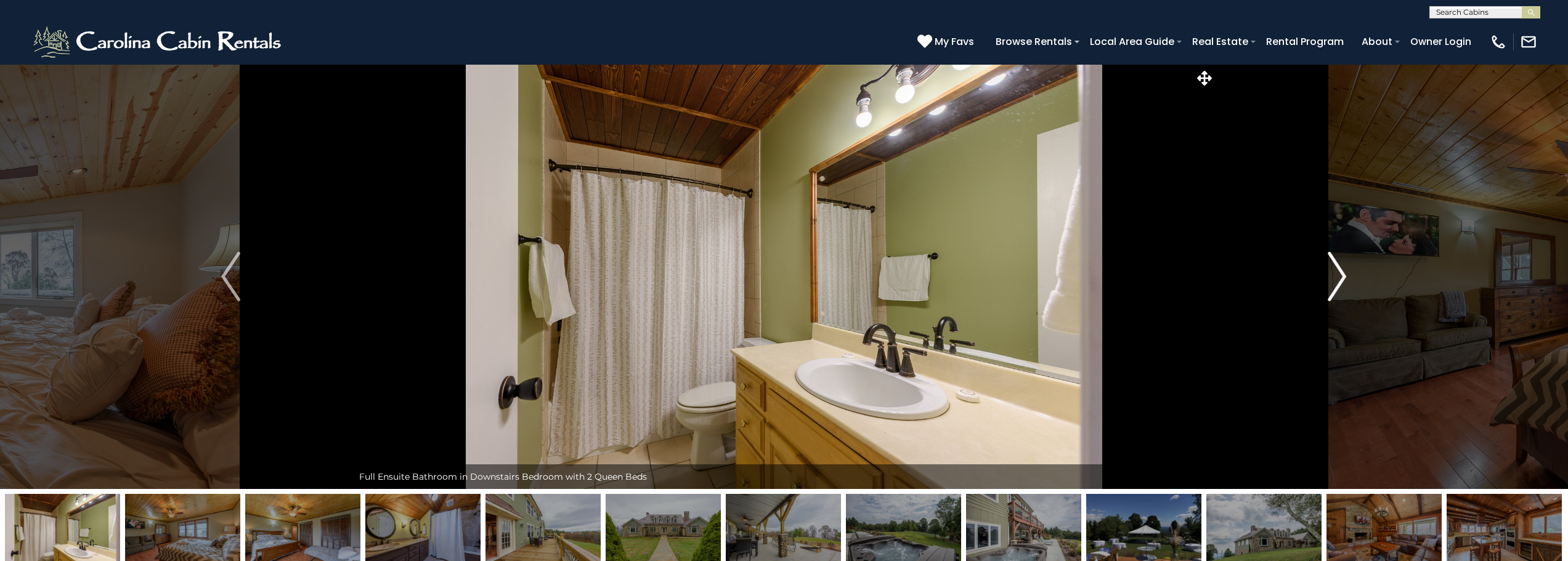
click at [1340, 275] on img "Next" at bounding box center [1336, 277] width 18 height 49
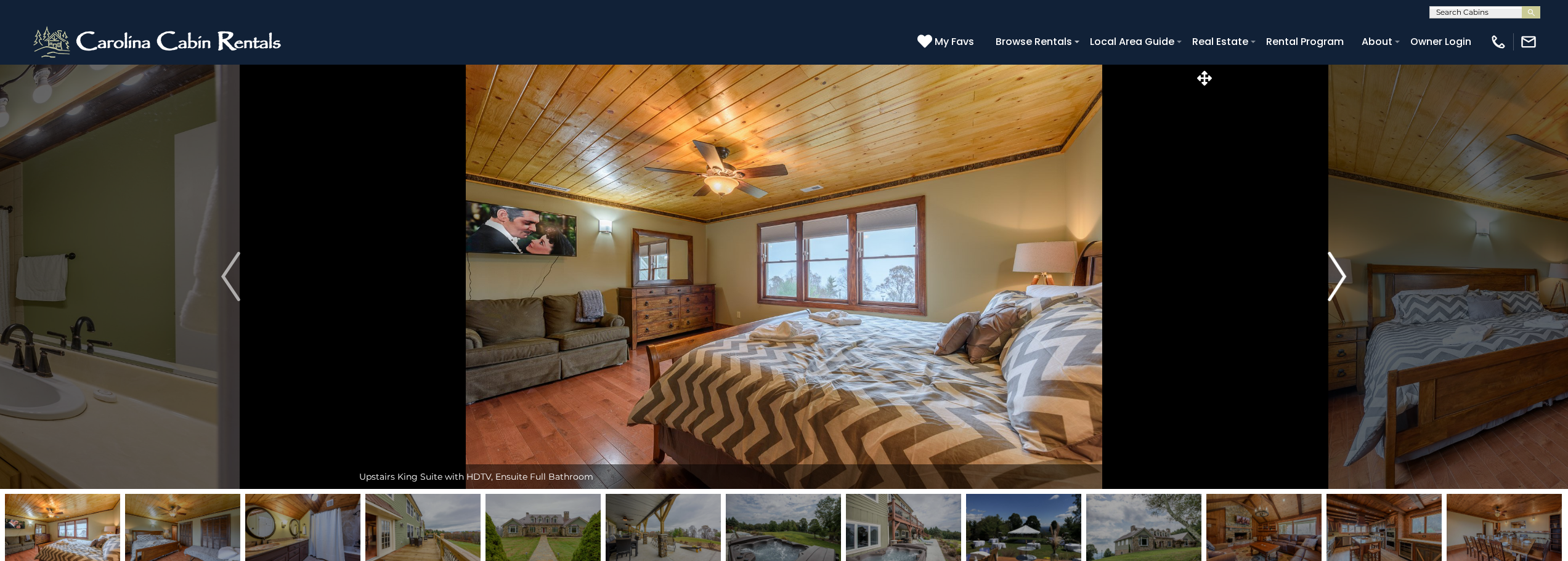
click at [1340, 275] on img "Next" at bounding box center [1336, 277] width 18 height 49
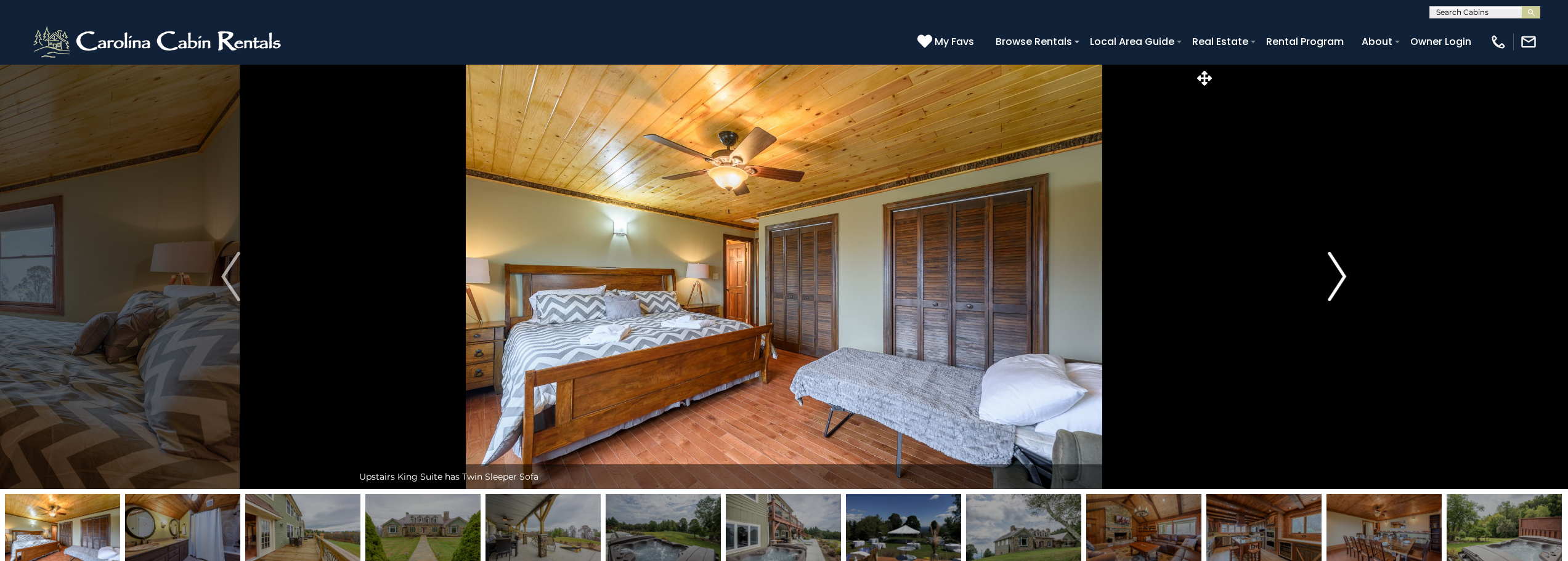
click at [1340, 275] on img "Next" at bounding box center [1336, 277] width 18 height 49
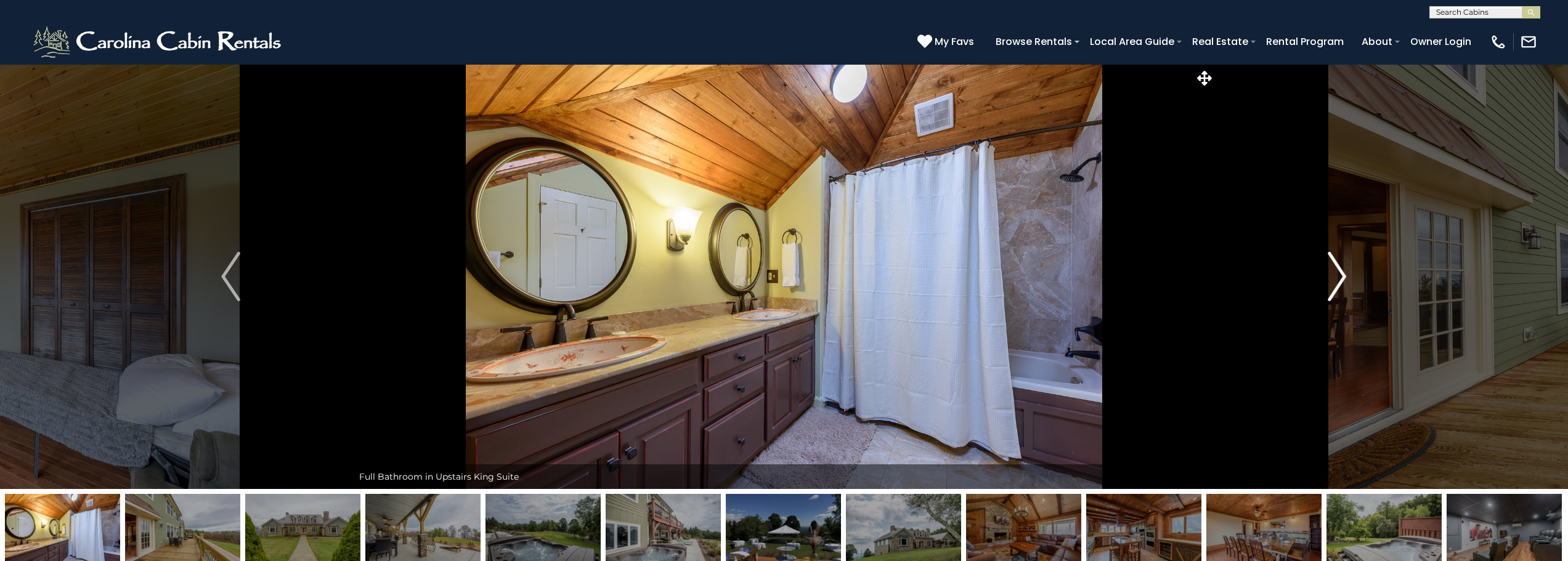
click at [1340, 275] on img "Next" at bounding box center [1336, 277] width 18 height 49
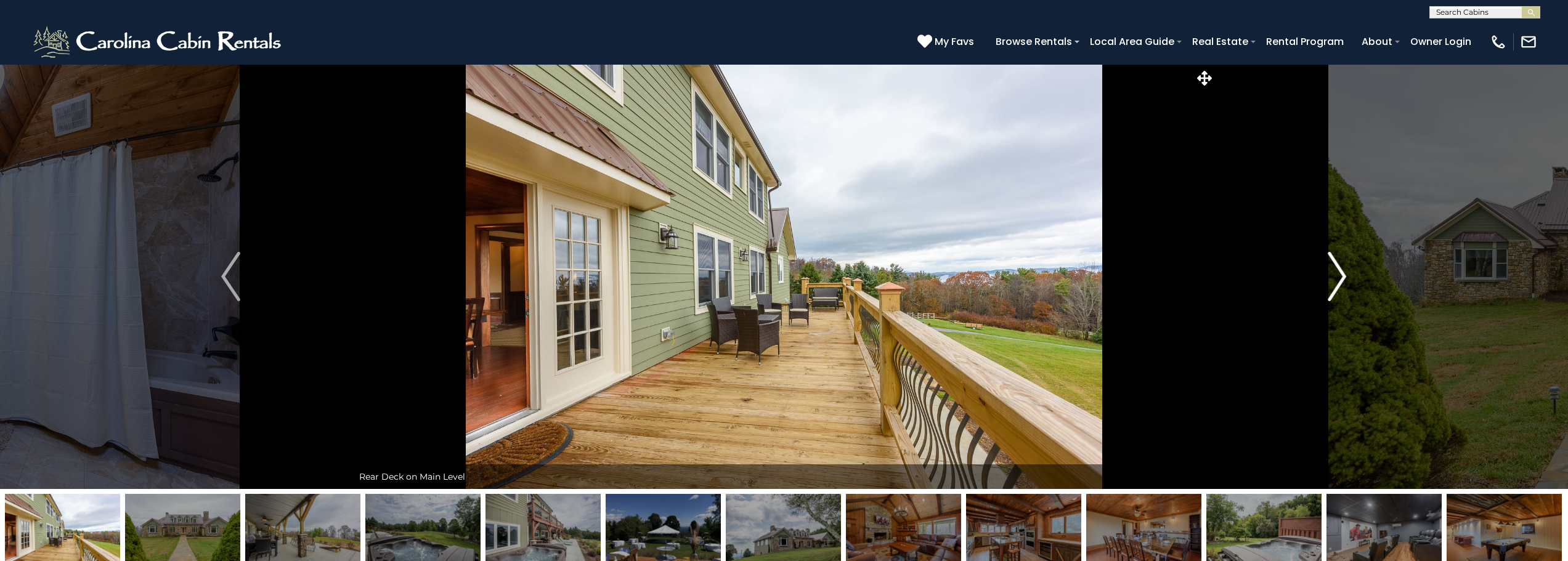
click at [1340, 275] on img "Next" at bounding box center [1336, 277] width 18 height 49
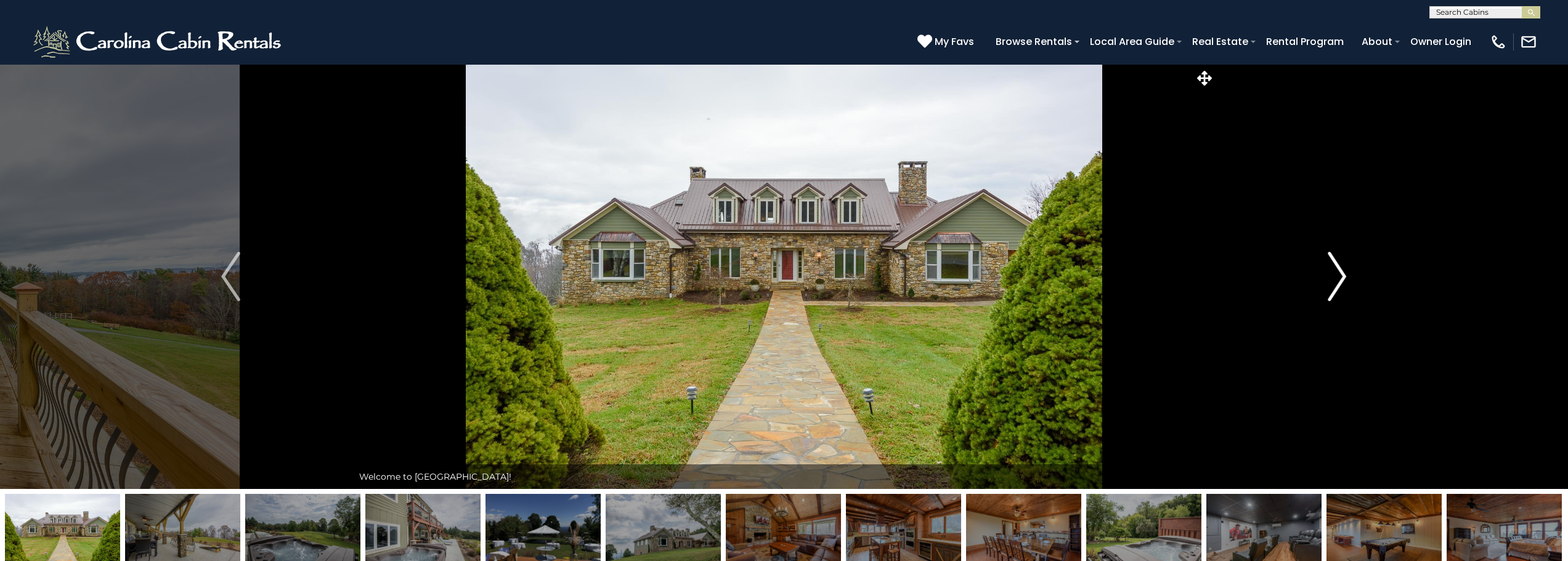
click at [1340, 275] on img "Next" at bounding box center [1336, 277] width 18 height 49
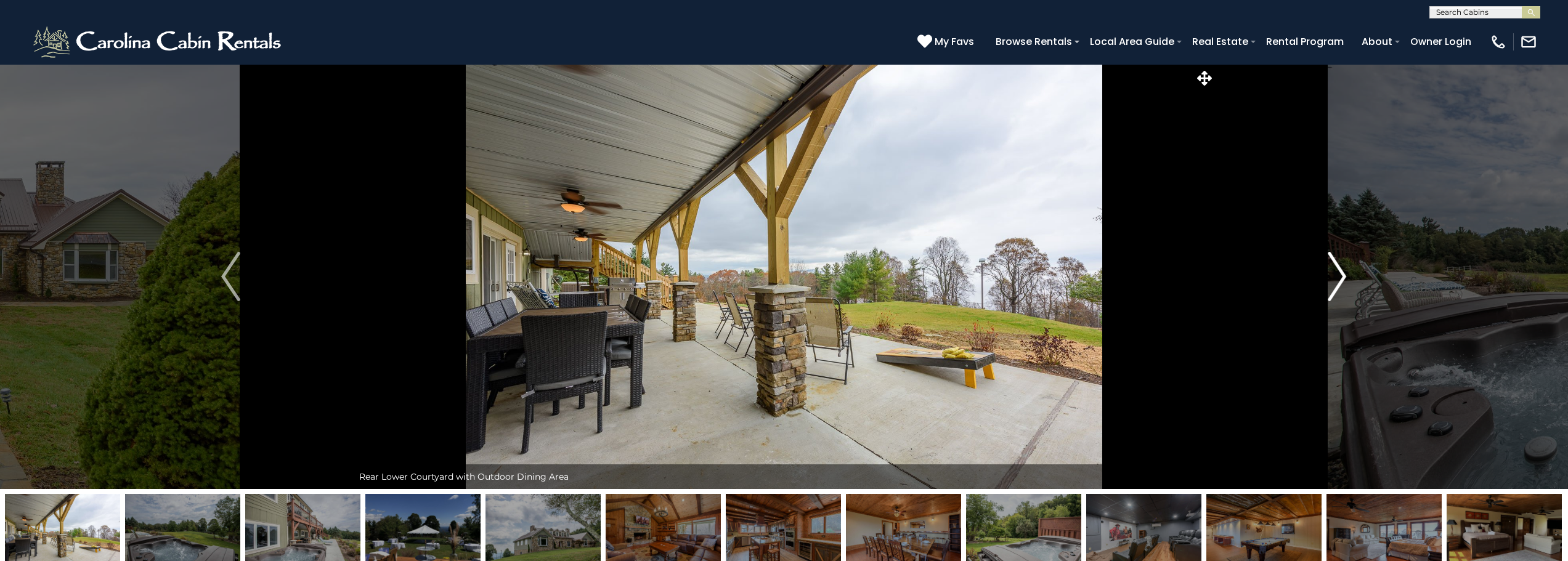
click at [1340, 275] on img "Next" at bounding box center [1336, 277] width 18 height 49
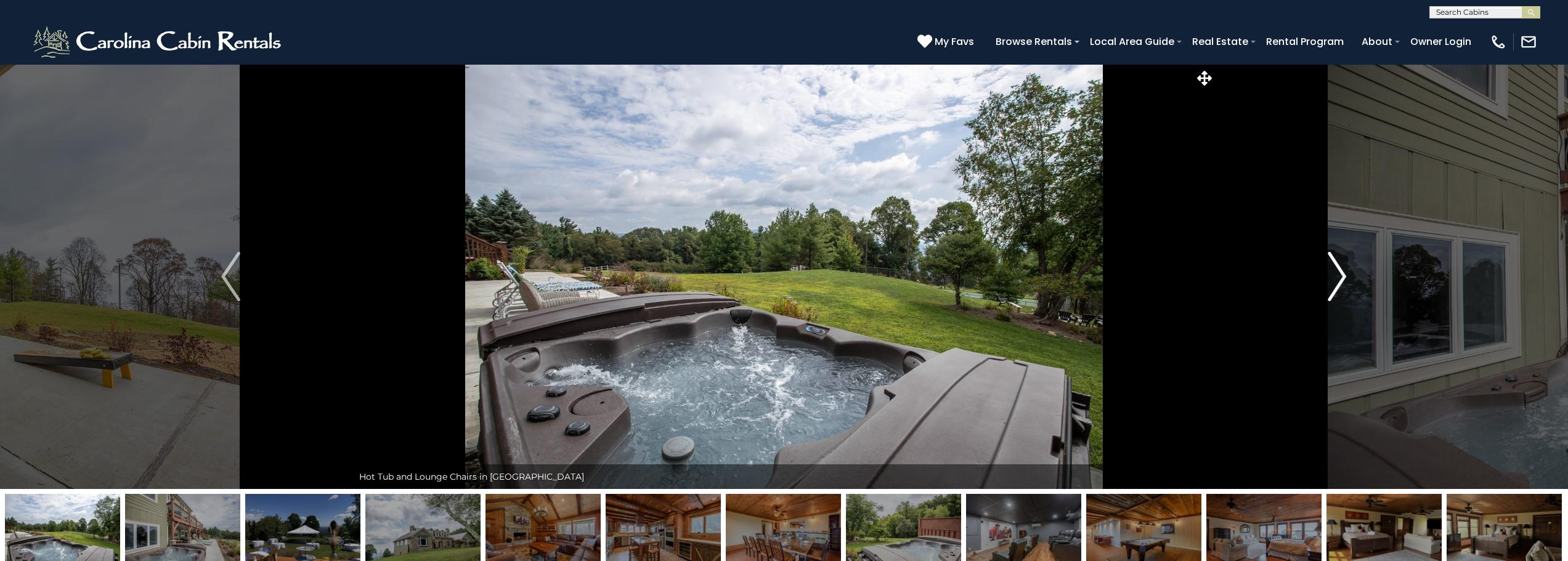
click at [1340, 275] on img "Next" at bounding box center [1336, 277] width 18 height 49
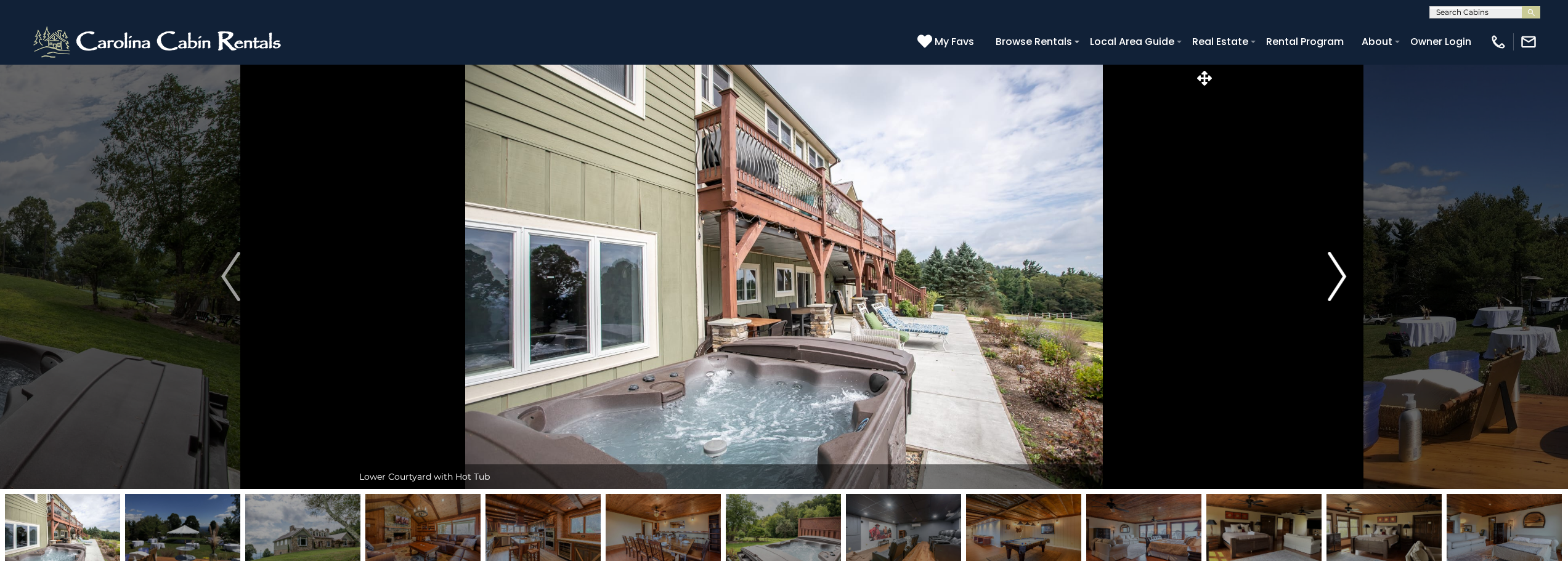
click at [1340, 275] on img "Next" at bounding box center [1336, 277] width 18 height 49
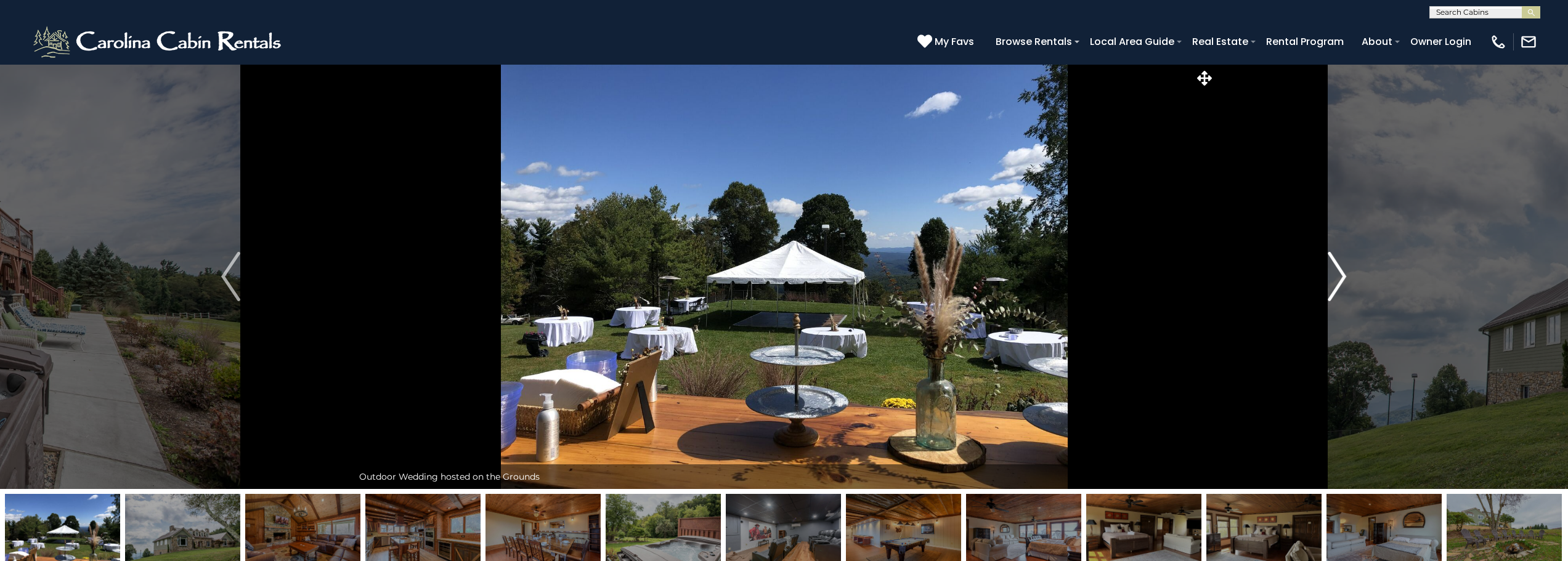
click at [1340, 275] on img "Next" at bounding box center [1336, 277] width 18 height 49
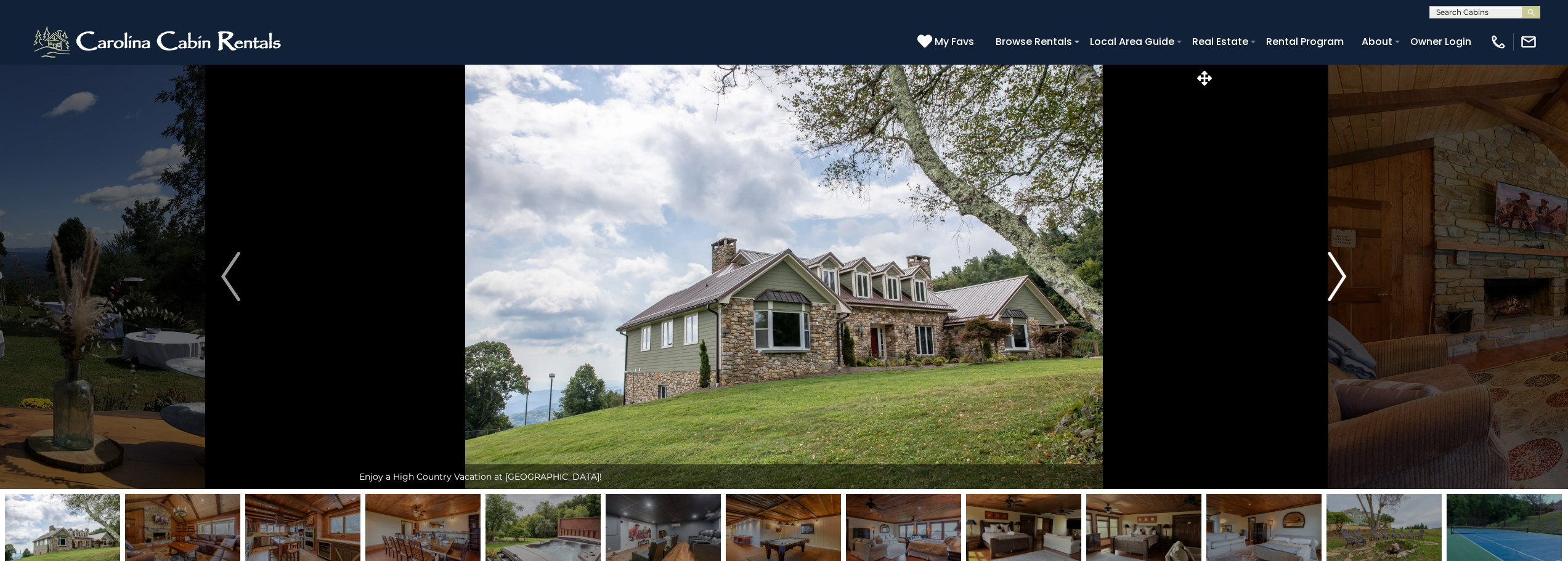
click at [1340, 275] on img "Next" at bounding box center [1336, 277] width 18 height 49
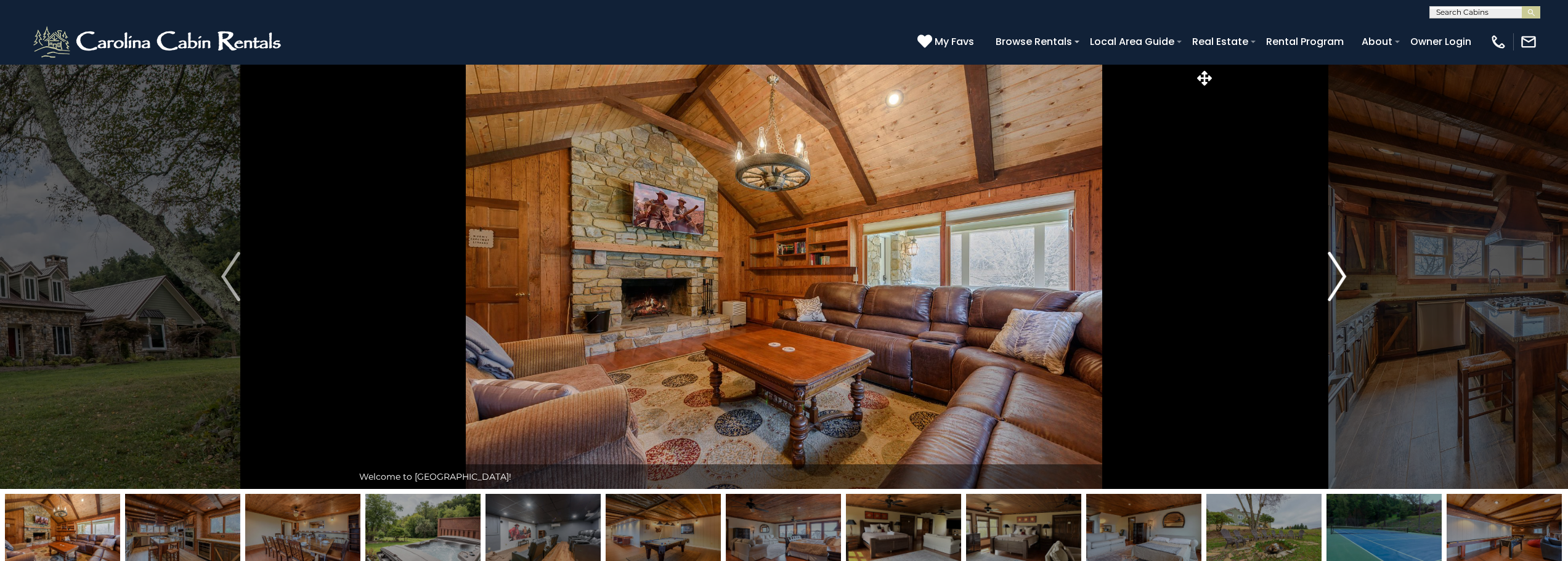
click at [1340, 275] on img "Next" at bounding box center [1336, 277] width 18 height 49
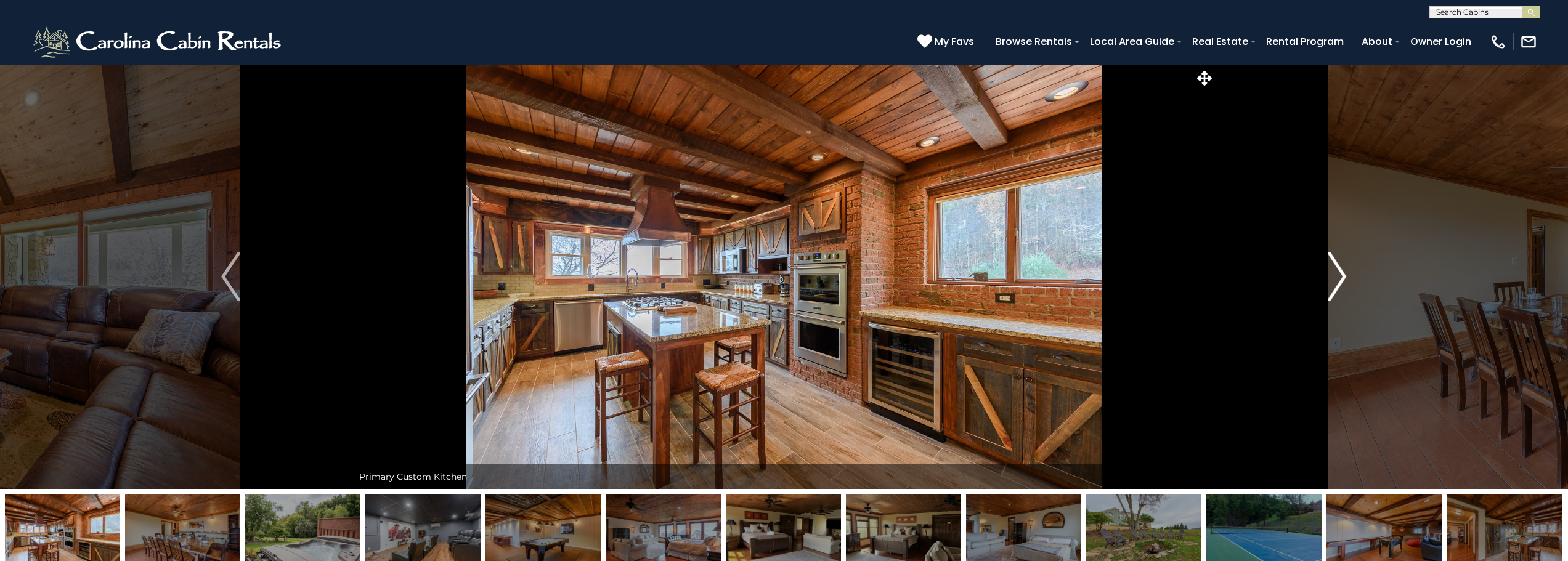
click at [1340, 275] on img "Next" at bounding box center [1336, 277] width 18 height 49
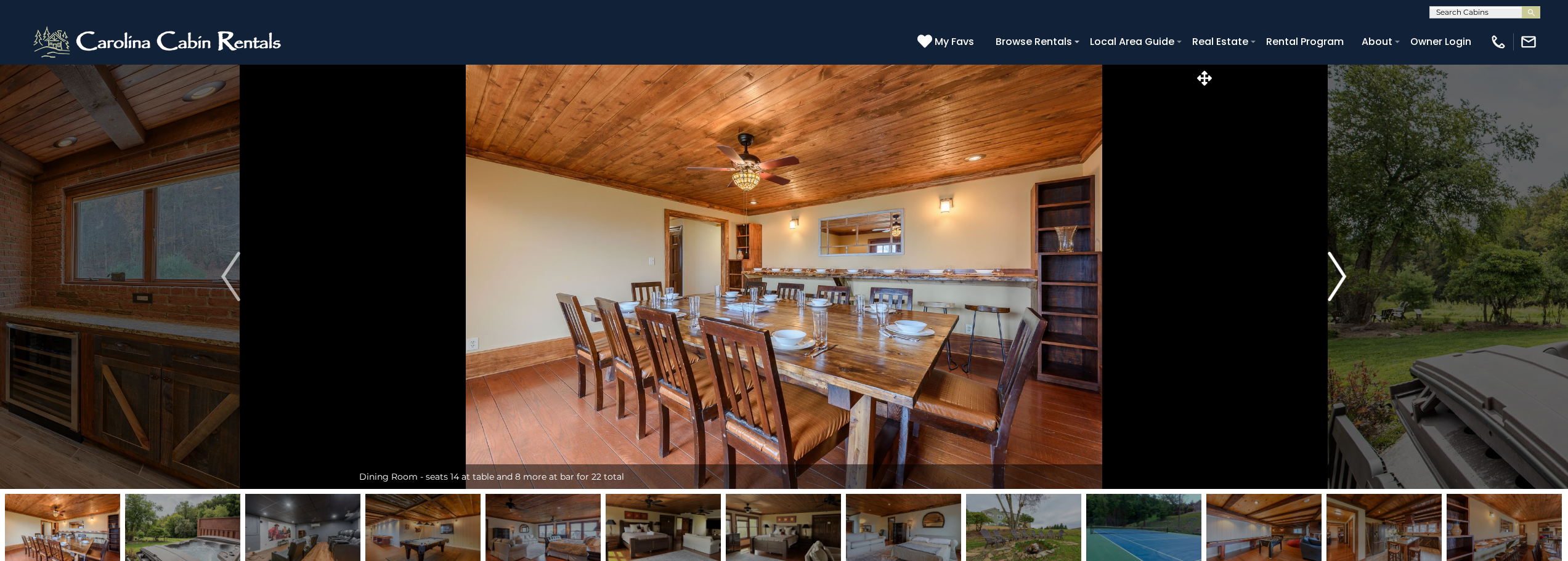
click at [1340, 275] on img "Next" at bounding box center [1336, 277] width 18 height 49
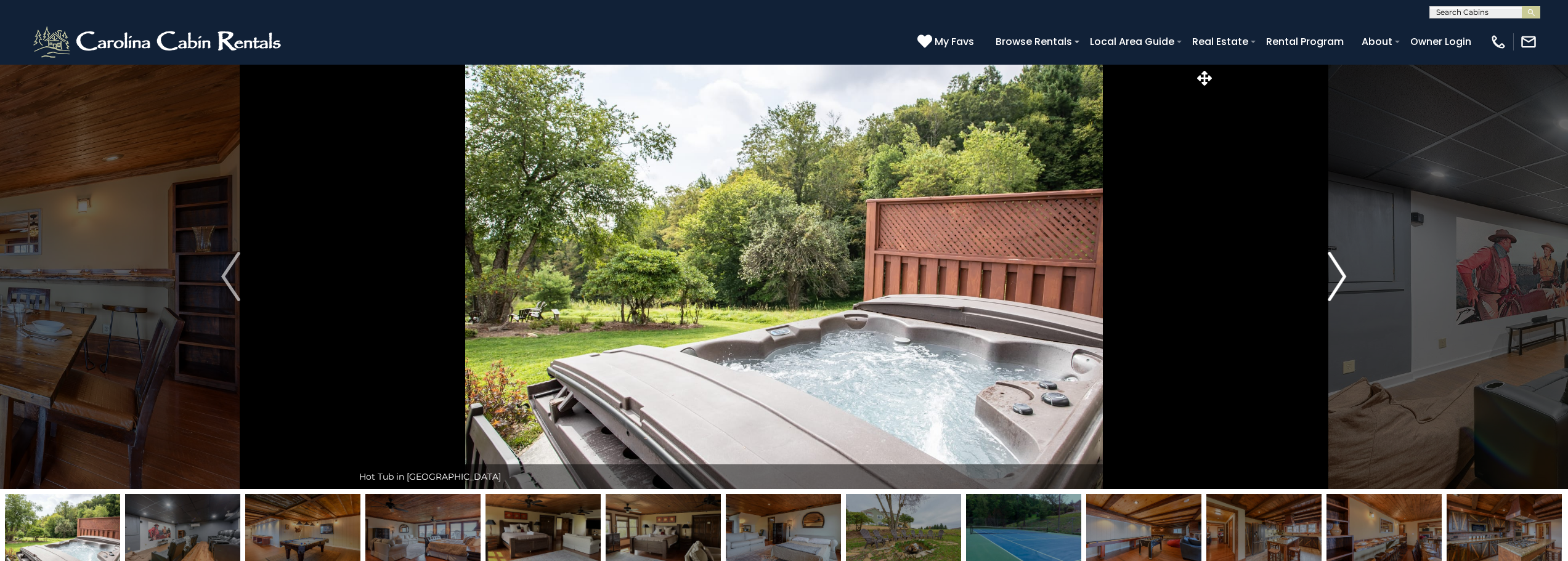
click at [1340, 275] on img "Next" at bounding box center [1336, 277] width 18 height 49
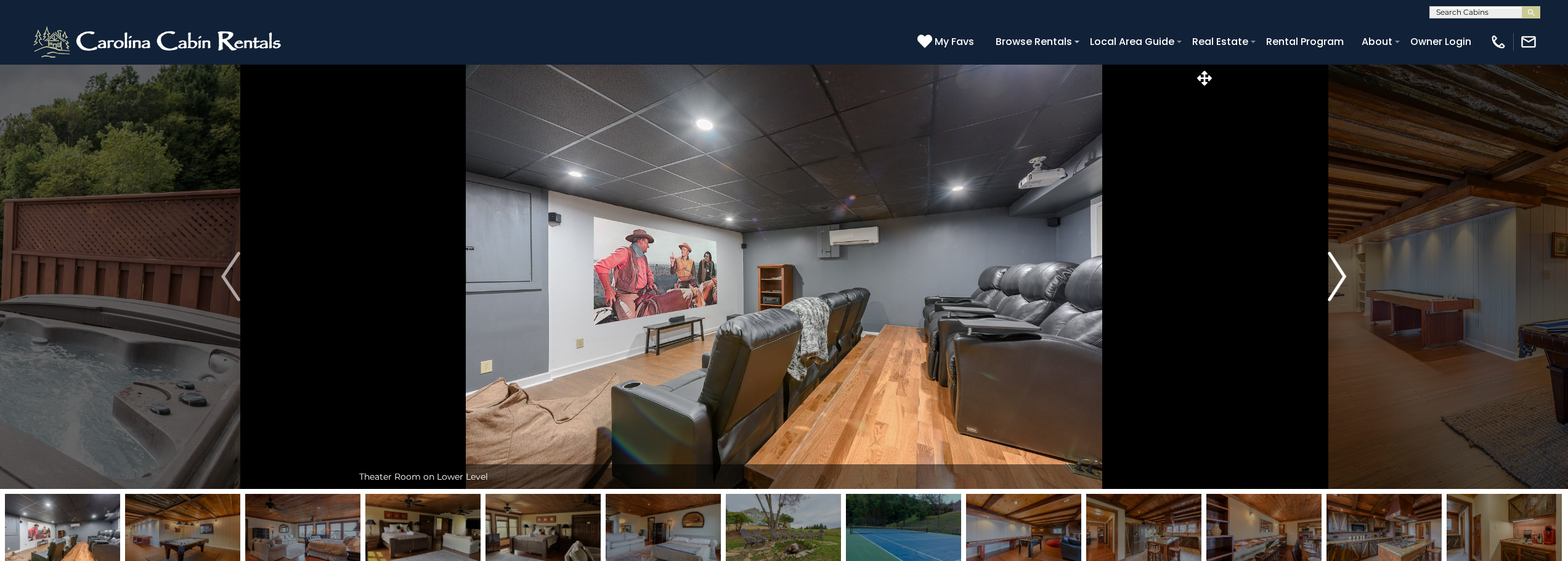
click at [1340, 275] on img "Next" at bounding box center [1336, 277] width 18 height 49
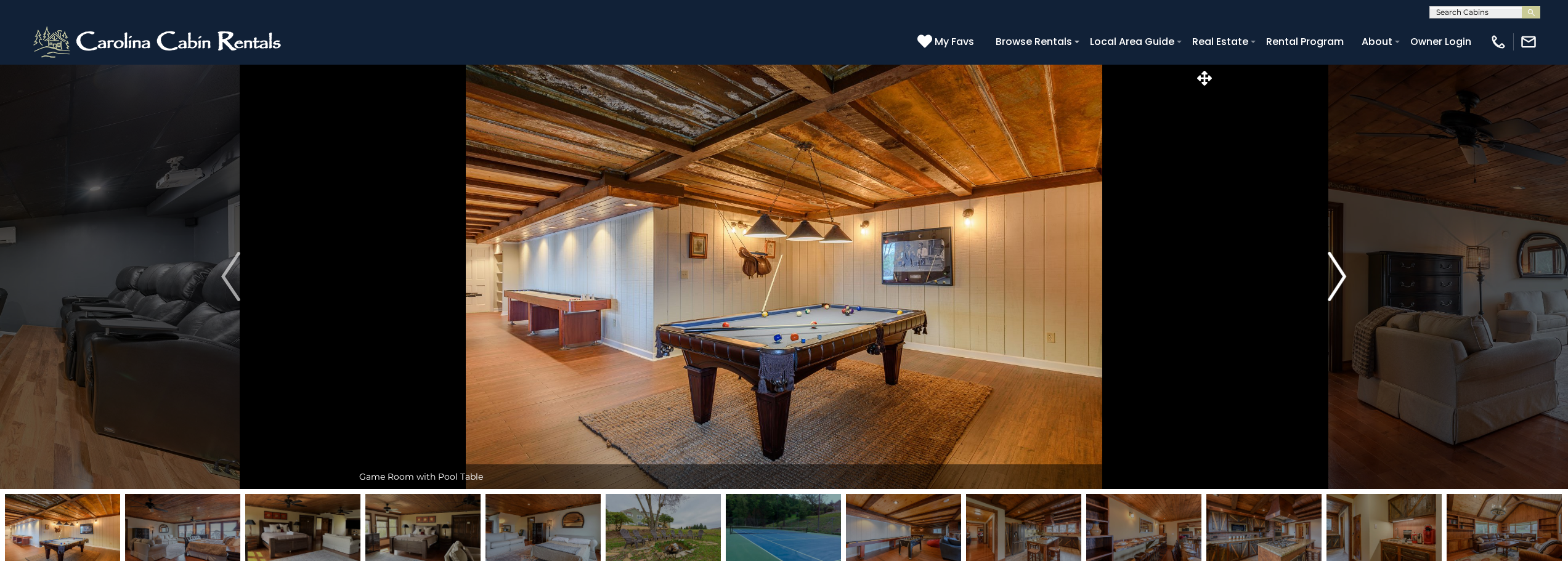
click at [1340, 275] on img "Next" at bounding box center [1336, 277] width 18 height 49
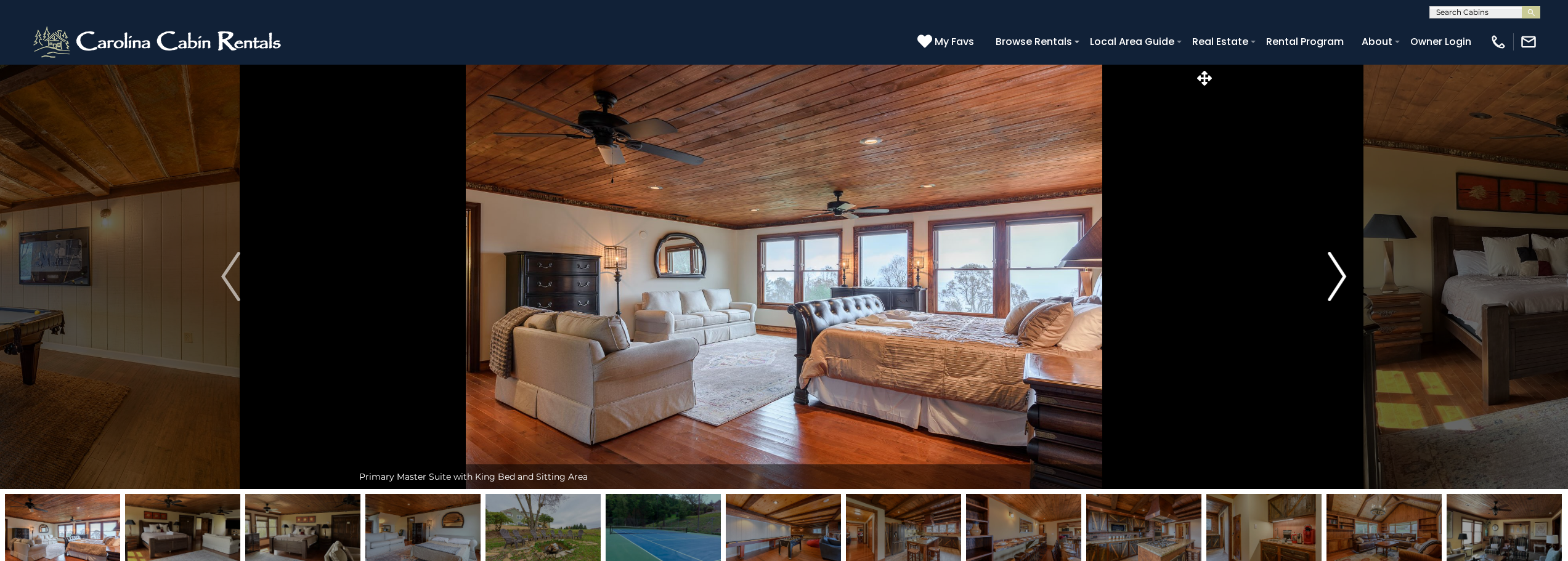
click at [1340, 275] on img "Next" at bounding box center [1336, 277] width 18 height 49
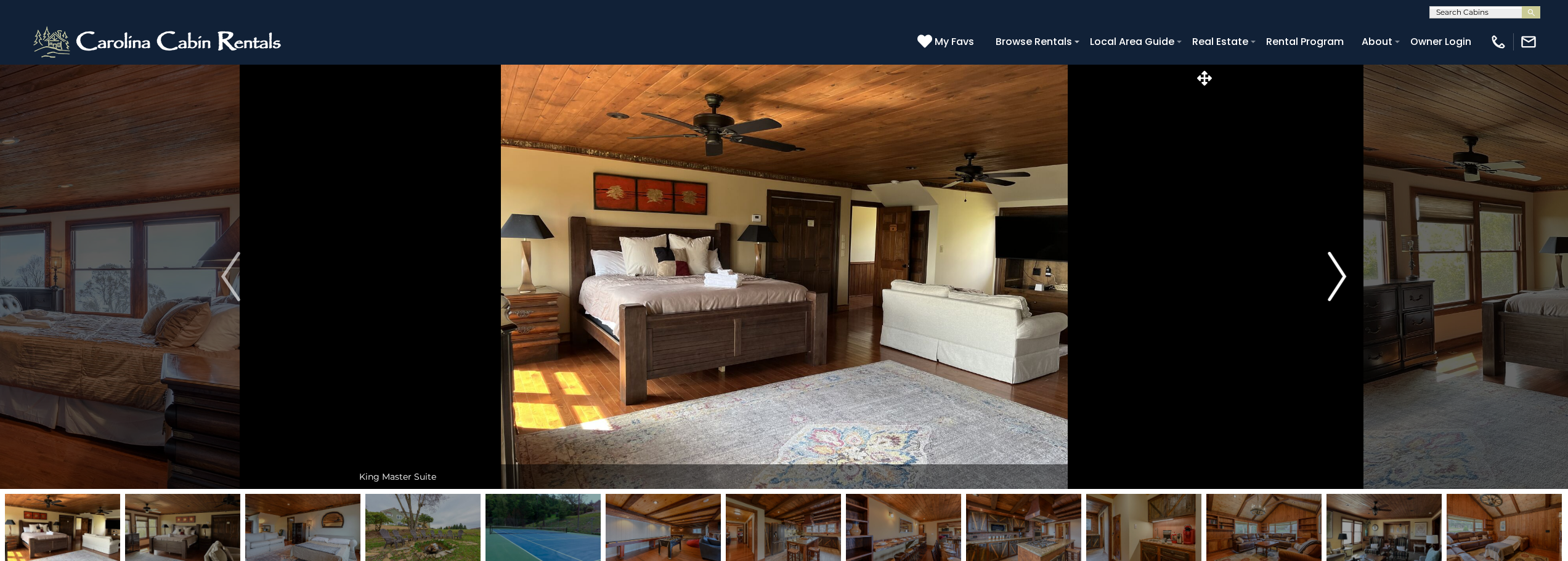
click at [1340, 275] on img "Next" at bounding box center [1336, 277] width 18 height 49
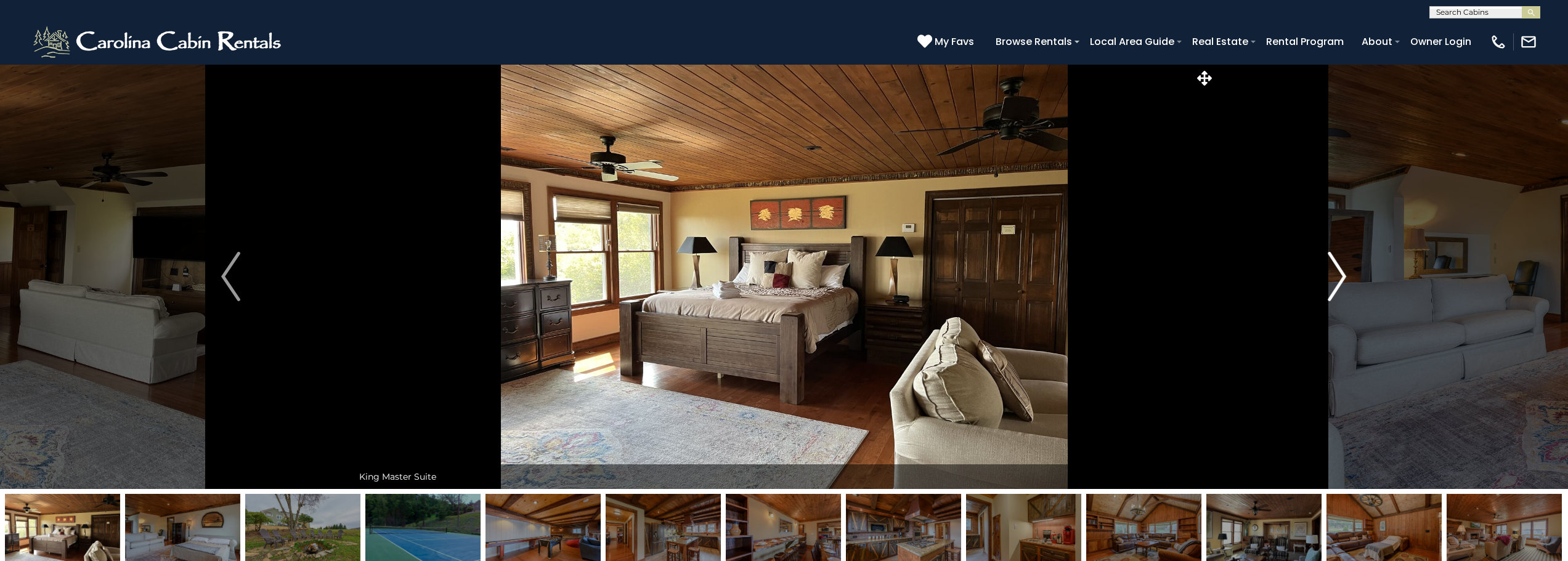
click at [1340, 275] on img "Next" at bounding box center [1336, 277] width 18 height 49
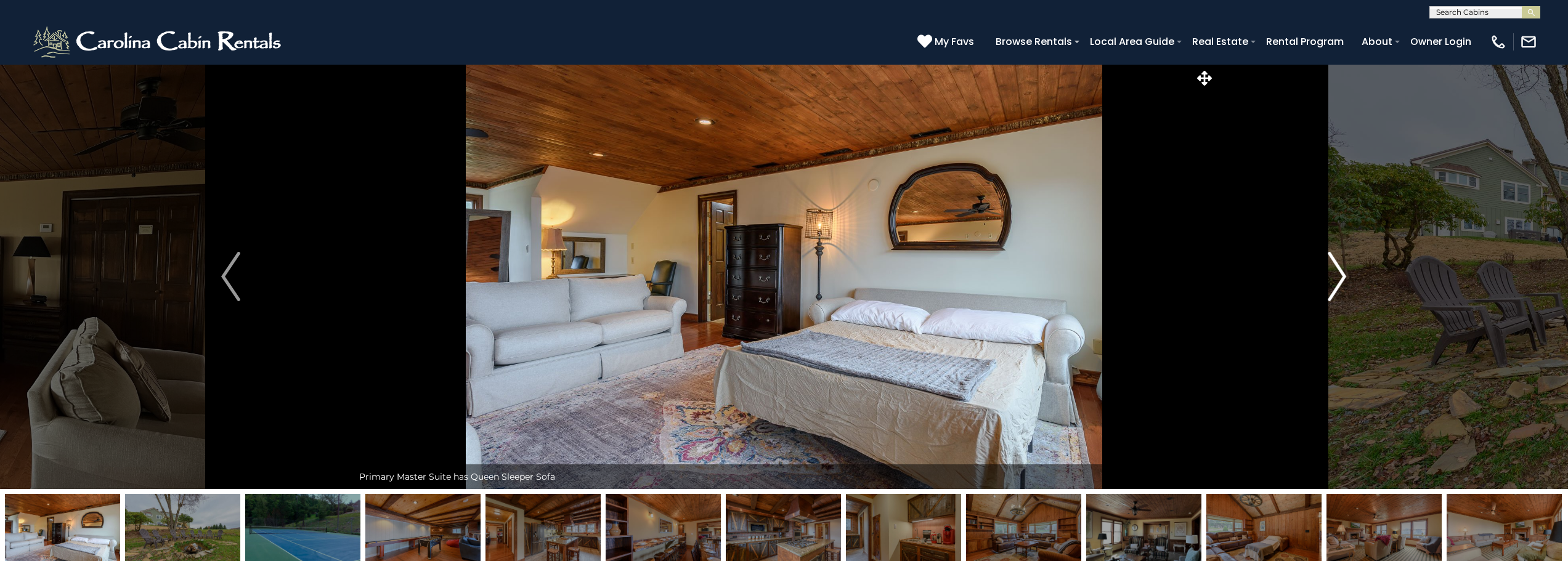
click at [1340, 275] on img "Next" at bounding box center [1336, 277] width 18 height 49
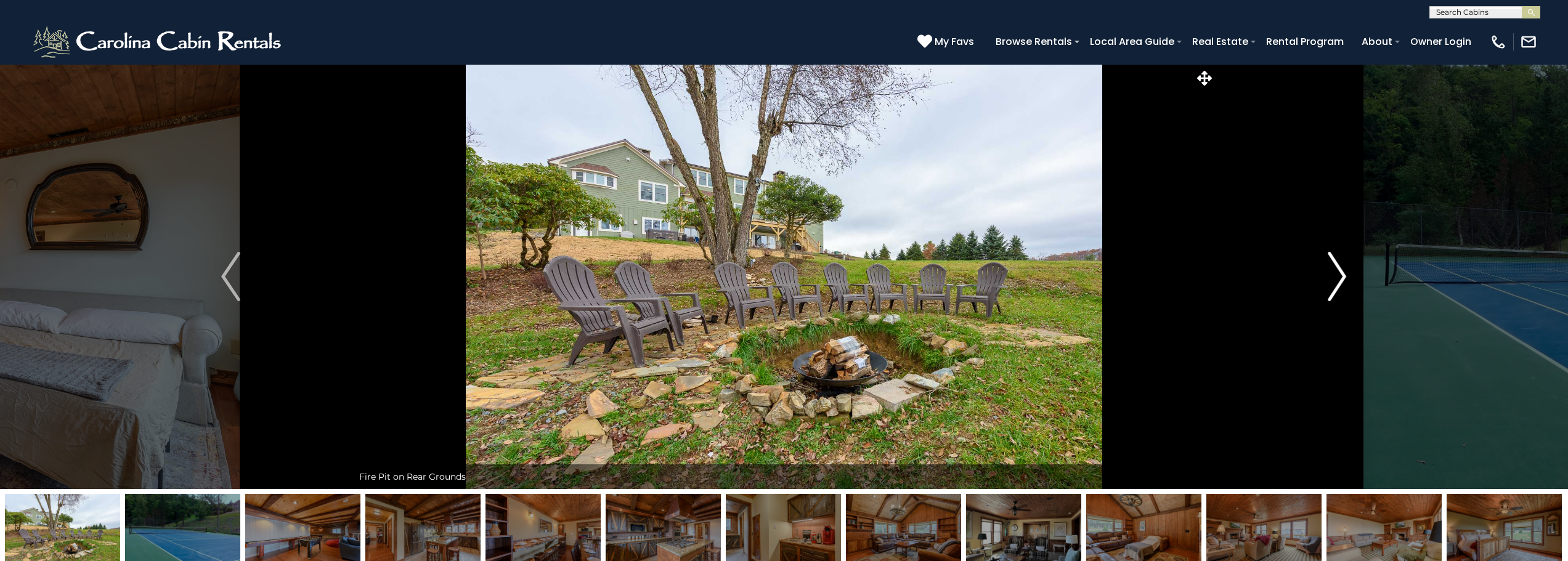
click at [1340, 275] on img "Next" at bounding box center [1336, 277] width 18 height 49
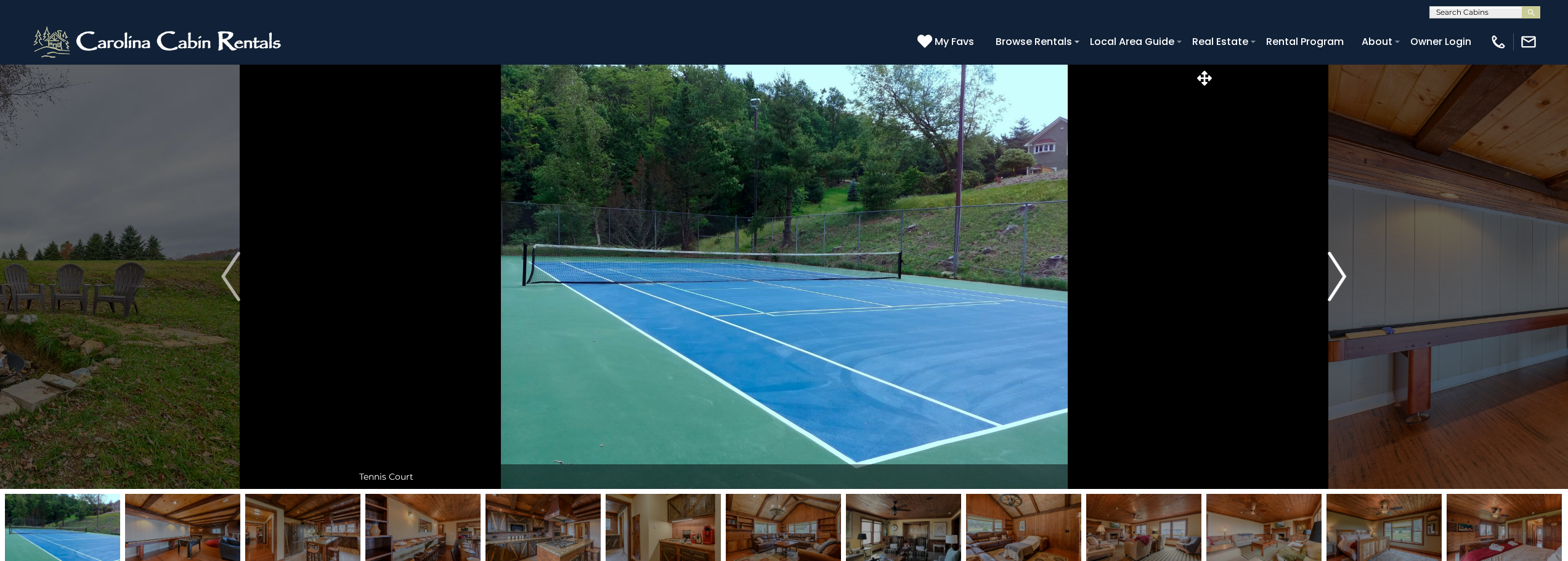
click at [1340, 275] on img "Next" at bounding box center [1336, 277] width 18 height 49
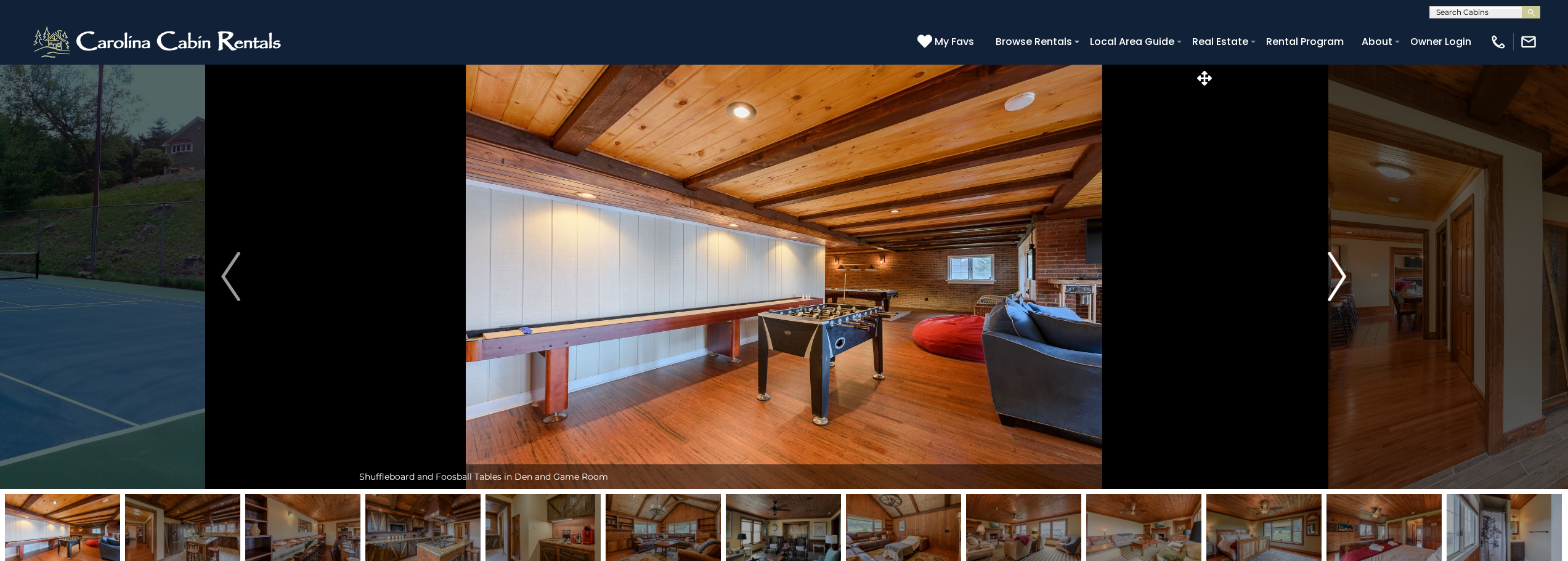
click at [1340, 275] on img "Next" at bounding box center [1336, 277] width 18 height 49
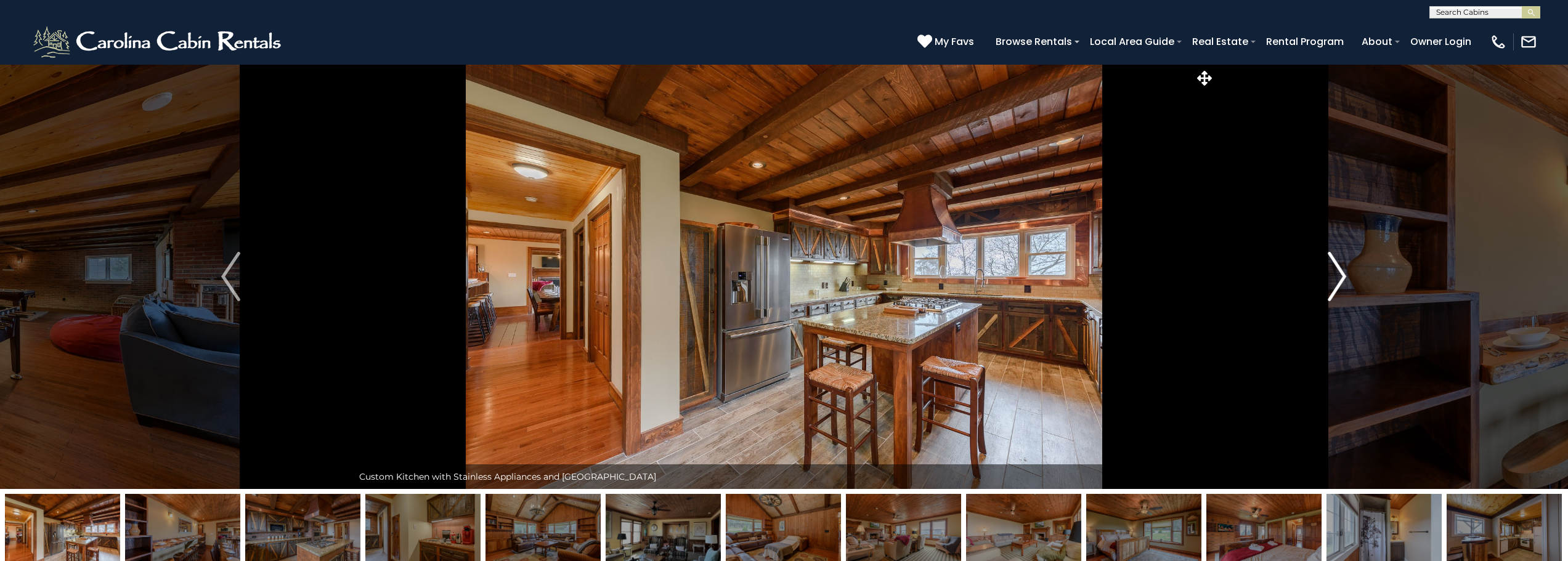
click at [1340, 275] on img "Next" at bounding box center [1336, 277] width 18 height 49
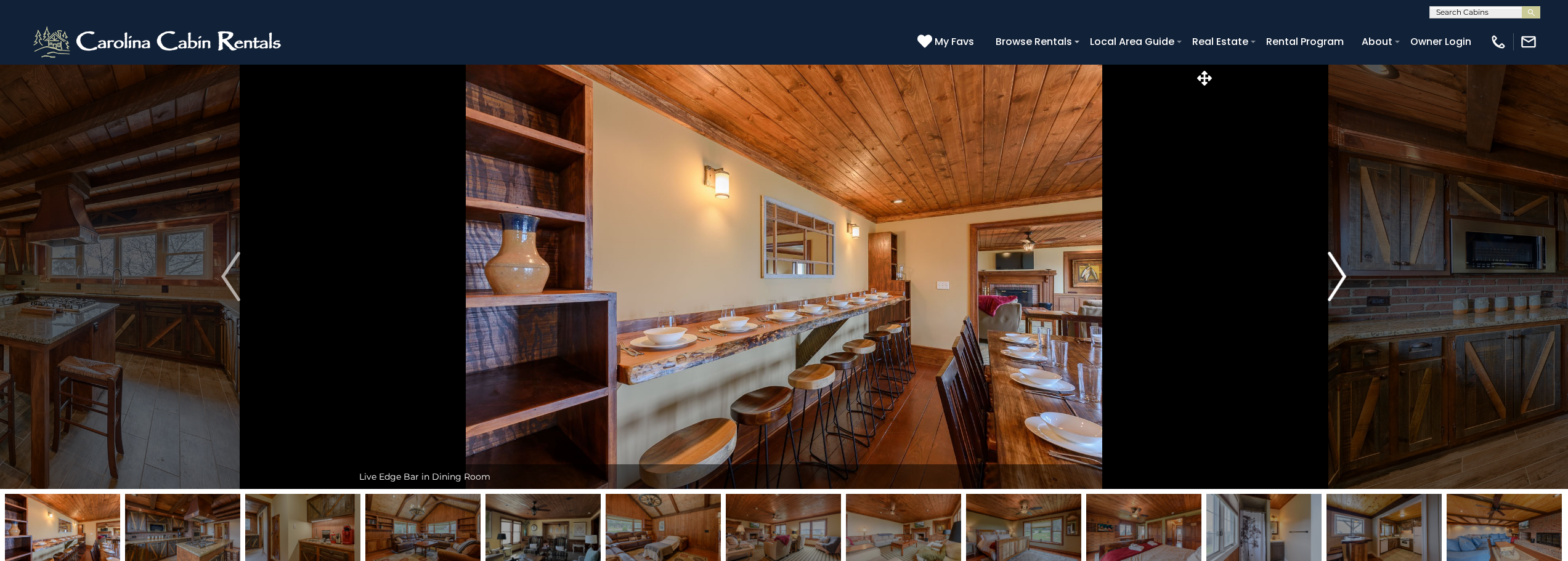
click at [1340, 275] on img "Next" at bounding box center [1336, 277] width 18 height 49
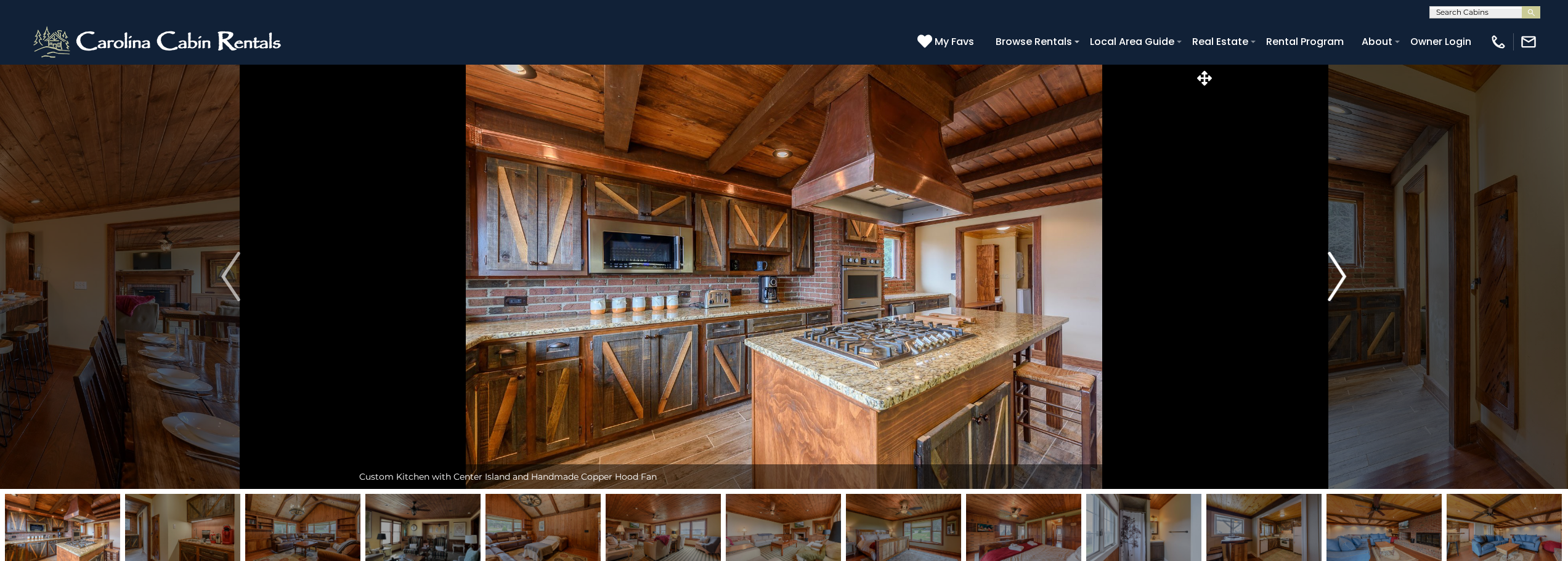
click at [1436, 215] on button "Next" at bounding box center [1337, 276] width 244 height 425
